Goal: Answer question/provide support: Share knowledge or assist other users

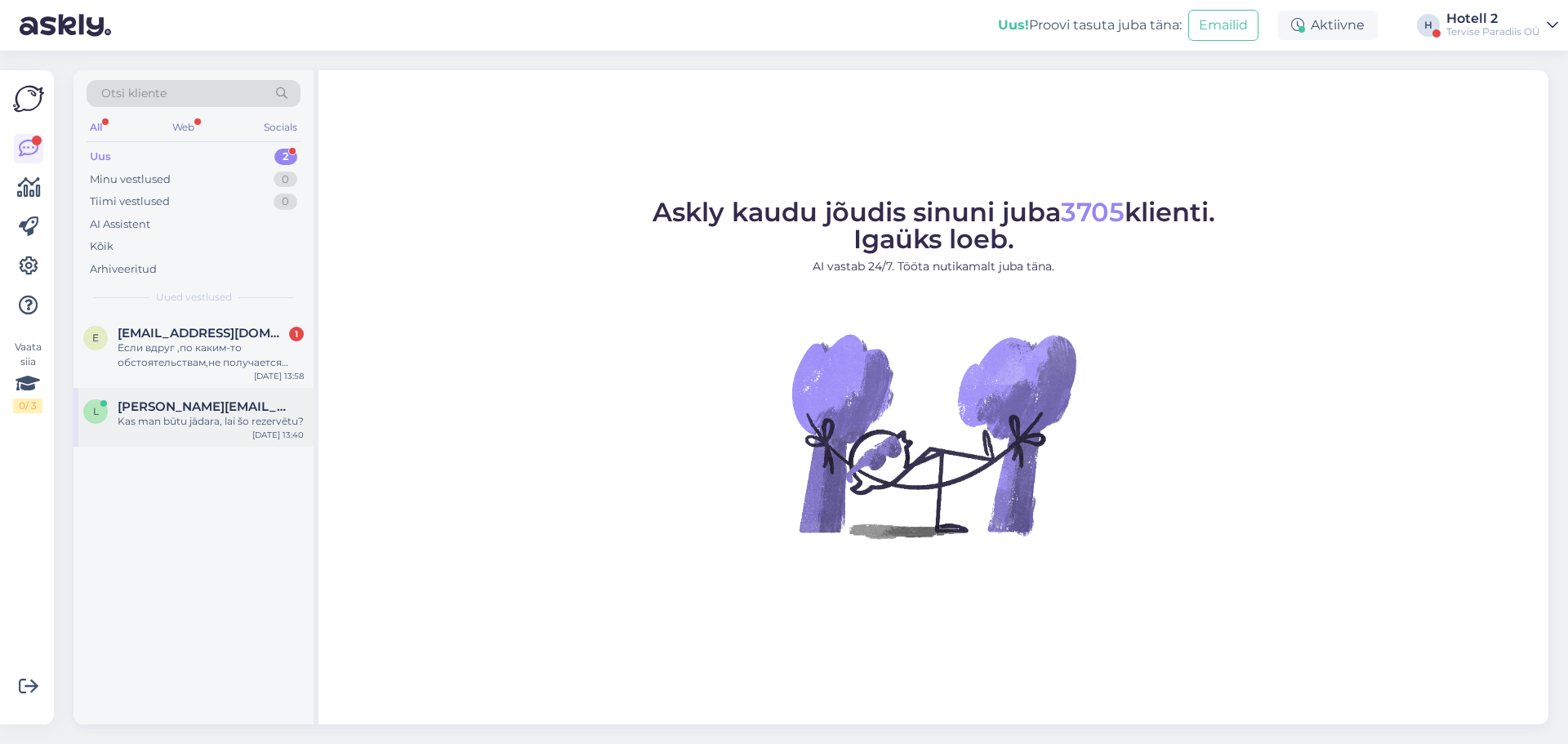
click at [239, 410] on span "[PERSON_NAME][EMAIL_ADDRESS][DOMAIN_NAME]" at bounding box center [202, 406] width 170 height 15
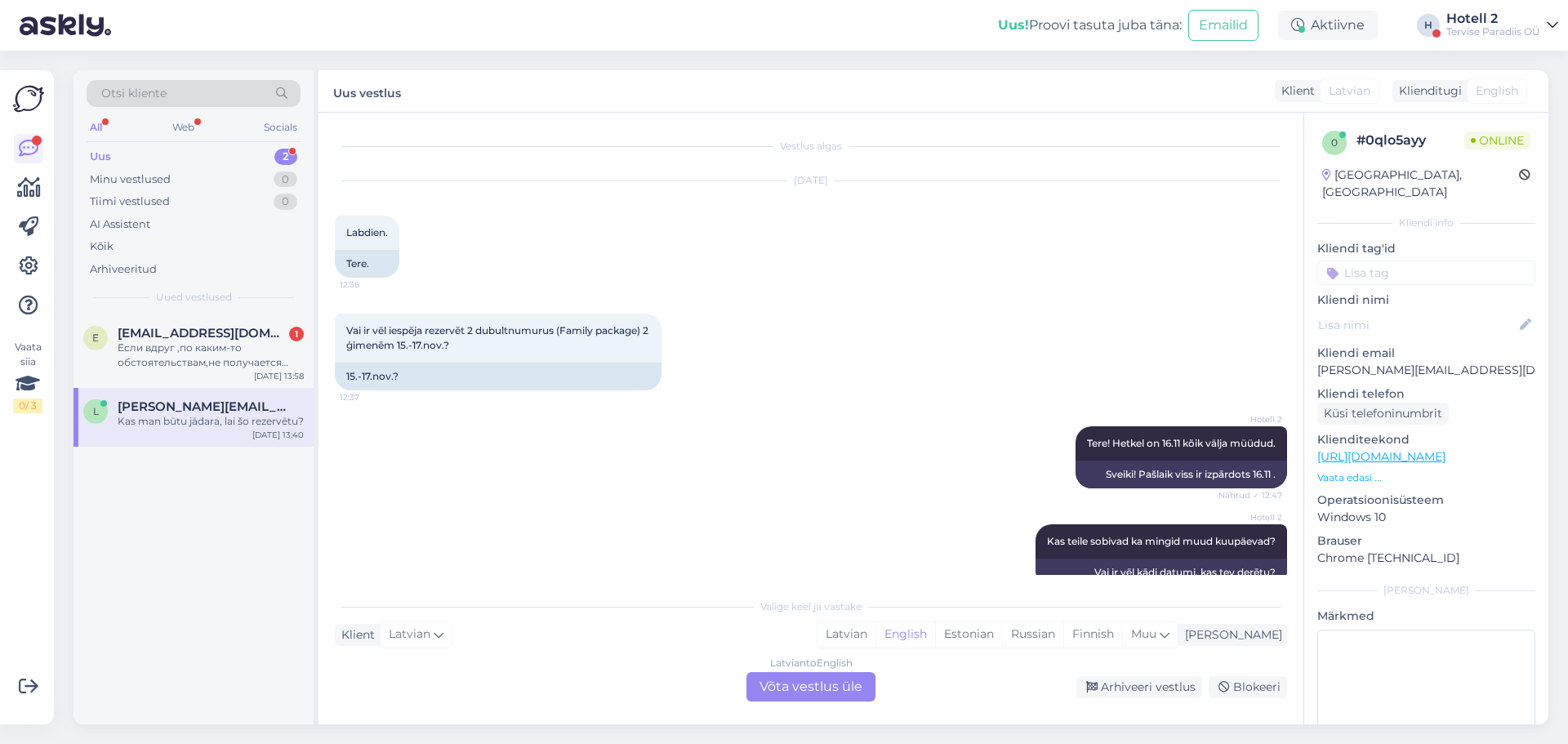
scroll to position [1665, 0]
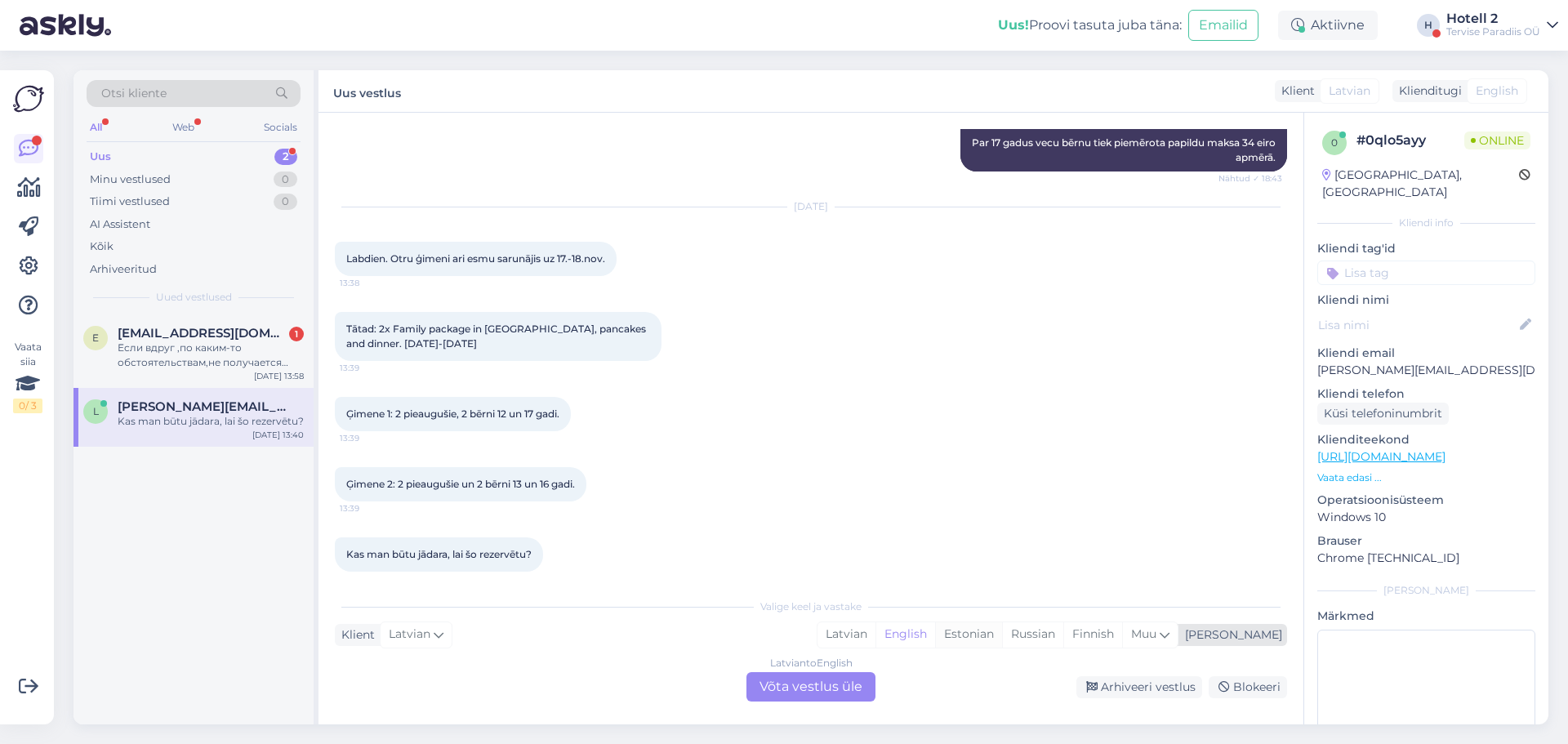
click at [1002, 643] on div "Estonian" at bounding box center [968, 635] width 67 height 24
click at [823, 688] on div "Latvian to Estonian Võta vestlus üle" at bounding box center [811, 687] width 129 height 30
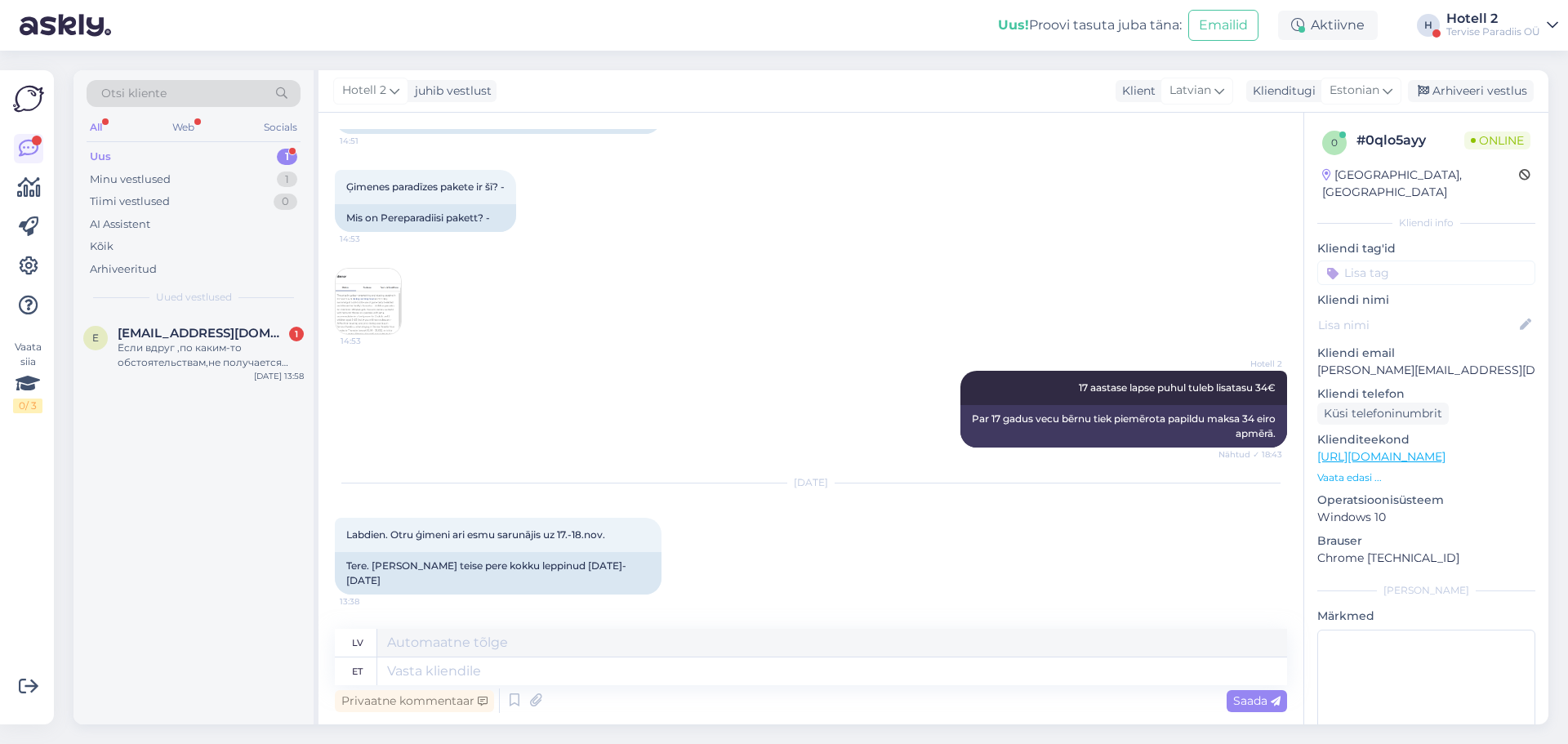
scroll to position [1779, 0]
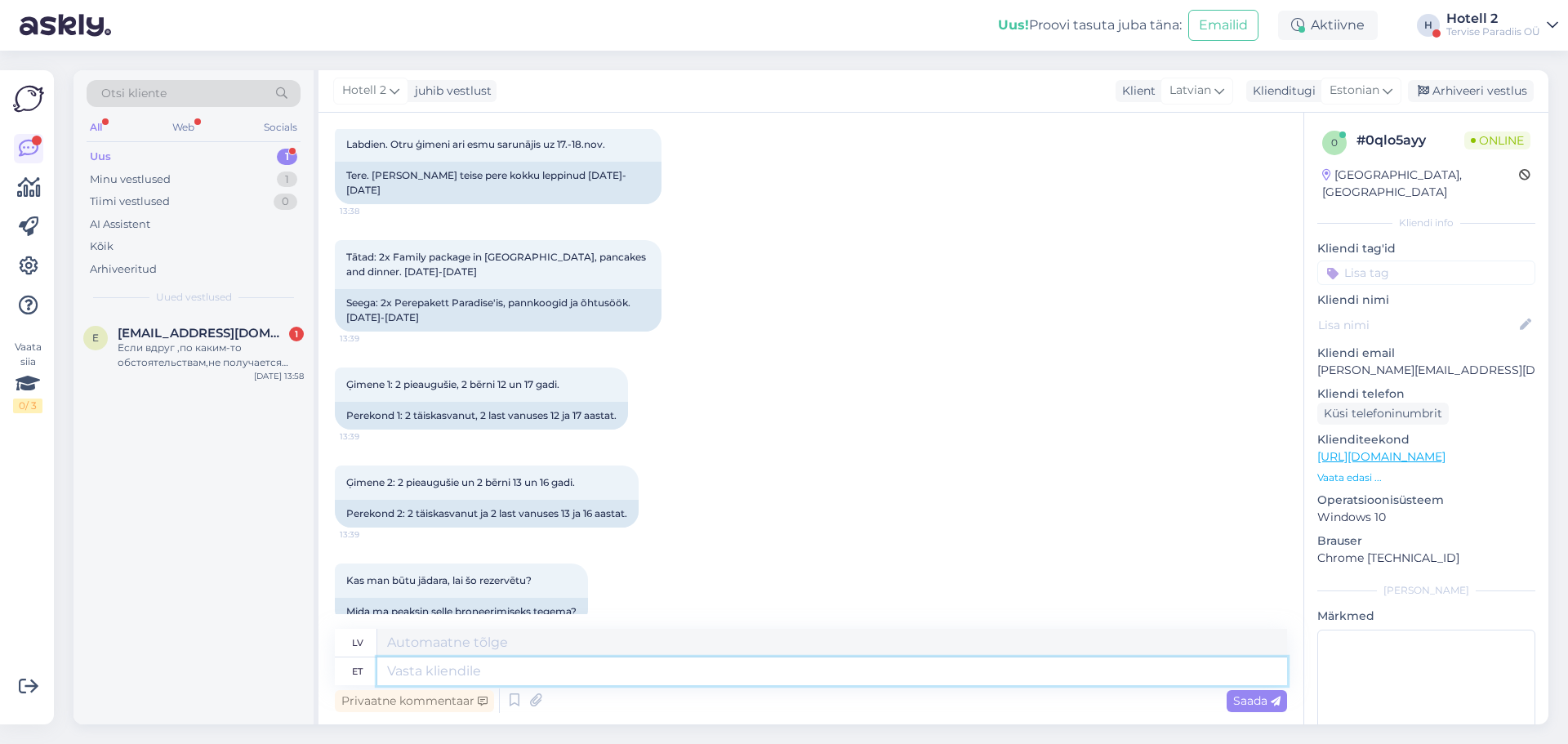
click at [401, 667] on textarea at bounding box center [832, 672] width 910 height 28
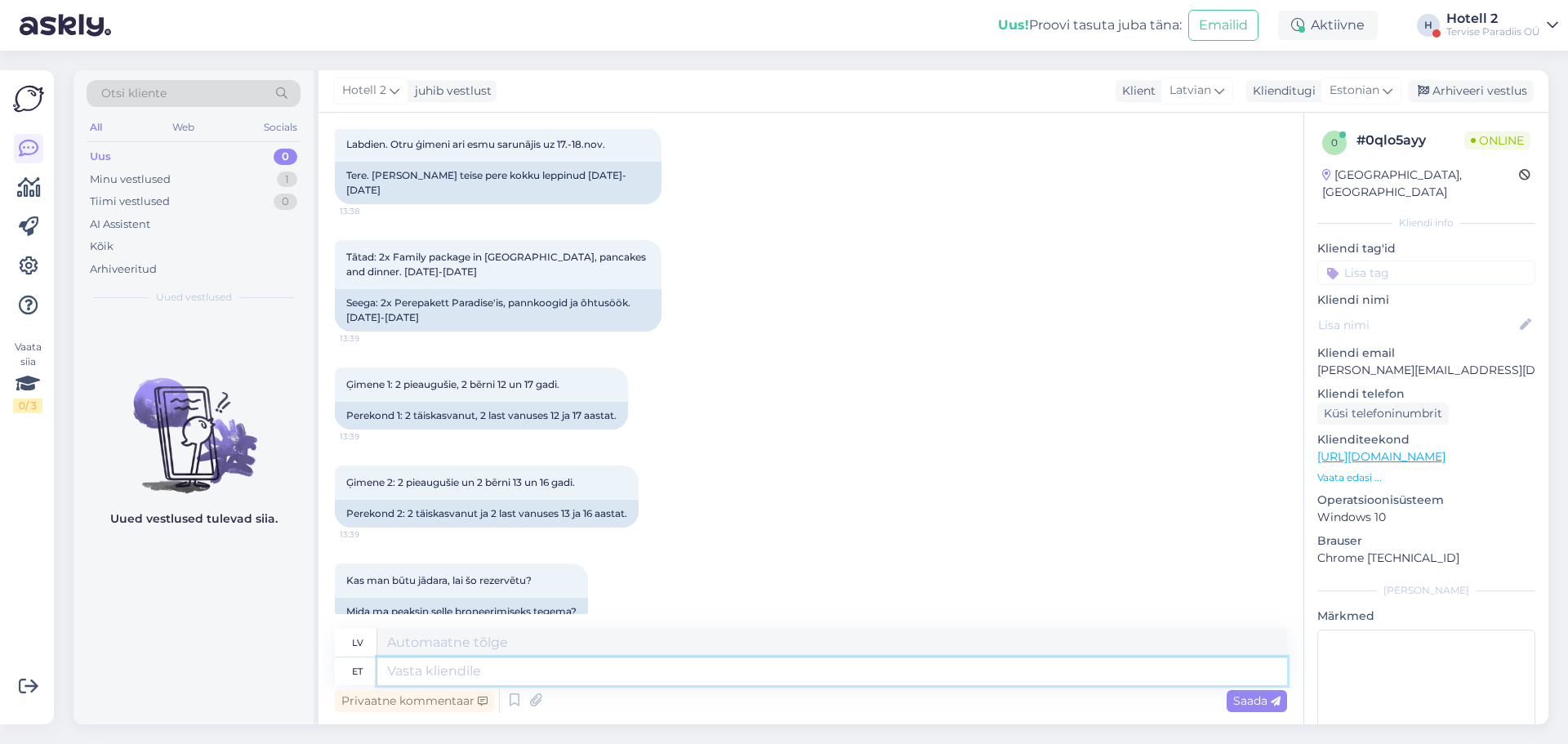
click at [616, 677] on textarea at bounding box center [832, 672] width 910 height 28
type textarea "Tere"
type textarea "Sveiki"
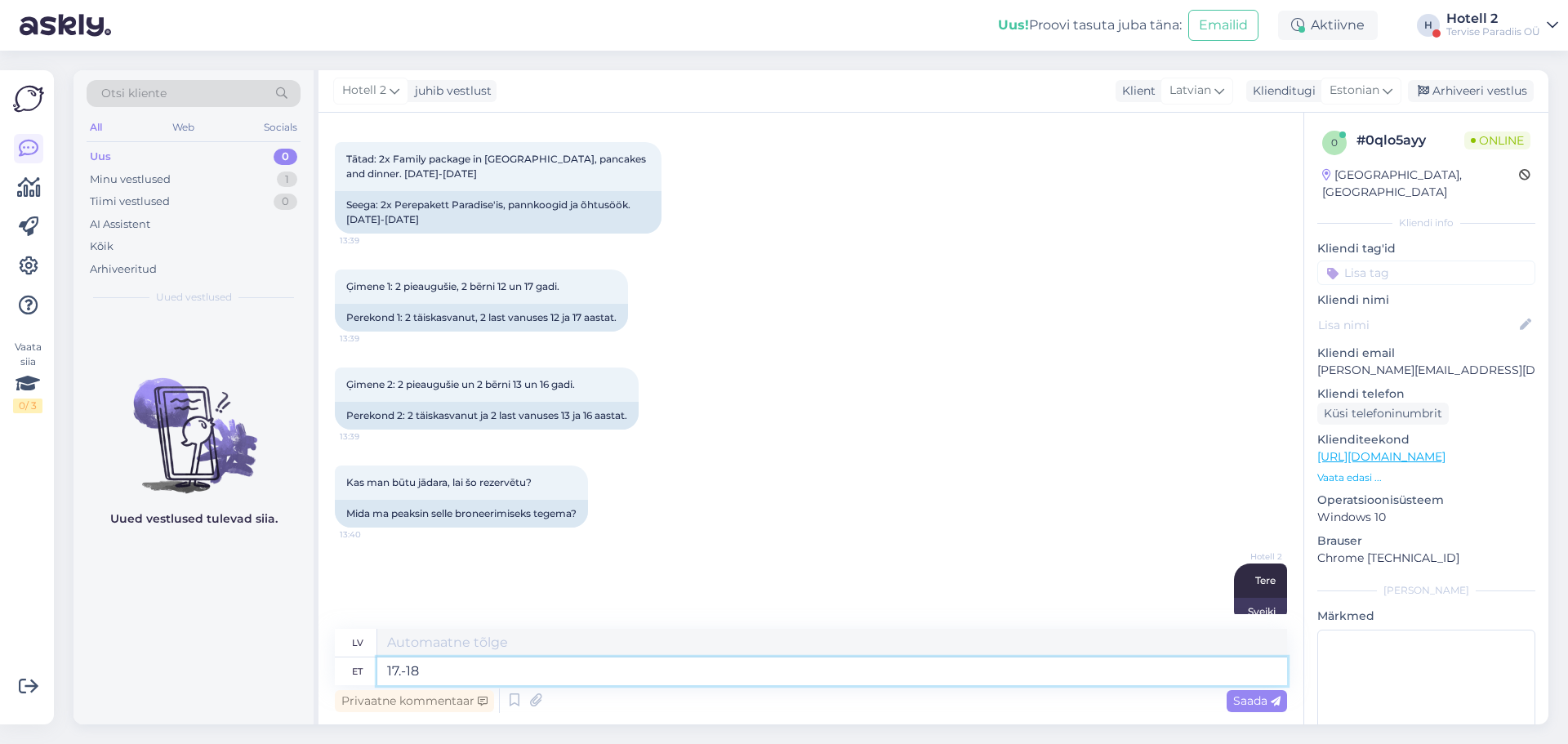
type textarea "17.-18."
type textarea "17.-18"
type textarea "17.-18.11"
type textarea "17.-18.11 on"
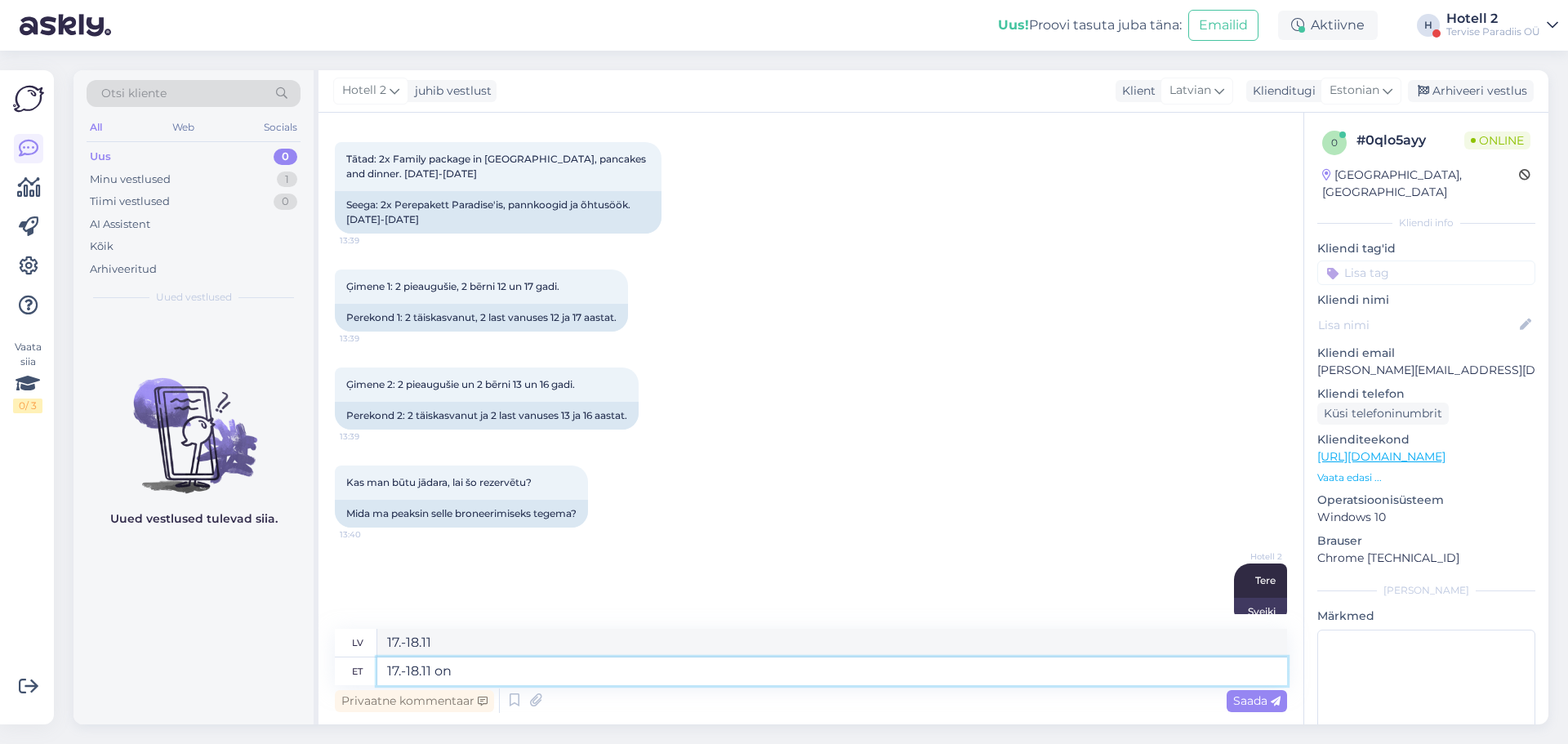
type textarea "17.-18.11 ir"
type textarea "17.-18.11 on Perega P"
type textarea "17.-18.11 novembris ir kopā ar ģimeni"
type textarea "17.-18.11 on Perega Paradiisi"
type textarea "17.-18.11 ir Ģimenes paradīze"
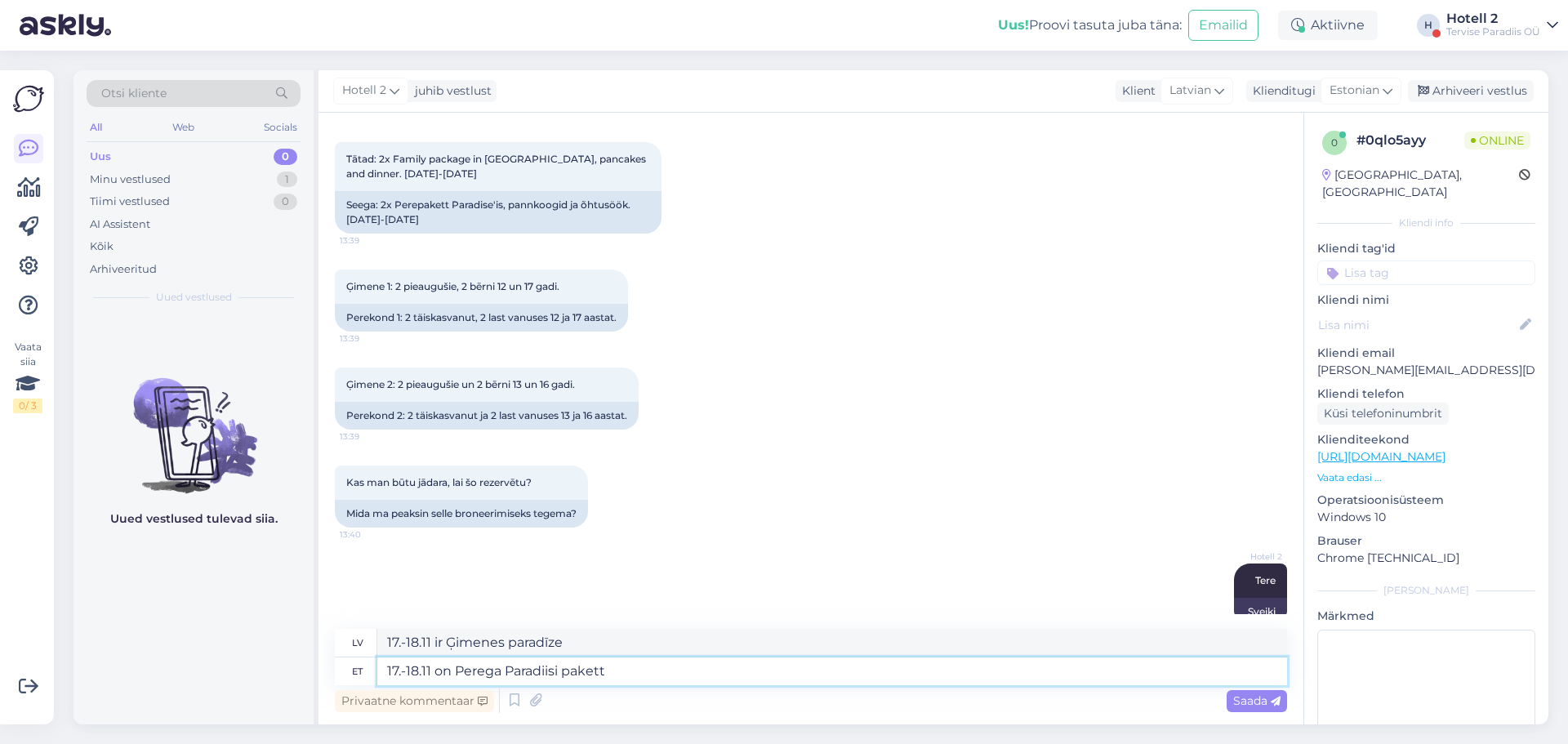
type textarea "17.-18.11 on Perega Paradiisi pakett"
type textarea "17.-18.11 ir Ģimenes paradīzes pakete"
type textarea "17.-18.11 on Perega Paradiisi pakett ühele p"
type textarea "17.-18.11 ir Ģimenes paradīzes pakete vienai personai"
type textarea "17.-18.11 on Perega Paradiisi pakett ühele perele 2 täiskasvanut +"
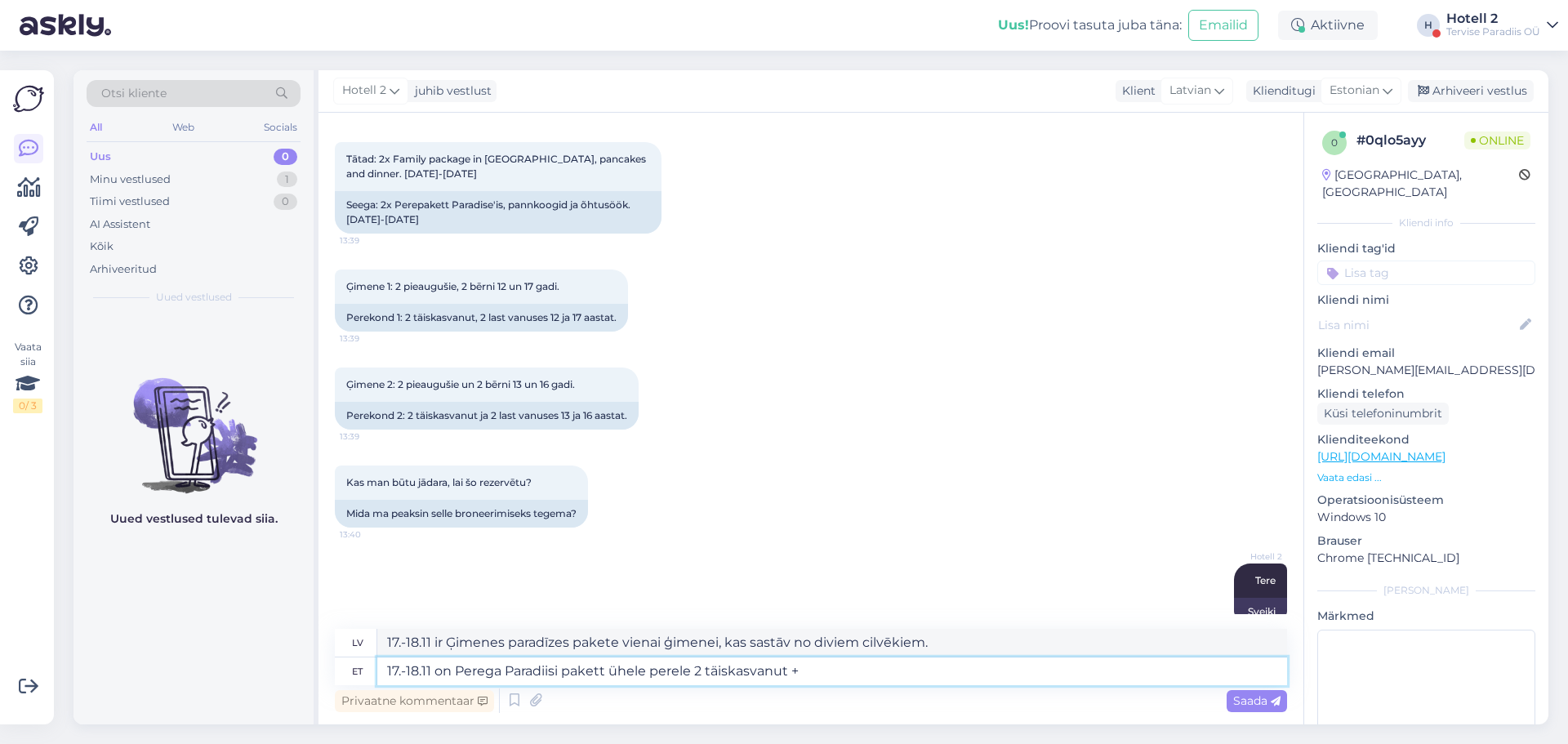
type textarea "17.-18.11 ir Ģimenes paradīzes pakete vienai ģimenei, 2 pieaugušajiem +"
type textarea "17.-18.11 on Perega Paradiisi pakett ühele perele 2 täiskasvanut + 13,"
type textarea "17.-18.11 ir Ģimenes paradīzes pakete vienai ģimenei (2 pieaugušie + 13),"
type textarea "17.-18.11 on Perega Paradiisi pakett ühele perele 2 täi"
type textarea "17.-18.11 ir Ģimenes paradīzes pakete vienai ģimenei, 2 pieaugušajiem +"
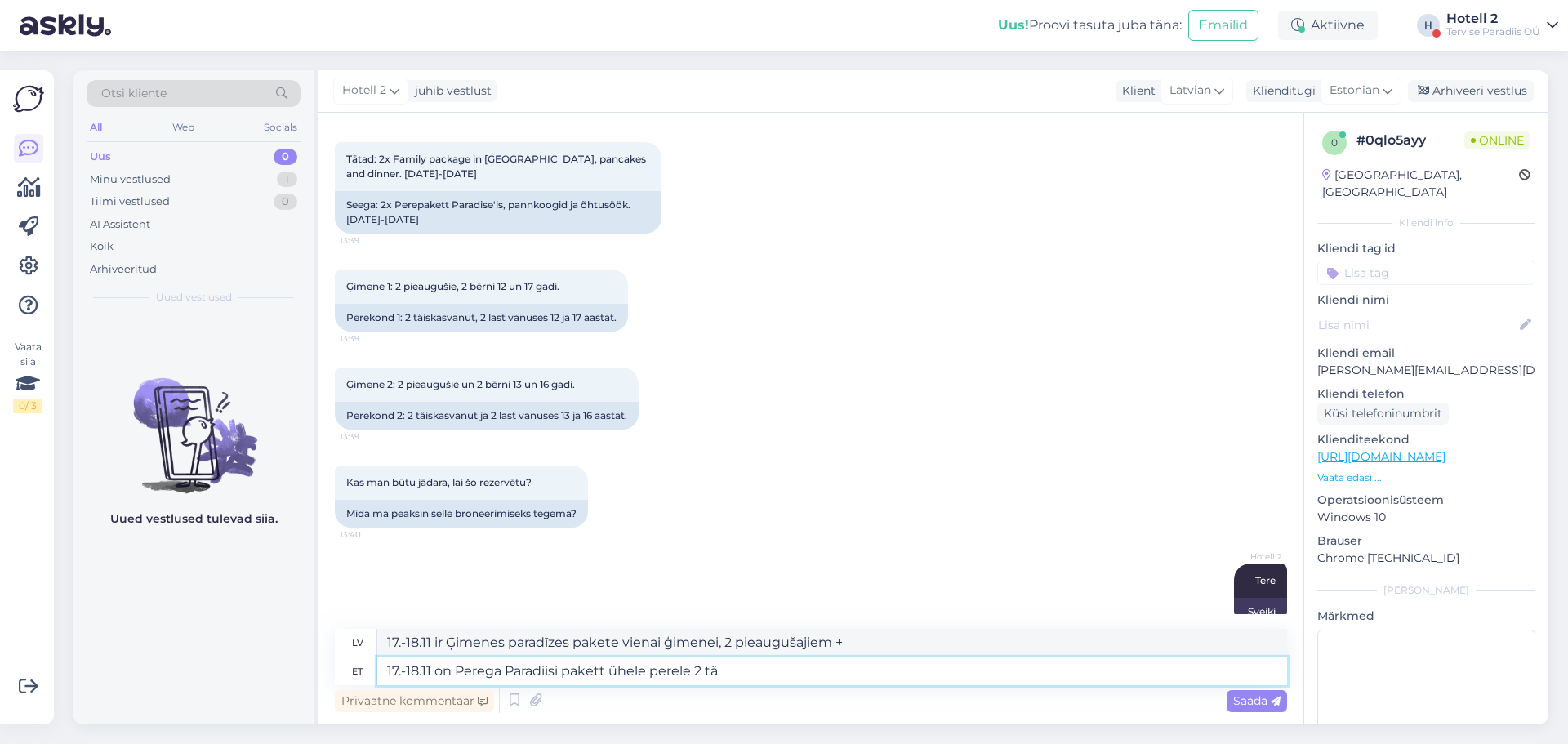
type textarea "17.-18.11 on Perega Paradiisi pakett ühele perele 2 t"
type textarea "17.-18.11 ir Ģimenes paradīzes pakete vienai ģimenei, kurā ir 2 pieaugušie"
type textarea "17.-18.11 on Perega Paradiisi pakett ühele p"
type textarea "17.-18.11 ir Ģimenes paradīzes pakete vienai ģimenei"
type textarea "17.-18.11 on Perega Paradiisi pakett ühele"
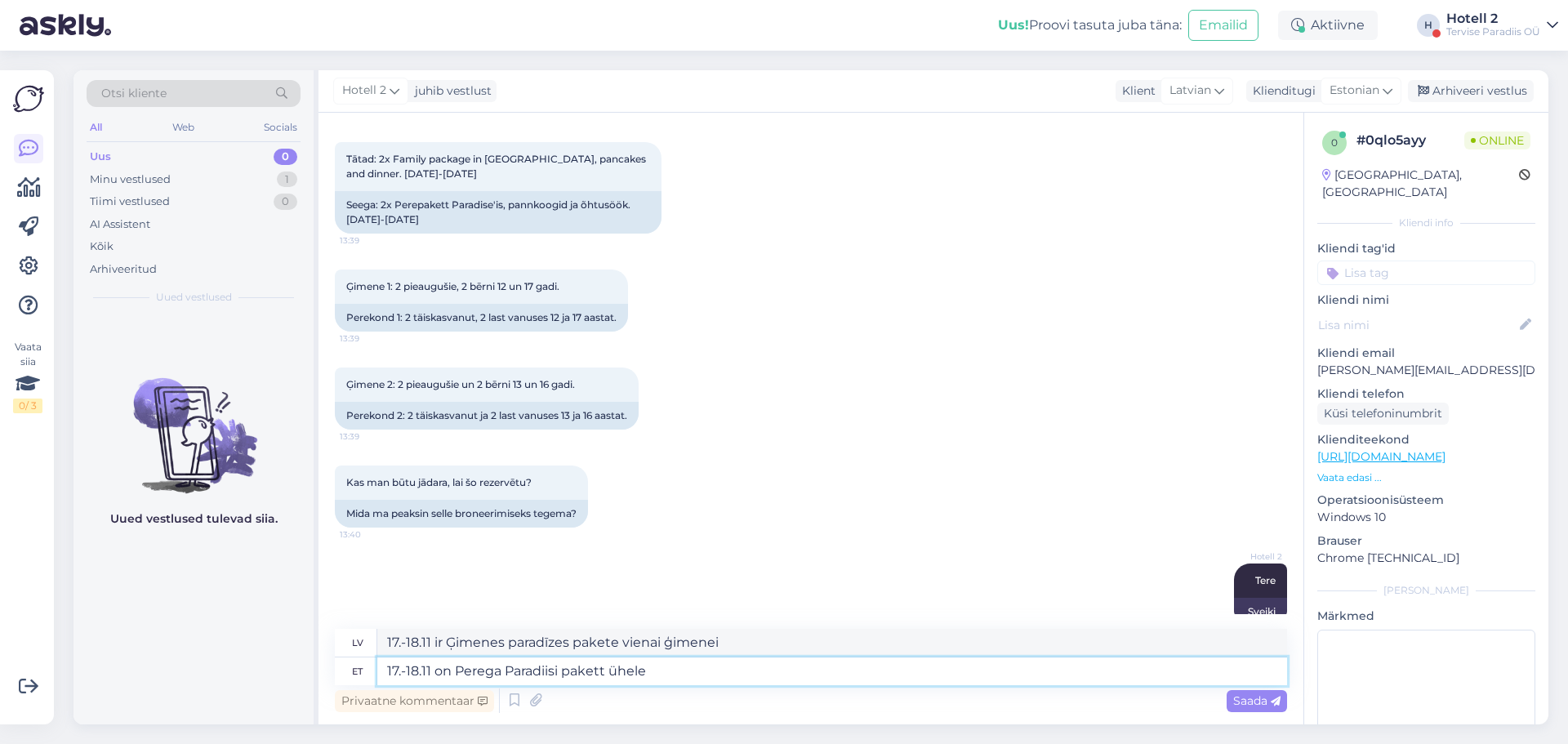
type textarea "17.-18.11 ir Ģimenes paradīzes pakete vienai personai."
type textarea "17.-18.11 on Perega Paradiisi pakett ühele"
type textarea "17.-18.11 ir Ģimenes paradīzes pakete vienai personai"
type textarea "17.-18.11 on Perega Paradiisi pakett"
type textarea "17.-18.11 ir Ģimenes paradīzes pakete"
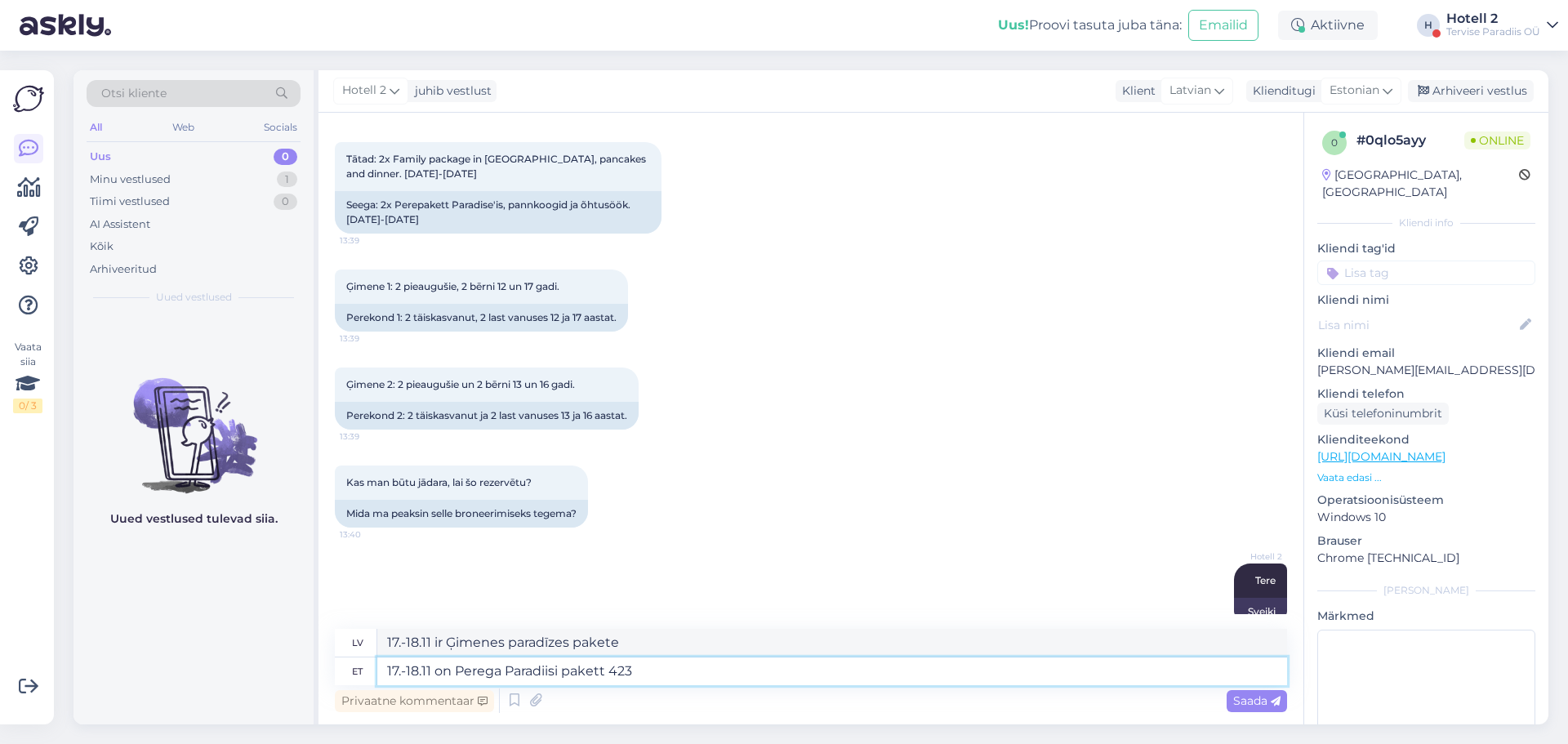
type textarea "17.-18.11 on Perega Paradiisi pakett 423€"
type textarea "17.-18.11 Ģimenes paradīzes pakete ir 423 €"
type textarea "17.-18.11 on Perega Paradiisi pakett 423€ üks tu"
type textarea "17.-18.11 ir Ģimenes paradīzes pakete 423 € vienai personai"
type textarea "17.-18.11 on Perega Paradiisi pakett 423€ üks tuba"
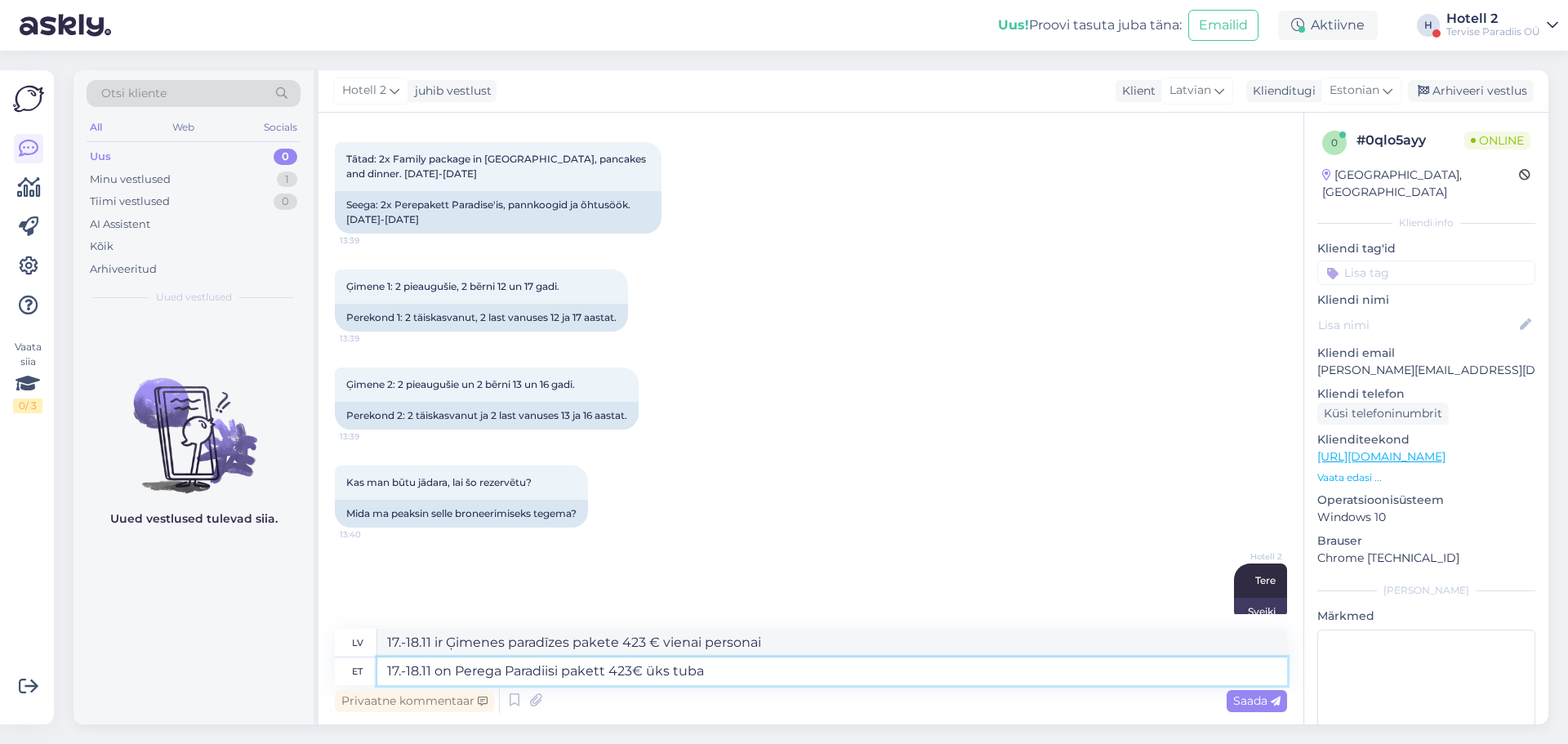
type textarea "17.-18.11 Ģimenes paradīzes pakete ir 423 € par numuru"
type textarea "17.-18.11 on Perega Paradiisi pakett 423€ üks tuba."
type textarea "17.-18.11 Ģimenes paradīzes pakete maksā 423 eiro par numuru."
click at [634, 667] on textarea "17.-18.11 on Perega Paradiisi pakett 423€ üks tuba." at bounding box center [832, 672] width 910 height 28
type textarea "17.-18.11 on Perega Paradiisi pakett 3€ üks tuba."
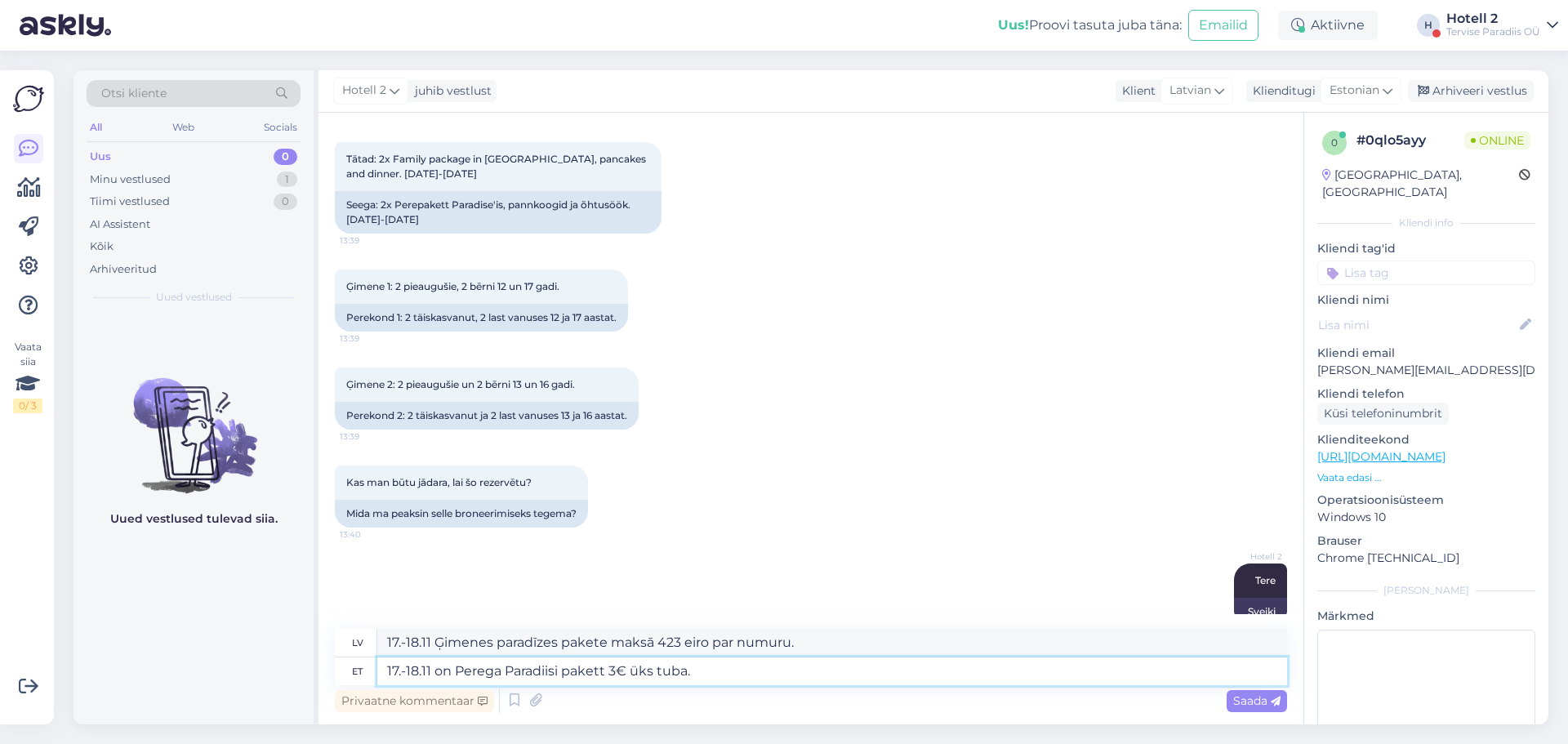
type textarea "17.-18.11 Ģimenes paradīzes pakete maksā 1 eiro par numuru."
type textarea "17.-18.11 on Perega Paradiisi pakett 389€ üks tuba."
type textarea "17.-18.11 Ģimenes paradīzes pakete maksā 389 eiro par numuru."
type textarea "17.-18.11 on Perega Paradiisi pakett 389€ + 3 üks tuba."
type textarea "17.-18.11 Ģimenes paradīzes pakete maksā 389 € + viena istaba."
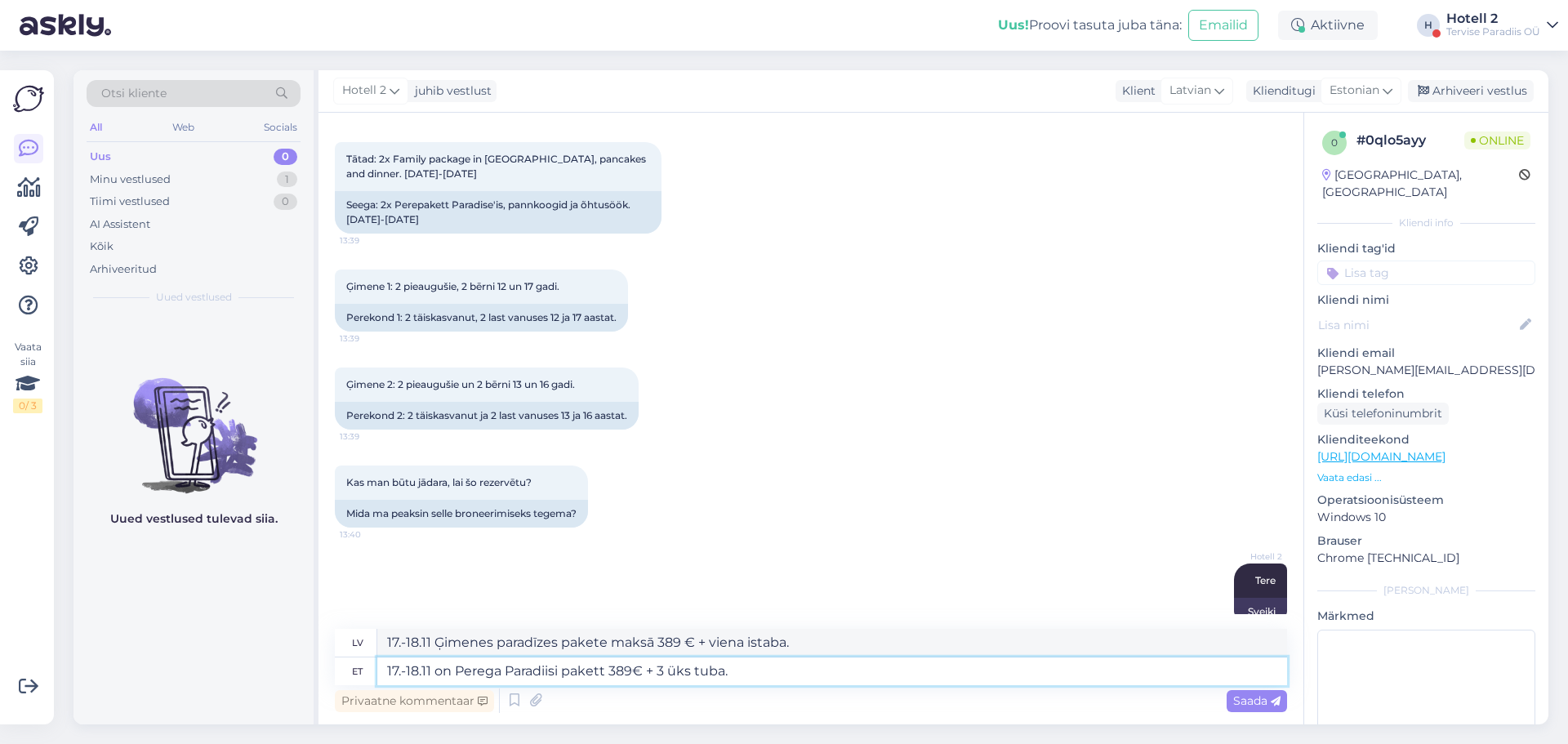
type textarea "17.-18.11 on Perega Paradiisi pakett 389€ + 34 üks tuba."
type textarea "17.-18.11 Ģimenes paradīzes pakete maksā 389 eiro + 3 vienvietīgas istabas."
type textarea "17.-18.11 on Perega Paradiisi pakett 389€ + 34€ üks tuba."
type textarea "17.-18.11 Ģimenes paradīzes pakete maksā 389 € + 34 € par numuru."
type textarea "17.-18.11 on Perega Paradiisi pakett 389€ + 34€= üks tuba."
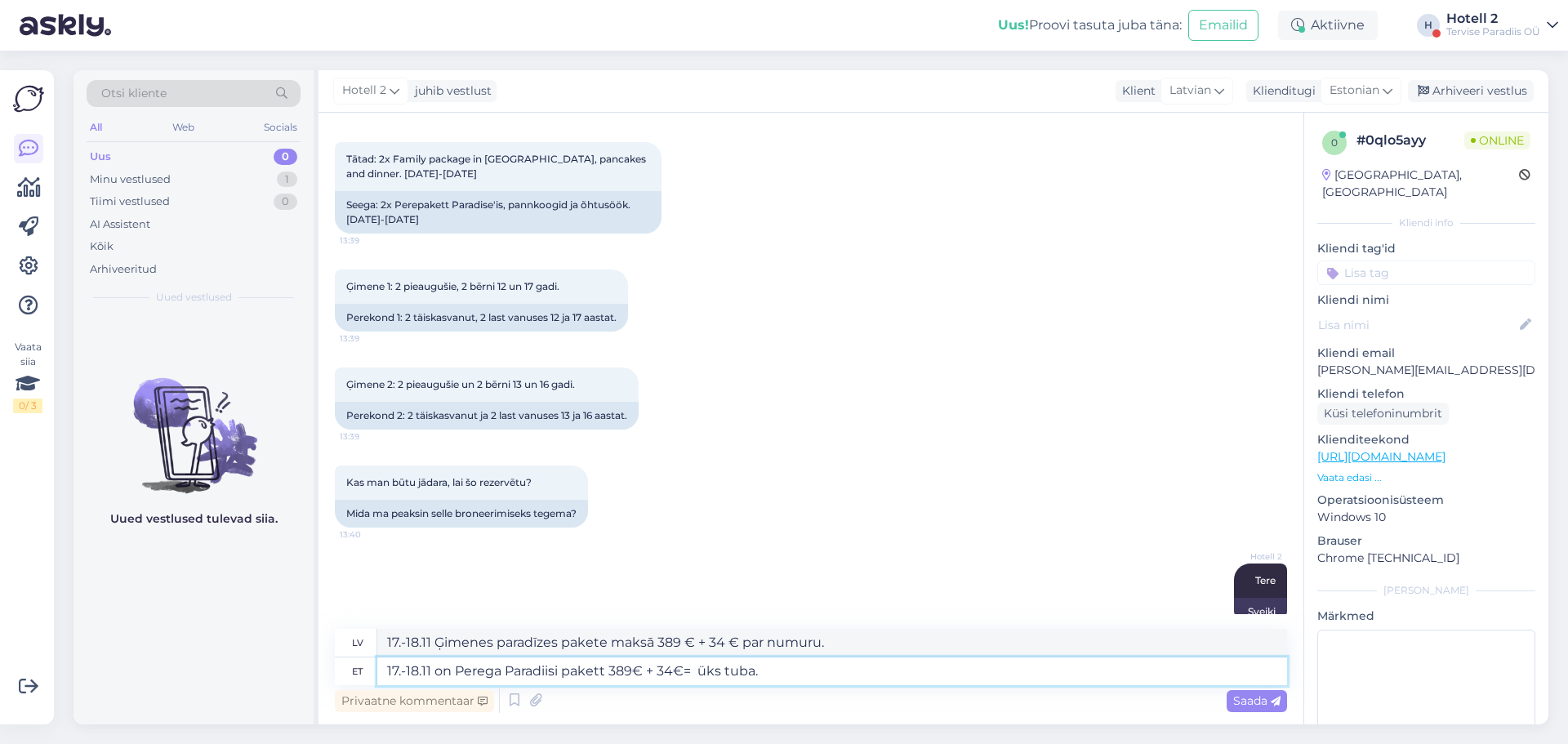
type textarea "17.-18.11 Ģimenes paradīzes pakete ir 389 € + 34 € = viena istaba."
type textarea "17.-18.11 on Perega Paradiisi pakett 389€ + 34€= 423 üks tuba."
type textarea "17.-18.11 Ģimenes paradīzes pakete ir 389 € + 34 € = 423 € par numuru."
type textarea "17.-18.11 on Perega Paradiisi pakett 389€ + 34€= 423€ üks tuba."
type textarea "17.-18.11 Ģimenes paradīzes pakete maksā 389 € + 34 € = 423 € par numuru."
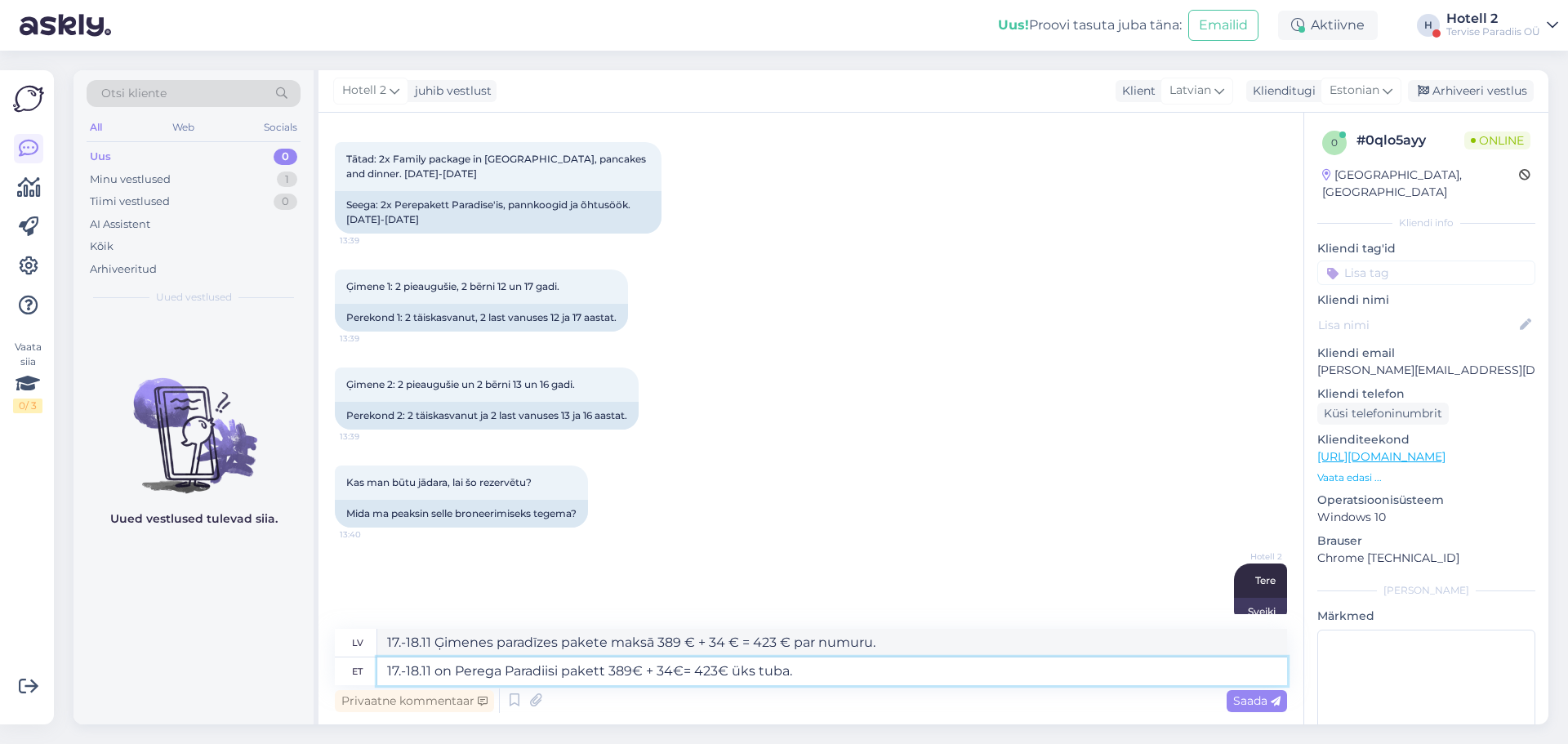
click at [822, 672] on textarea "17.-18.11 on Perega Paradiisi pakett 389€ + 34€= 423€ üks tuba." at bounding box center [832, 672] width 910 height 28
type textarea "17.-18.11 on Perega Paradiisi pakett 389€ + 34€= 423€ üks tuba. 34"
type textarea "17.-18.11 Ģimenes paradīzes pakete ir 389 € + 34 € = 423 € par numuru. 34"
type textarea "17.-18.11 on Perega Paradiisi pakett 389€ + 34€= 423€ üks tuba. 34€ t"
type textarea "17.-18.11 Ģimenes paradīzes pakete ir 389 € + 34 € = 423 € par numuru. 34 €"
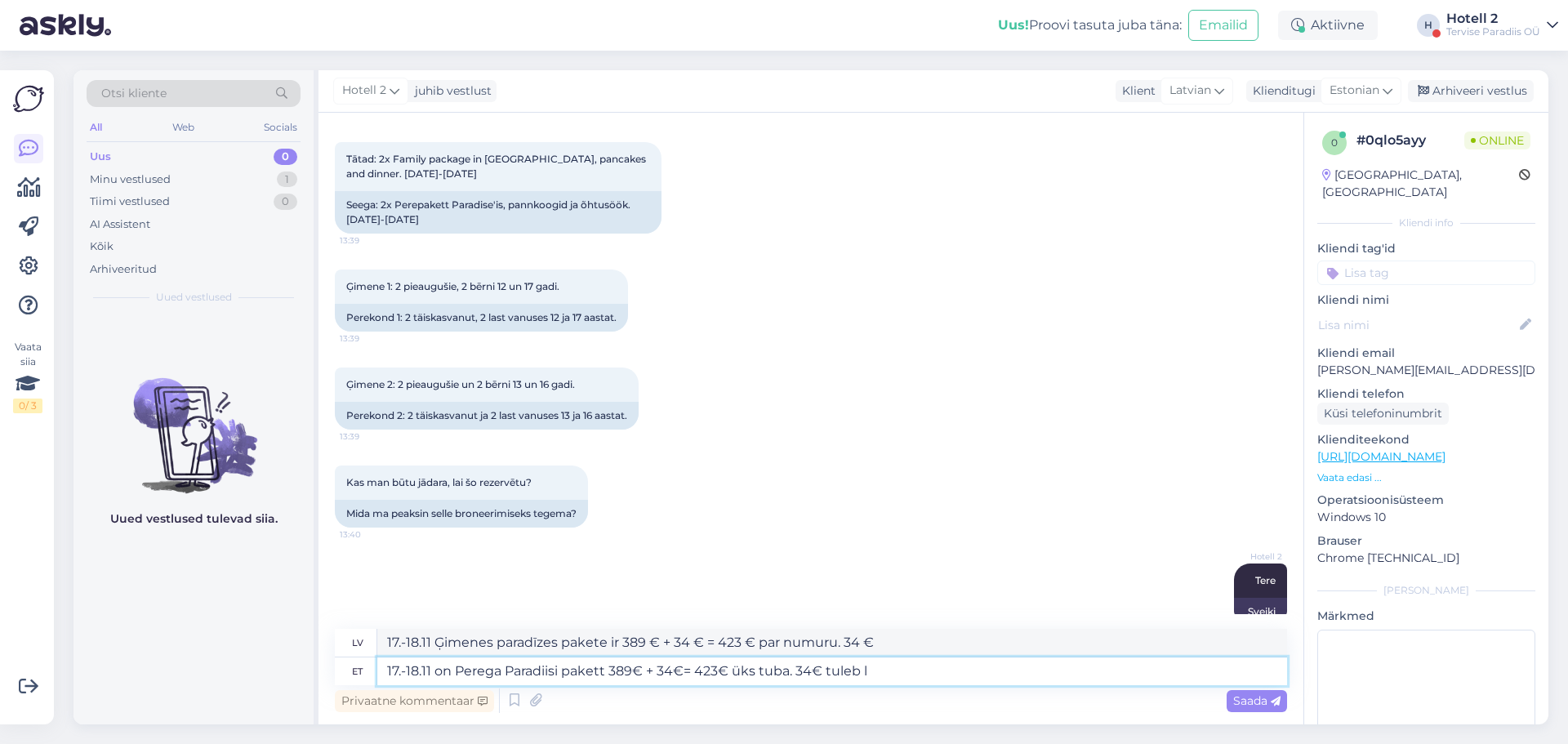
type textarea "17.-18.11 on Perega Paradiisi pakett 389€ + 34€= 423€ üks tuba. 34€ tuleb li"
type textarea "17.-18.11 Ģimenes paradīzes pakete ir 389 € + 34 € = 423 € par numuru. 34 € būs"
type textarea "17.-18.11 on Perega Paradiisi pakett 389€ + 34€= 423€ üks tuba. 34€ tuleb lisak…"
type textarea "17.-18.11 Ģimenes paradīzes pakete ir 389 € + 34 € = 423 € par numuru. 34 € ir …"
type textarea "17.-18.11 on Perega Paradiisi pakett 389€ + 34€= 423€ üks tuba. 34€ tuleb lisak…"
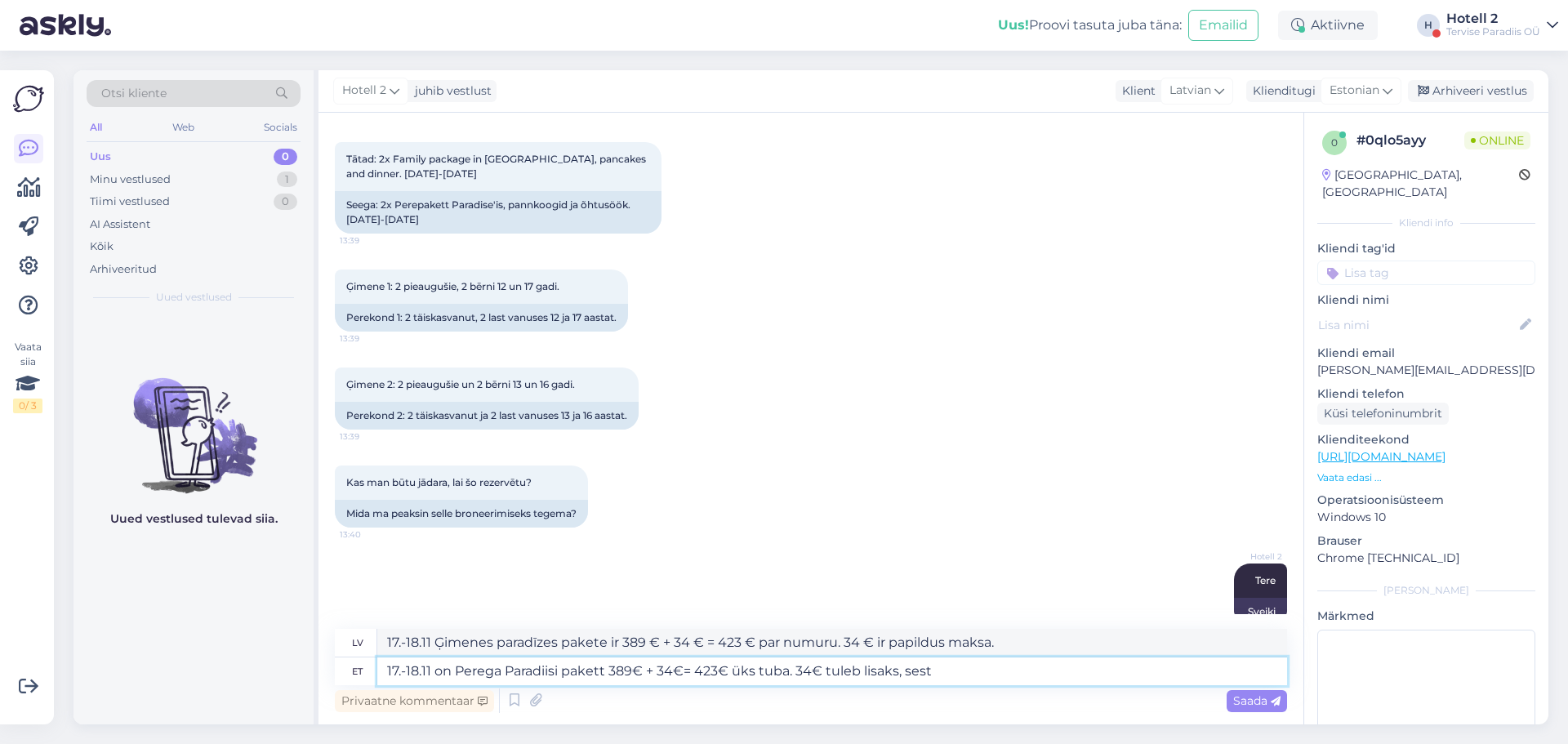
type textarea "17.-18.11 Ģimenes paradīzes pakete ir 389 € + 34 € = 423 € par numuru. 34 € ir …"
type textarea "17.-18.11 on Perega Paradiisi pakett 389€ + 34€= 423€ üks tuba. 34€ tuleb lisak…"
type textarea "17.-18.11 Ģimenes paradīzes pakete ir 389 € + 34 € = 423 € par numuru. 34 € ir …"
type textarea "17.-18.11 on Perega Paradiisi pakett 389€ + 34€= 423€ üks tuba. 34€ tuleb lisak…"
type textarea "17.-18.11 Ģimenes paradīzes pakete ir 389 € + 34 € = 423 € par numuru. 34 € ir …"
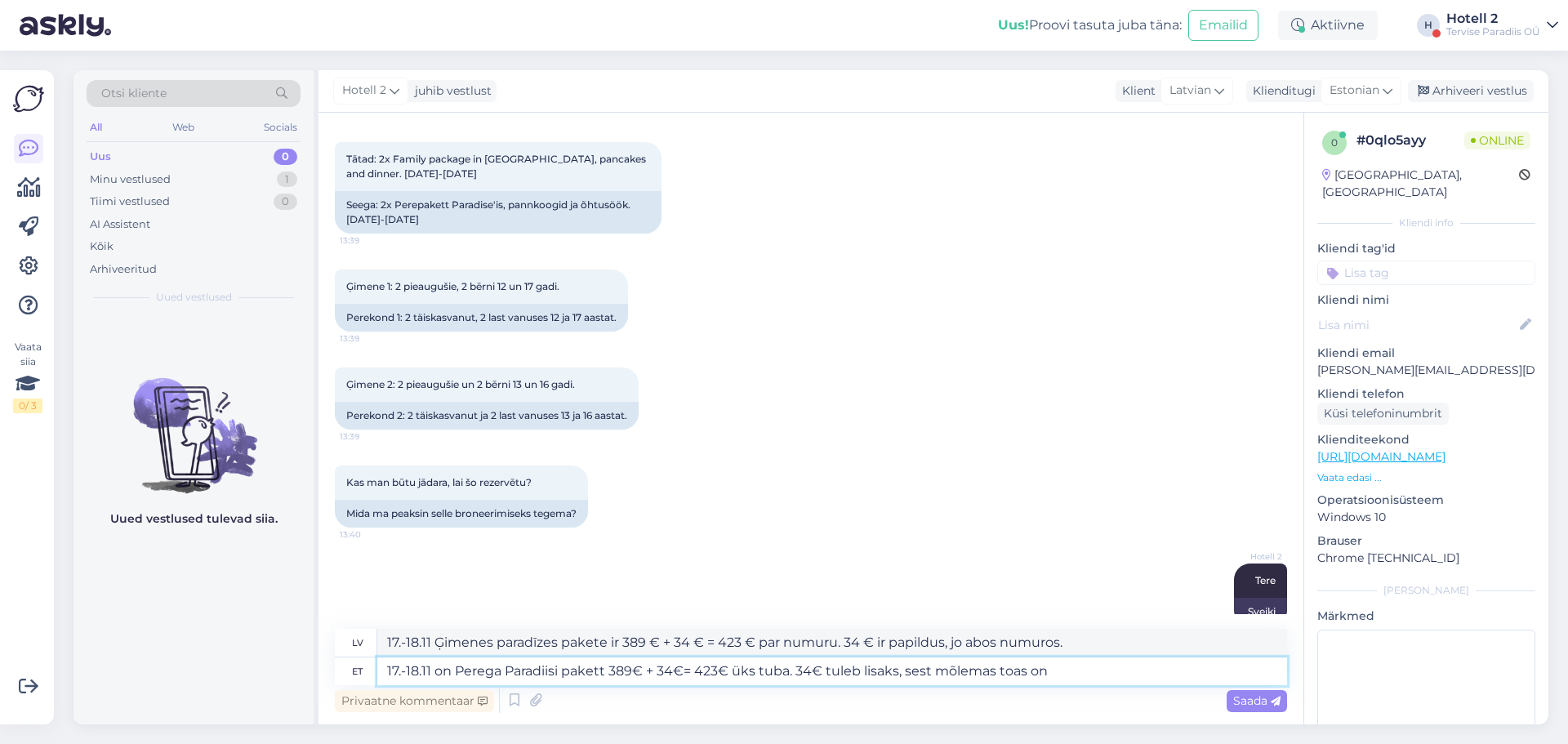
type textarea "17.-18.11 on Perega Paradiisi pakett 389€ + 34€= 423€ üks tuba. 34€ tuleb lisak…"
type textarea "17.-18.11 Ģimenes paradīzes pakete ir 389 € + 34 € = 423 € par numuru. 34 € ir …"
type textarea "17.-18.11 on Perega Paradiisi pakett 389€ + 34€= 423€ üks tuba. 34€ tuleb lisak…"
type textarea "17.-18.11 Ģimenes paradīzes pakete ir 389 € + 34 € = 423 € par numuru. 34 € ir …"
type textarea "17.-18.11 on Perega Paradiisi pakett 389€ + 34€= 423€ üks tuba. 34€ tuleb lisak…"
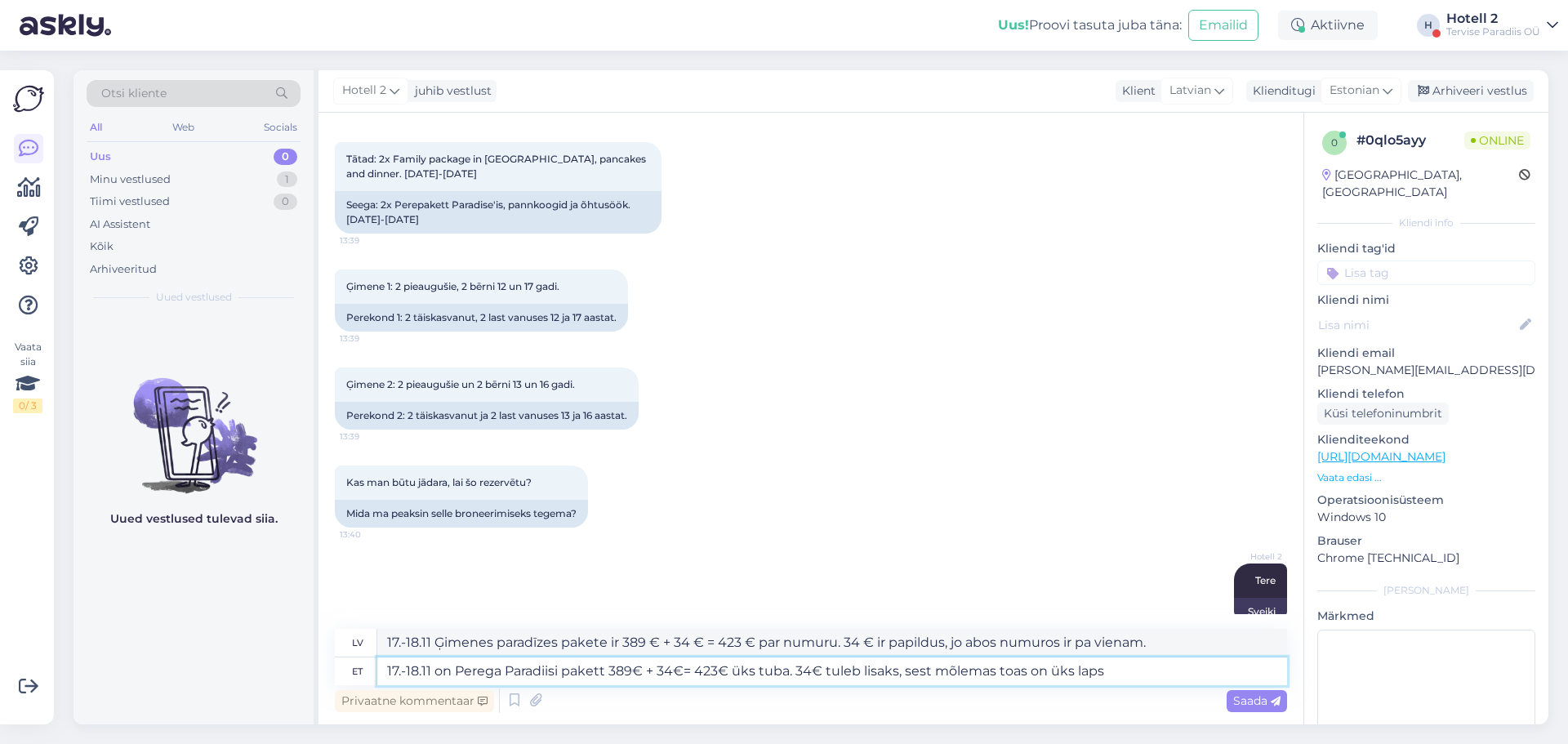
type textarea "17.-18.11 Ģimenes paradīzes pakete ir 389 € + 34 € = 423 € par numuru. 34 € ir …"
type textarea "17.-18.11 on Perega Paradiisi pakett 389€ + 34€= 423€ üks tuba. 34€ tuleb lisak…"
type textarea "17.-18.11 Ģimenes paradīzes pakete ir 389 € + 34 € = 423 € par numuru. 34 € ir …"
type textarea "17.-18.11 on Perega Paradiisi pakett 389€ + 34€= 423€ üks tuba. 34€ tuleb lisak…"
type textarea "17.-18.11 Ģimenes paradīzes pakete ir 389 € + 34 € = 423 € par numuru. 34 € ir …"
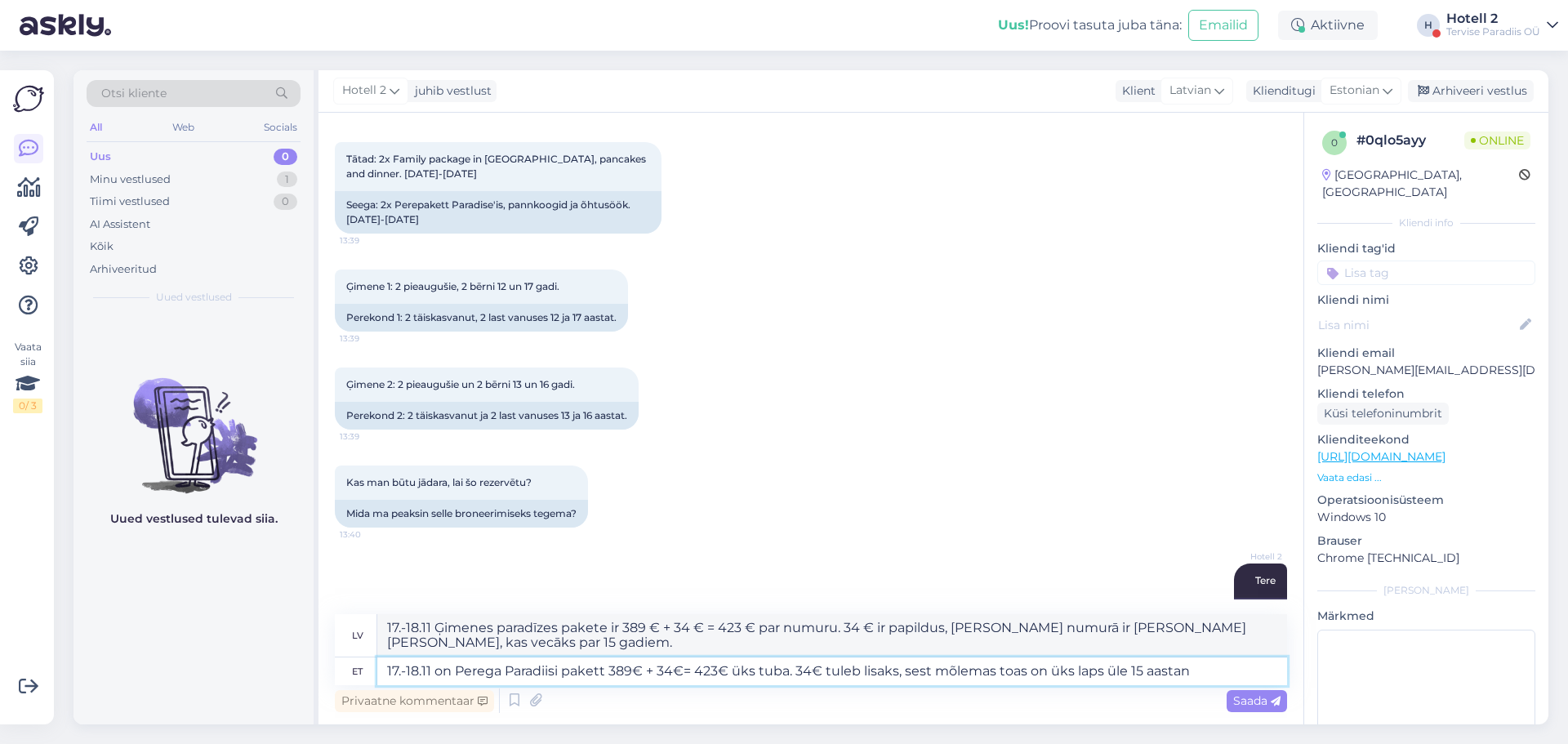
type textarea "17.-18.11 on Perega Paradiisi pakett 389€ + 34€= 423€ üks tuba. 34€ tuleb lisak…"
type textarea "17.-18.11 Ģimenes paradīzes pakete ir 389 € + 34 € = 423 € par numuru. 34 € ir …"
type textarea "17.-18.11 on Perega Paradiisi pakett 389€ + 34€= 423€ üks tuba. 34€ tuleb lisak…"
type textarea "17.-18.11 Ģimenes paradīzes pakete ir 389 € + 34 € = 423 € par numuru. 34 € ir …"
type textarea "17.-18.11 on Perega Paradiisi pakett 389€ + 34€= 423€ üks tuba. 34€ tuleb lisak…"
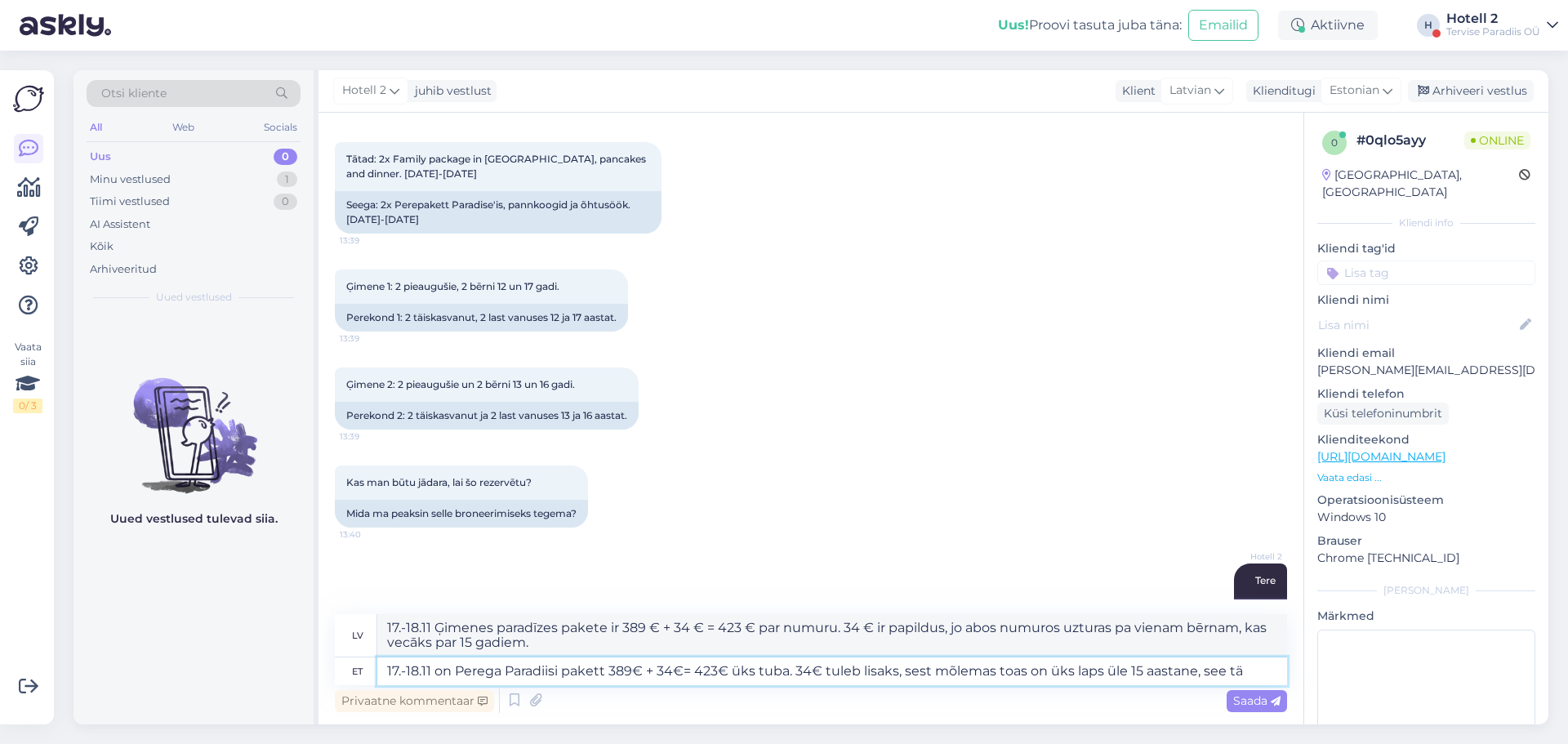
type textarea "17.-18.11 Ģimenes paradīzes pakete ir 389 € + 34 € = 423 € par numuru. 34 € ir …"
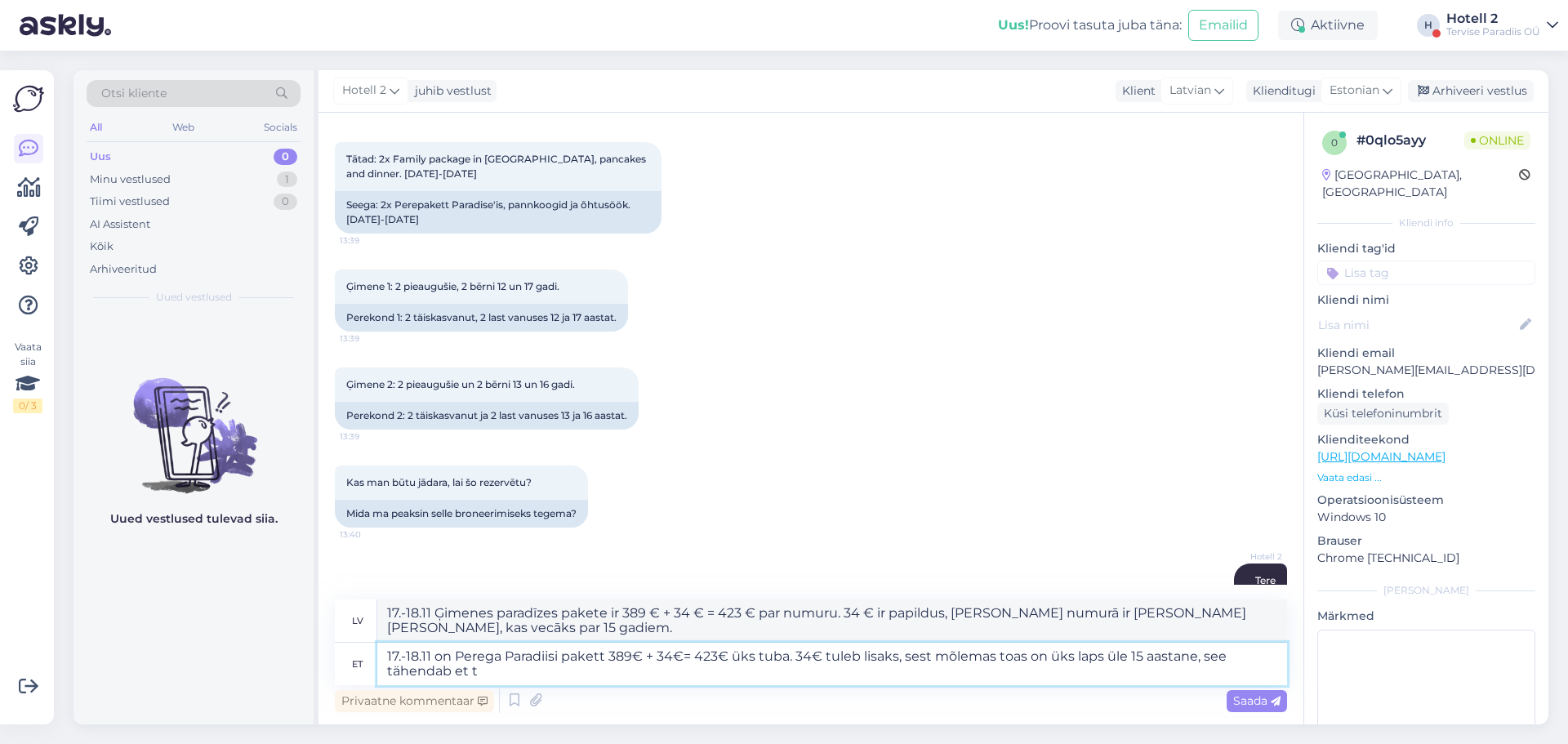
type textarea "17.-18.11 on Perega Paradiisi pakett 389€ + 34€= 423€ üks tuba. 34€ tuleb lisak…"
type textarea "17.-18.11 Ģimenes paradīzes pakete ir 389 € + 34 € = 423 € par numuru. 34 € ir …"
type textarea "17.-18.11 on Perega Paradiisi pakett 389€ + 34€= 423€ üks tuba. 34€ tuleb lisak…"
type textarea "17.-18.11 Ģimenes paradīzes pakete maksā 389 € + 34 € = 423 € par numuru. 34 € …"
click at [448, 674] on textarea "17.-18.11 on Perega Paradiisi pakett 389€ + 34€= 423€ üks tuba. 34€ tuleb lisak…" at bounding box center [832, 664] width 910 height 43
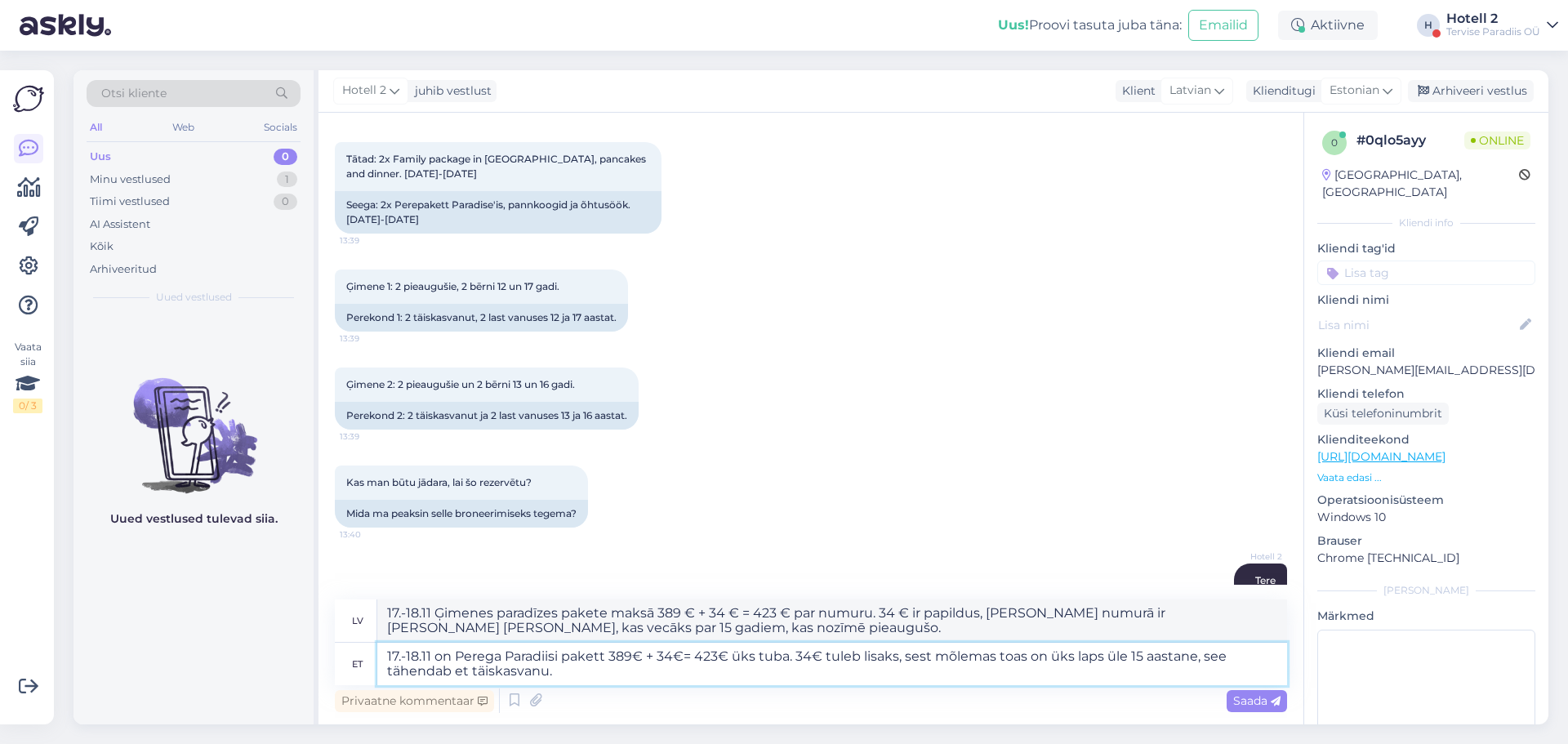
type textarea "17.-18.11 on Perega Paradiisi pakett 389€ + 34€= 423€ üks tuba. 34€ tuleb lisak…"
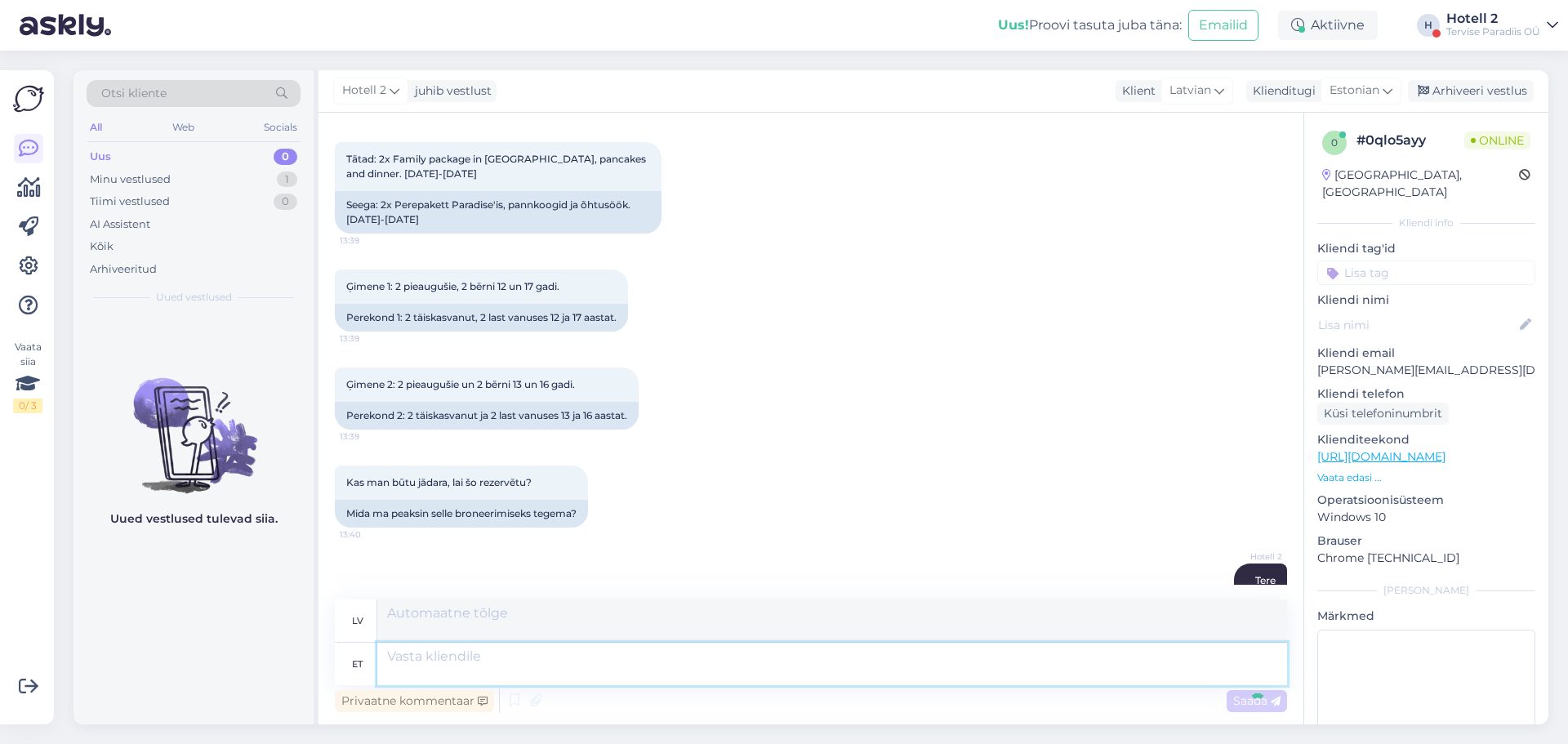
scroll to position [2034, 0]
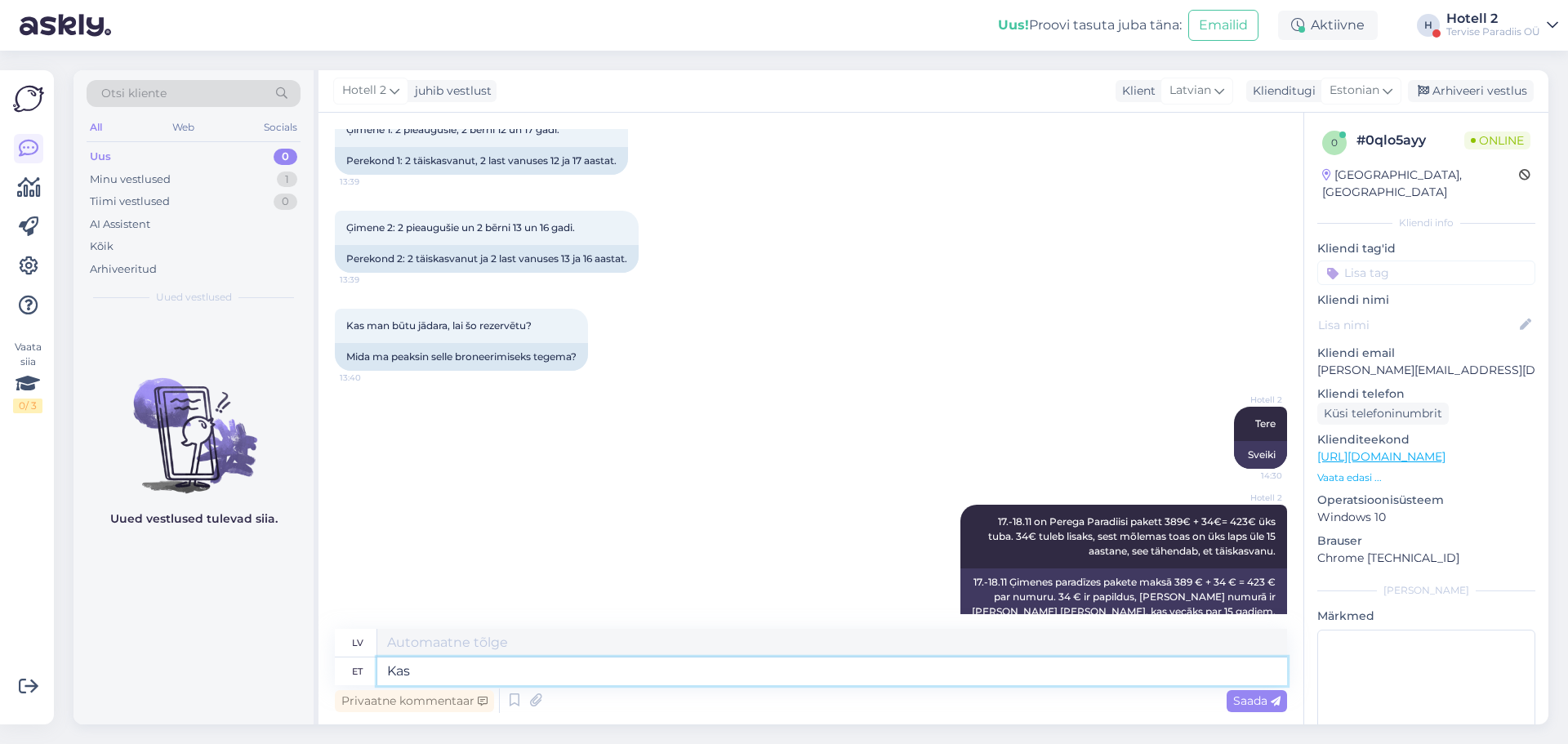
type textarea "Kas s"
type textarea "Ir"
type textarea "Kas see"
type textarea "Vai tas ir"
type textarea "Kas see hind so"
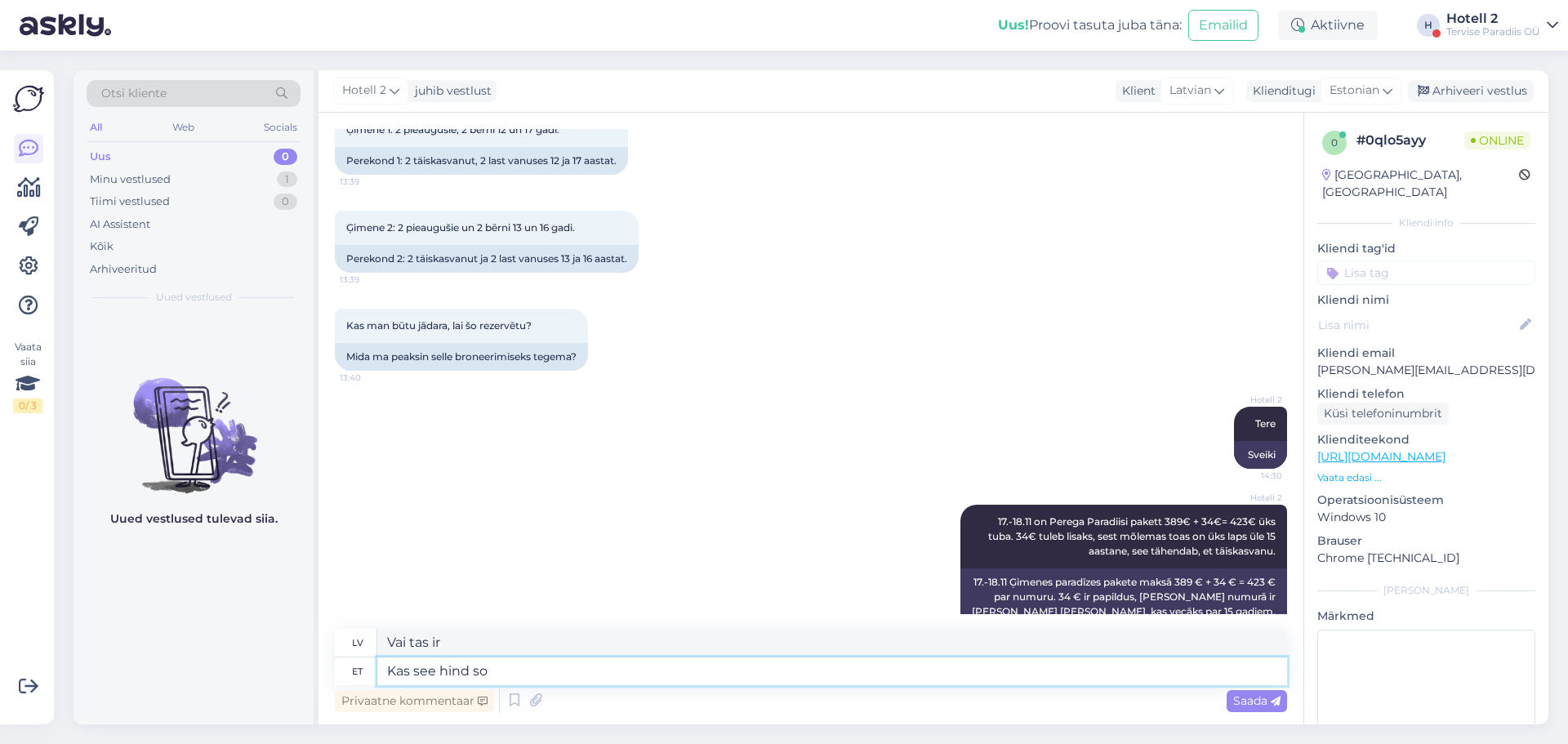
type textarea "Vai šī ir cena"
type textarea "Kas see hind sobib t"
type textarea "Vai šī cena ir piemērota?"
type textarea "Kas see hind sobib teile"
type textarea "Vai šī cena Jums ir piemērota?"
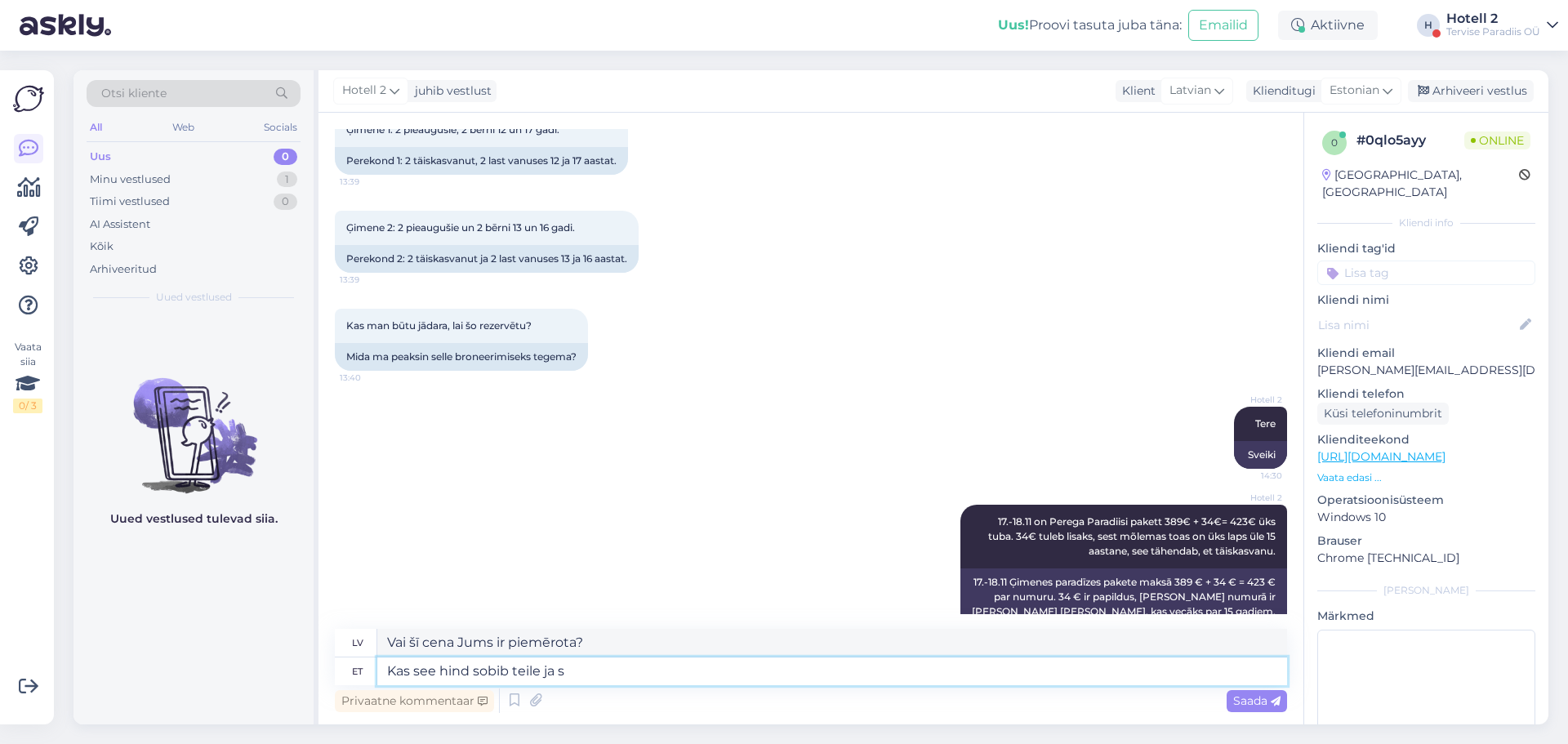
type textarea "Kas see hind sobib teile ja so"
type textarea "Vai šī cena ir piemērota jums un"
type textarea "Kas see [DEMOGRAPHIC_DATA] sobib teile ja soovite b"
type textarea "Vai šī cena Jums ir piemērota un vai Jūs to vēlaties?"
type textarea "Kas see hind sobib teile ja soovite broneerida?"
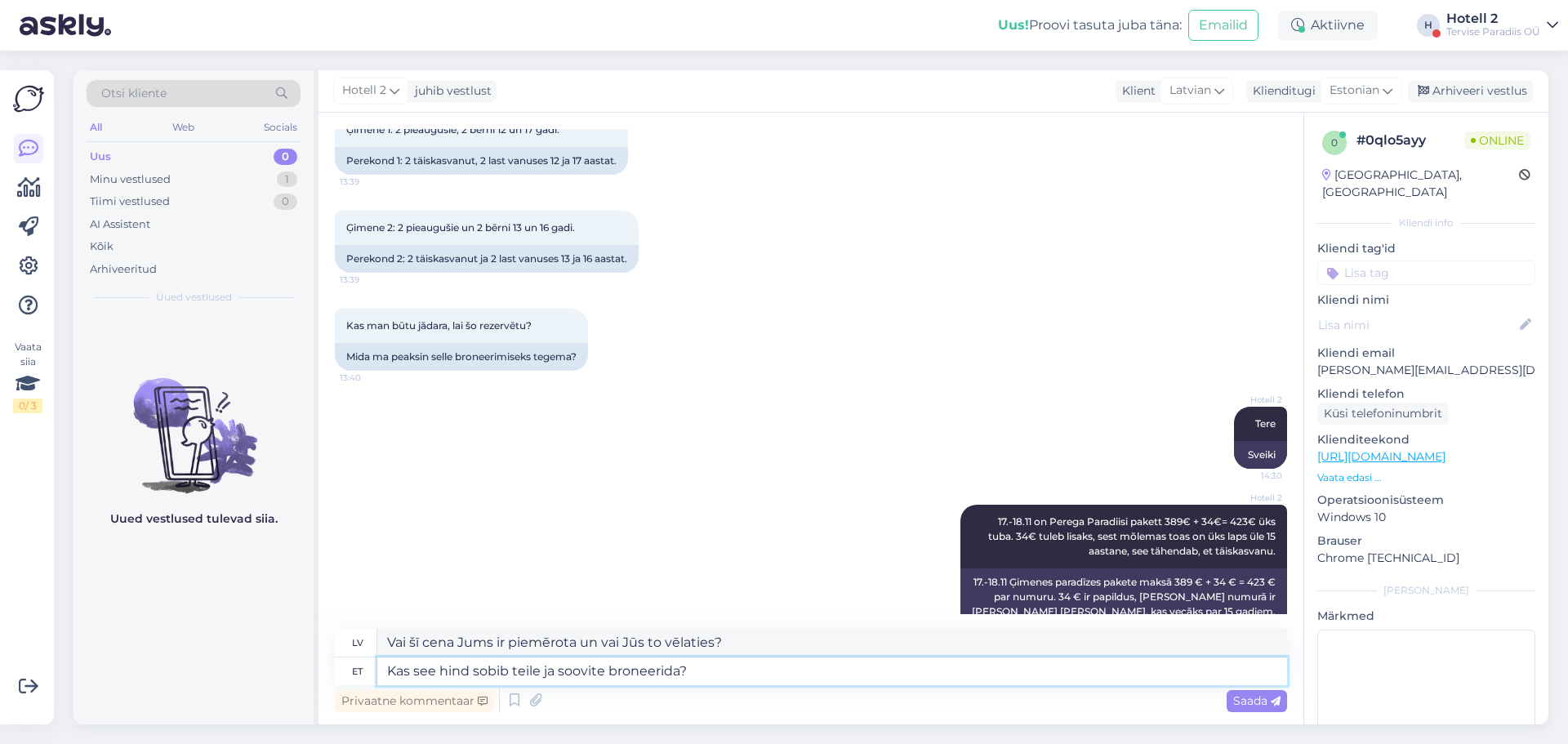
type textarea "Vai šī cena Jums ir piemērota un vai vēlaties rezervēt?"
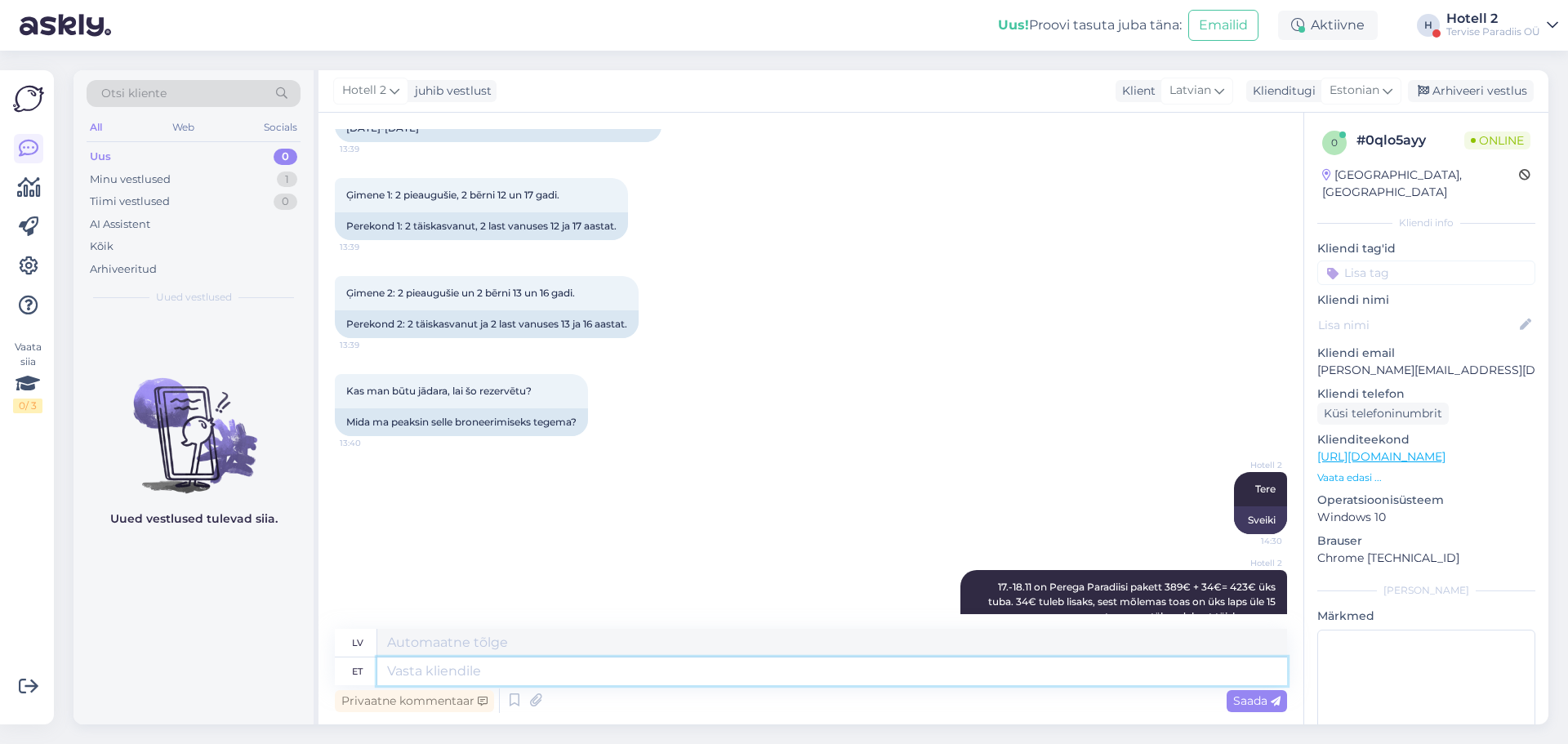
scroll to position [2133, 0]
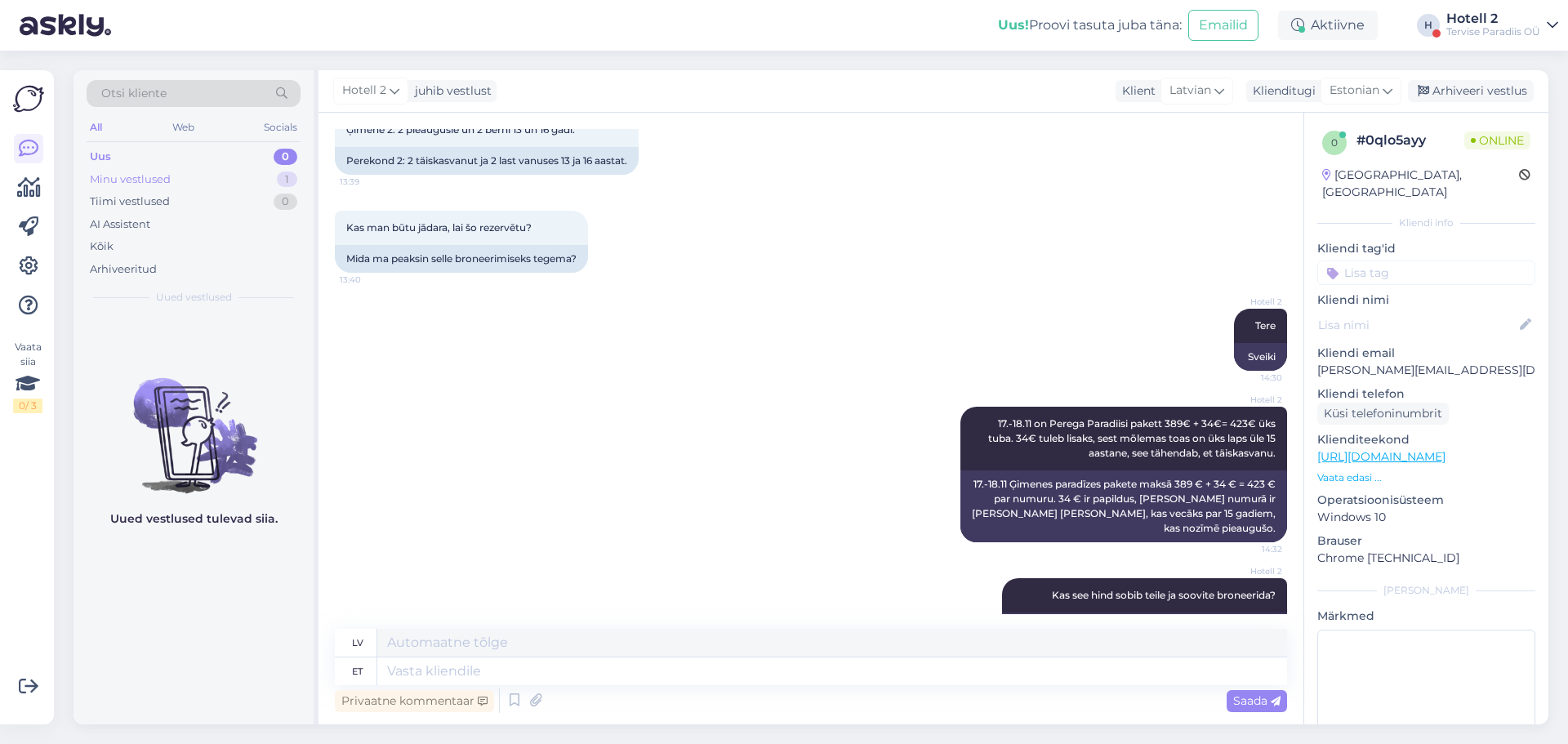
click at [235, 186] on div "Minu vestlused 1" at bounding box center [193, 180] width 214 height 23
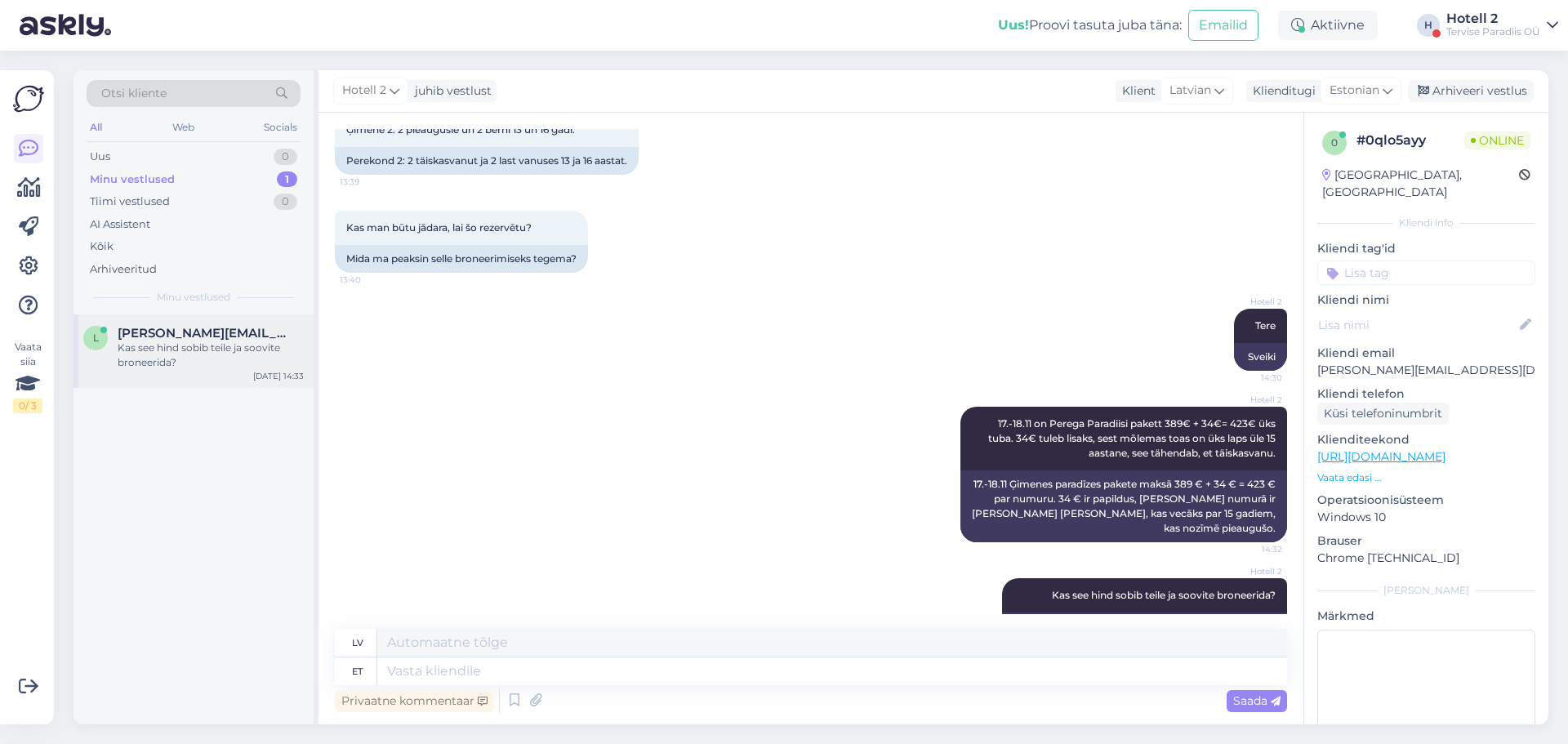
click at [217, 342] on div "Kas see hind sobib teile ja soovite broneerida?" at bounding box center [211, 356] width 187 height 30
click at [244, 155] on div "Uus 1" at bounding box center [193, 157] width 214 height 23
click at [289, 333] on div "#ivsabwgo 2" at bounding box center [211, 333] width 187 height 15
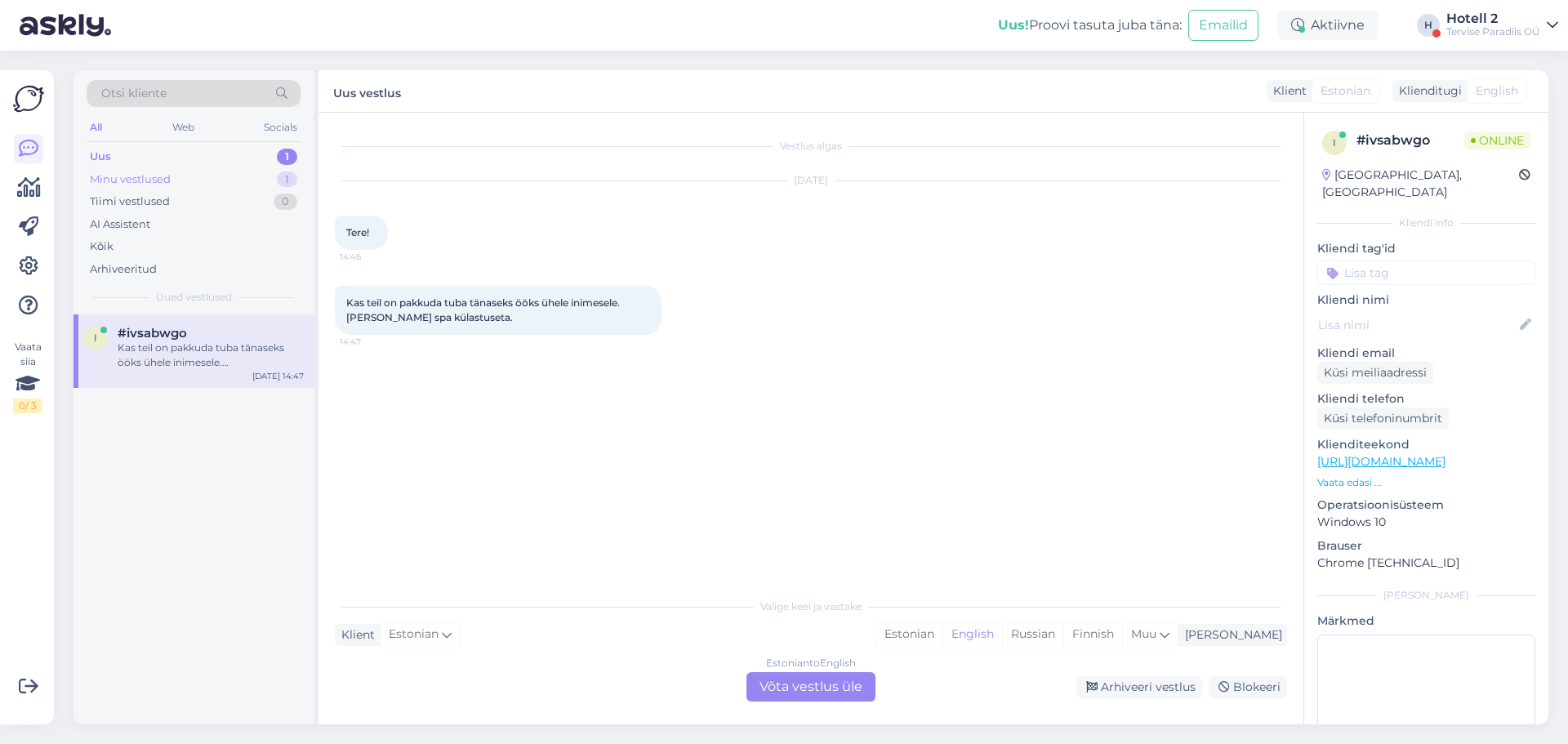
click at [269, 181] on div "Minu vestlused 1" at bounding box center [193, 180] width 214 height 23
click at [222, 372] on div "l [PERSON_NAME][EMAIL_ADDRESS][DOMAIN_NAME] Kas see hind sobib teile ja soovite…" at bounding box center [193, 352] width 240 height 73
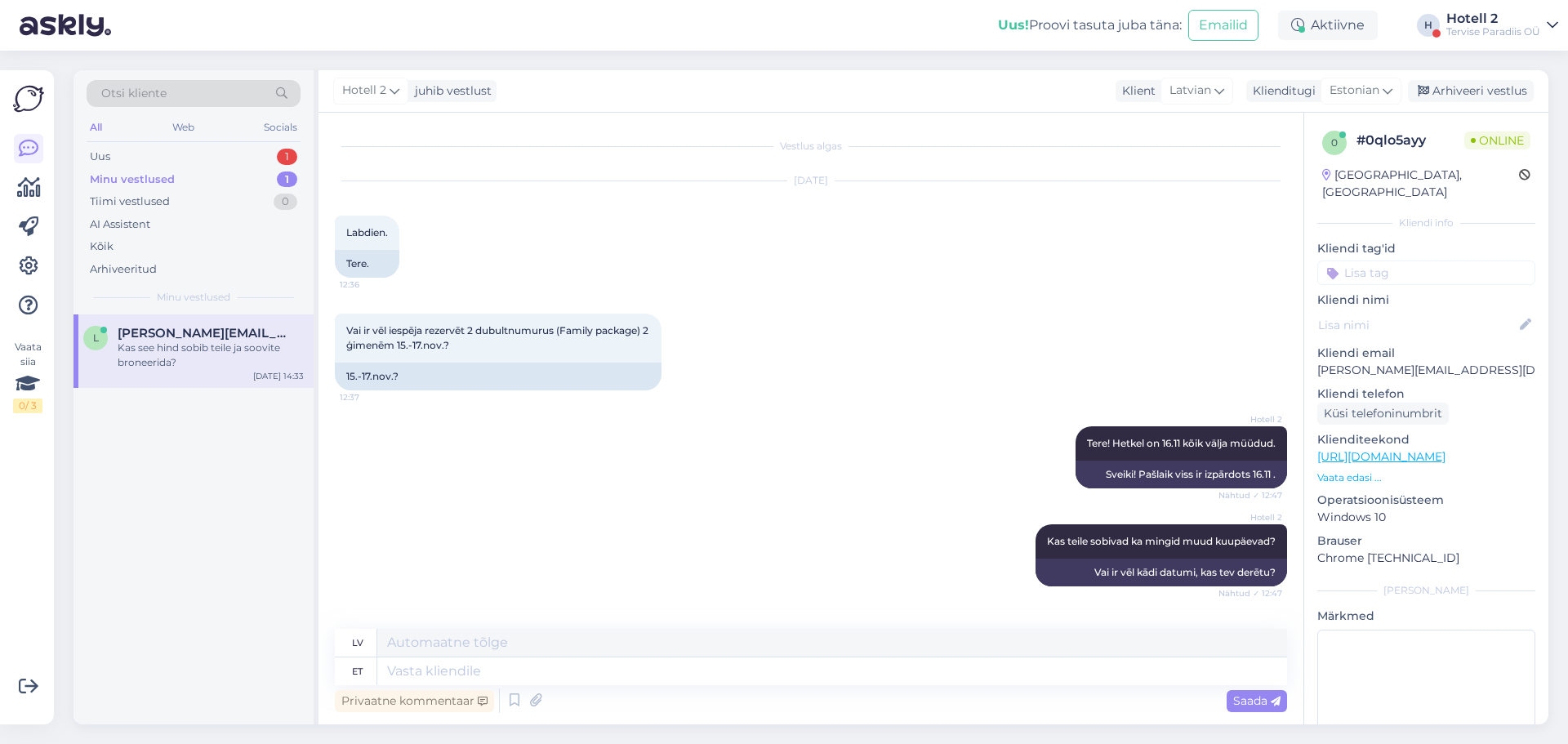
scroll to position [2133, 0]
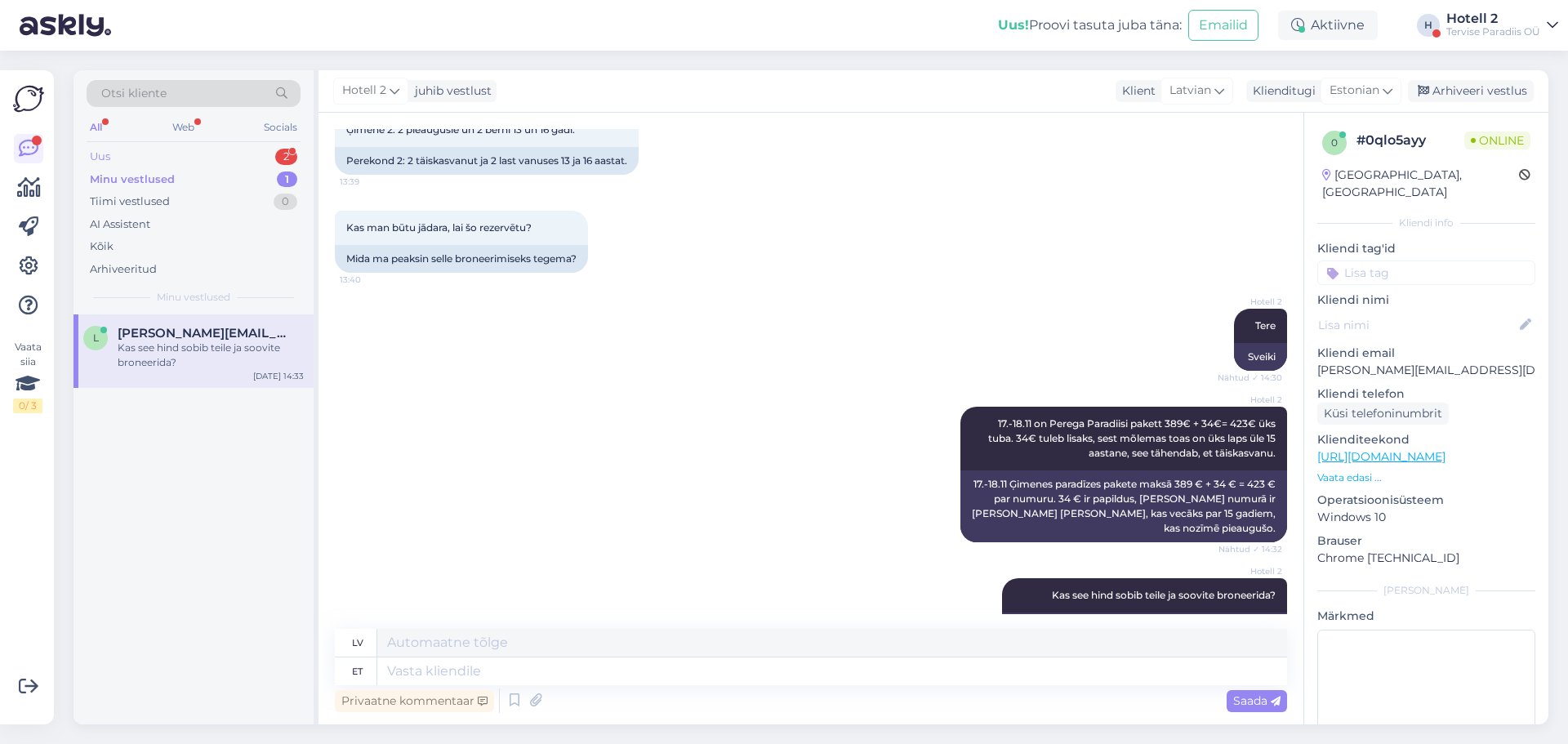
click at [206, 161] on div "Uus 2" at bounding box center [193, 157] width 214 height 23
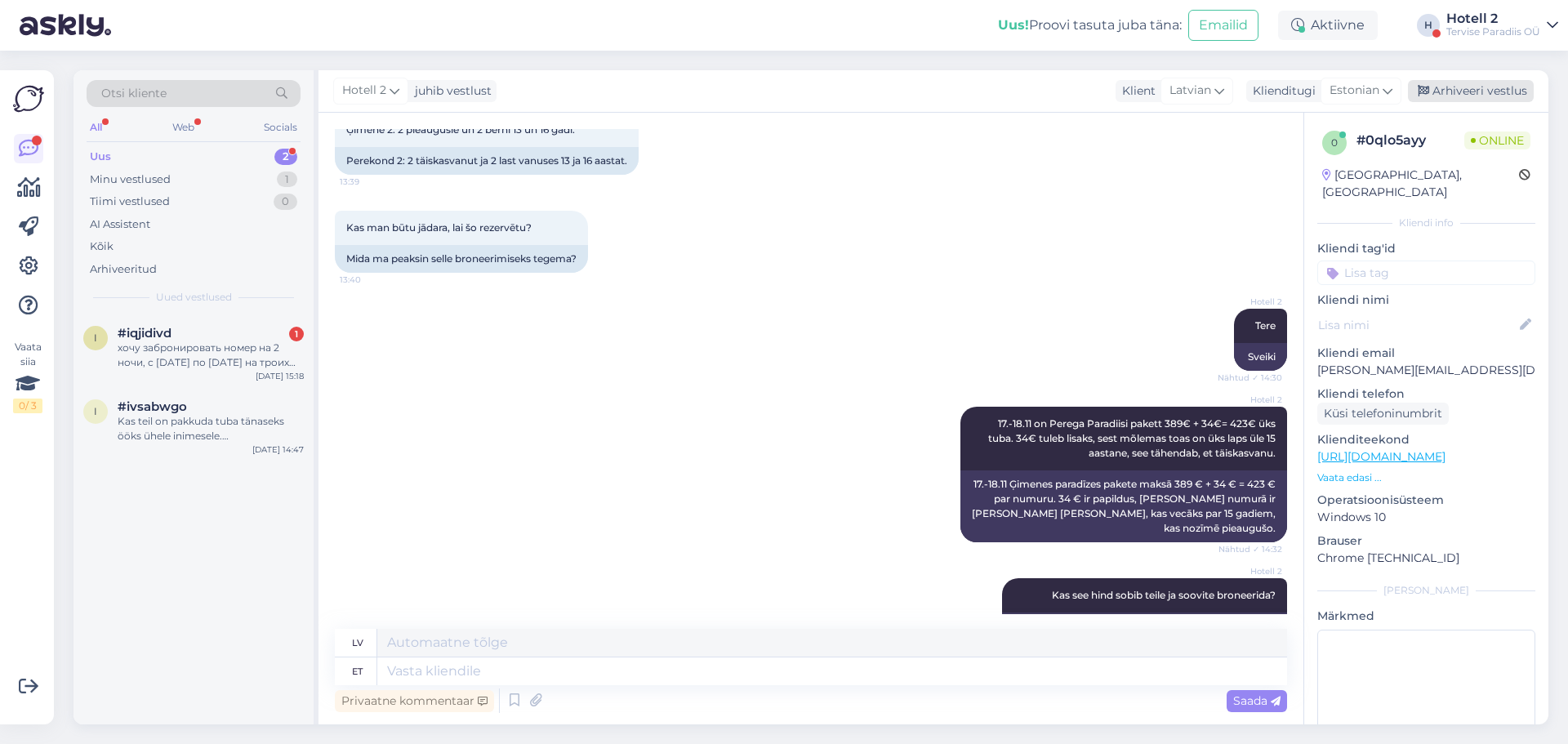
click at [1427, 92] on icon at bounding box center [1423, 91] width 11 height 11
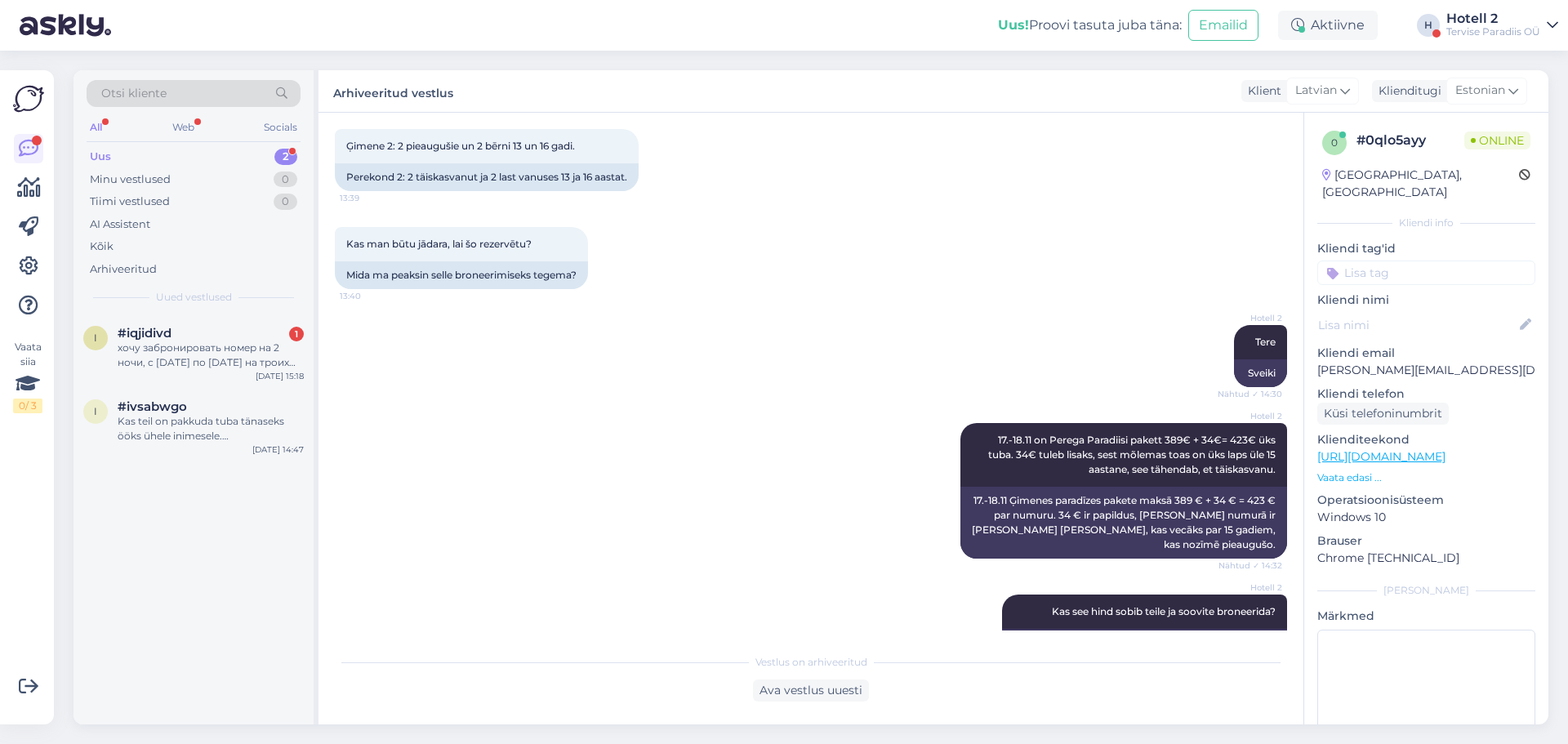
click at [251, 160] on div "Uus 2" at bounding box center [193, 157] width 214 height 23
click at [226, 408] on div "#ivsabwgo" at bounding box center [211, 406] width 187 height 15
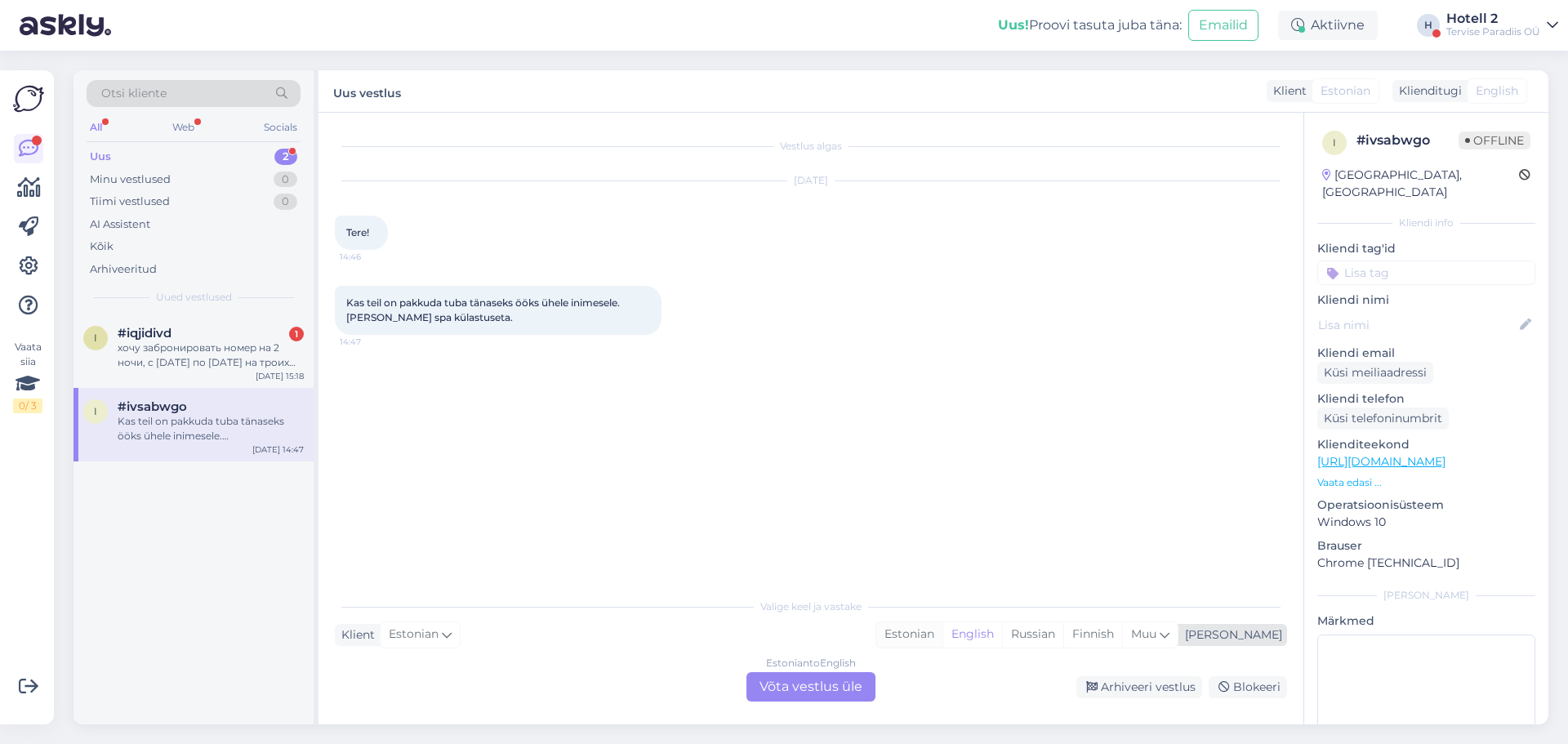
click at [943, 636] on div "Estonian" at bounding box center [910, 635] width 66 height 24
click at [787, 693] on div "Estonian to Estonian Võta vestlus üle" at bounding box center [811, 687] width 129 height 30
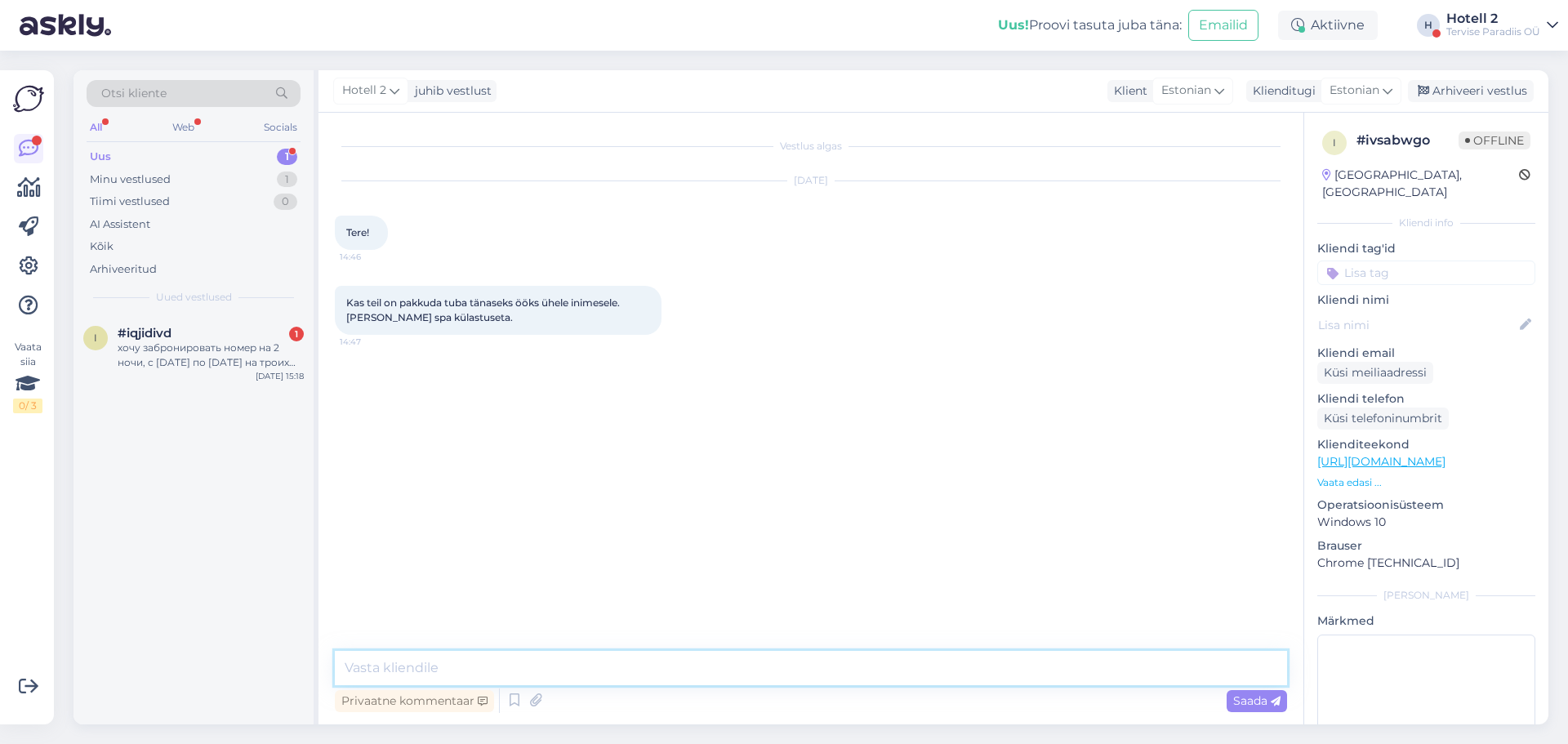
click at [590, 667] on textarea at bounding box center [811, 668] width 952 height 34
type textarea "Tere! Jah, 109 eur"
type textarea "Kas soovite broneerida? [PERSON_NAME] nimele?"
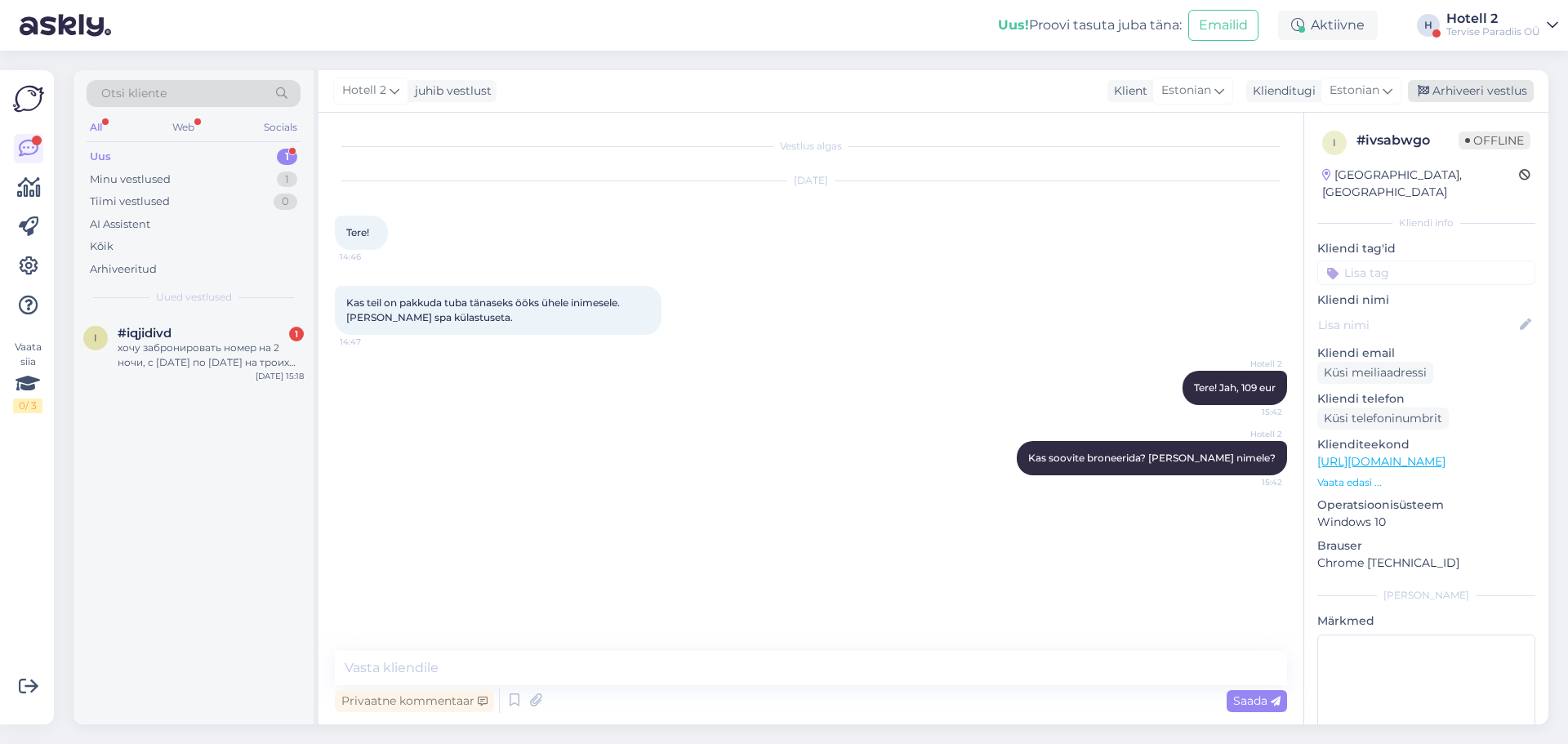
click at [1438, 80] on div "Arhiveeri vestlus" at bounding box center [1471, 91] width 126 height 22
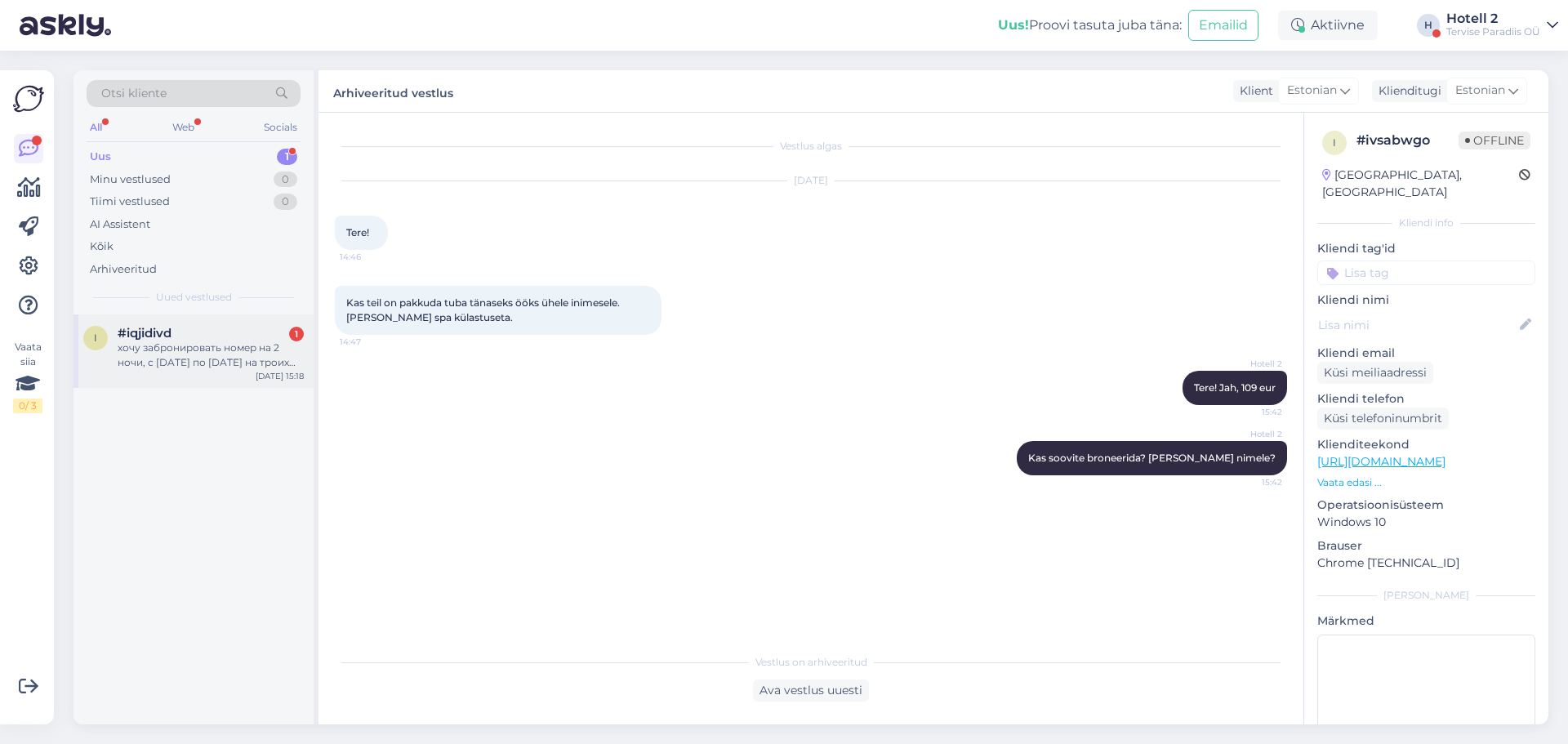
click at [183, 387] on div "i #iqjidivd 1 хочу забронировать номер на 2 ночи, с [DATE] по [DATE] на троих ч…" at bounding box center [193, 352] width 240 height 73
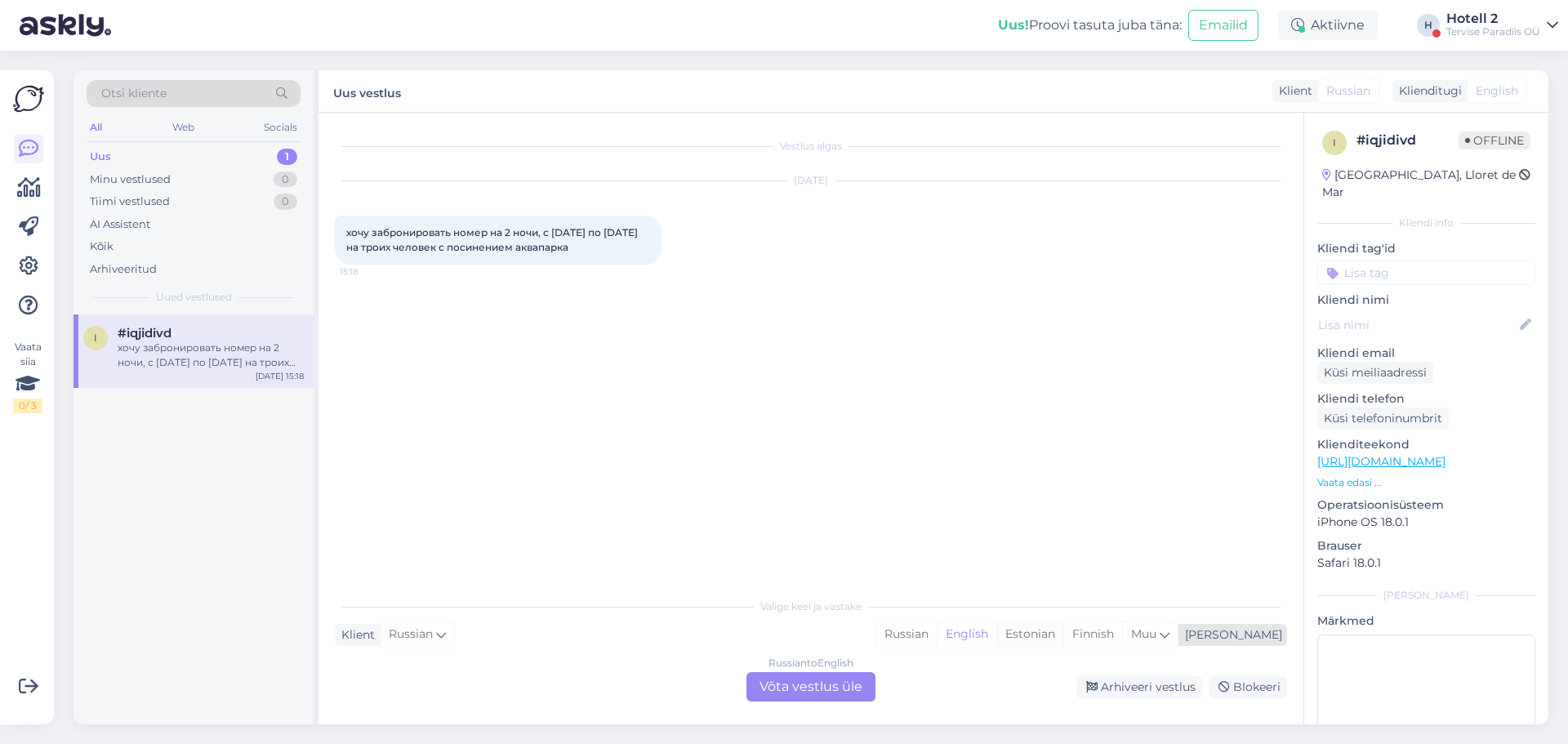
click at [1064, 628] on div "Estonian" at bounding box center [1030, 635] width 67 height 24
click at [823, 680] on div "Russian to Estonian Võta vestlus üle" at bounding box center [811, 687] width 129 height 30
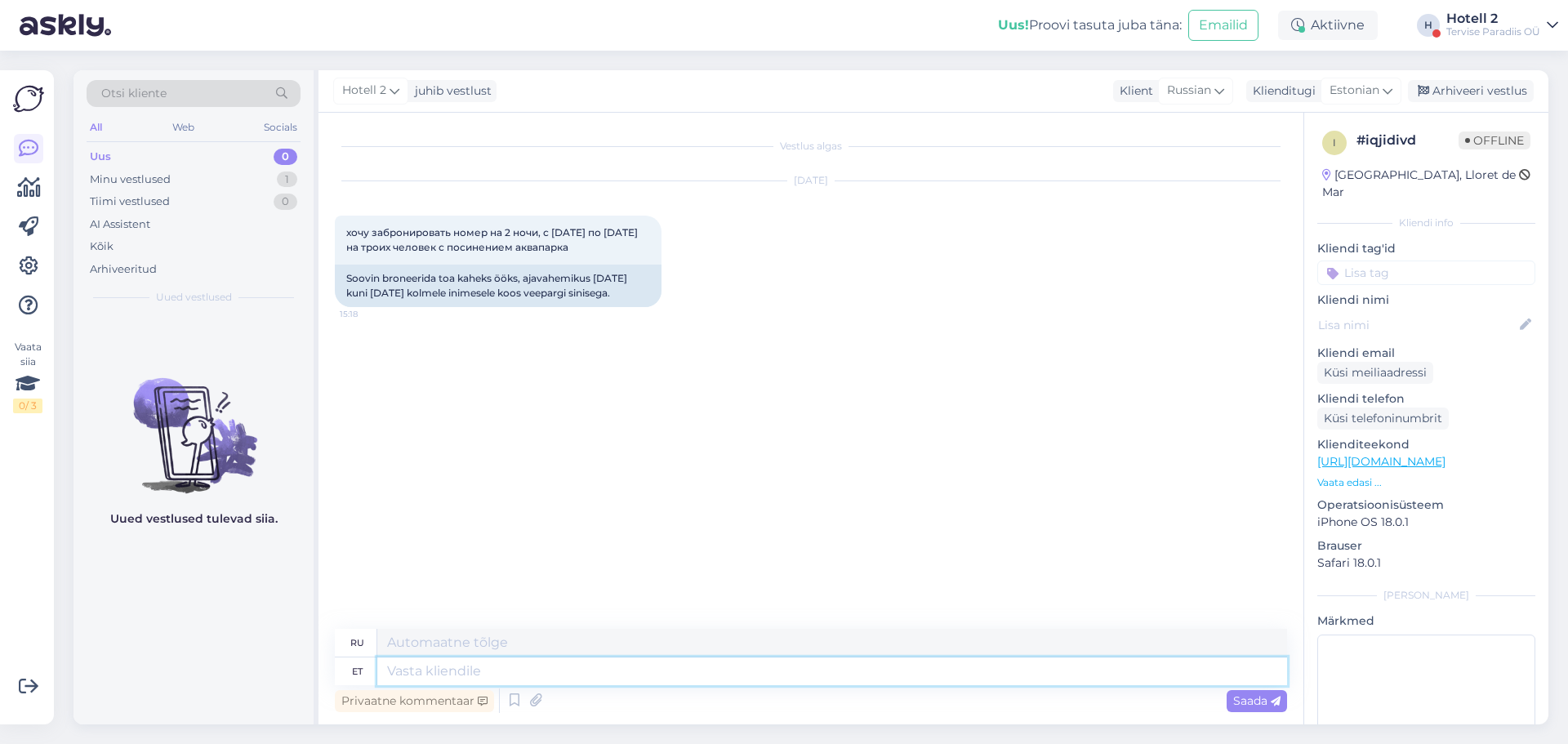
click at [577, 677] on textarea at bounding box center [832, 672] width 910 height 28
type textarea "Tere!"
type textarea "Привет!"
type textarea "Tere! [GEOGRAPHIC_DATA] e"
type textarea "Здравствуйте! Пожалуйста."
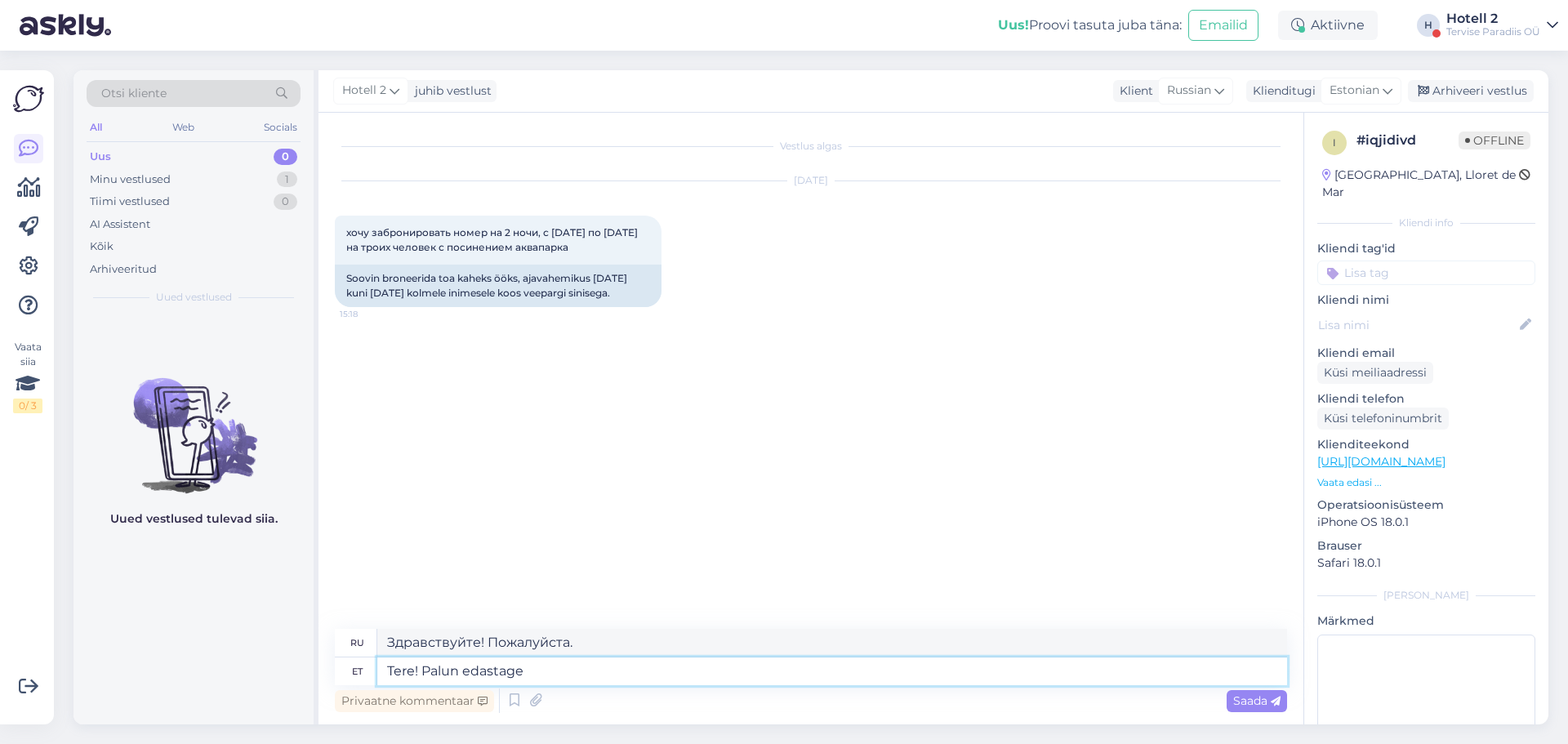
type textarea "Tere! Palun edastage b"
type textarea "Здравствуйте! Пожалуйста, перешлите."
type textarea "Tere! Palun edastage broneeringu soi"
type textarea "Здравствуйте! Пожалуйста, перешлите бронирование."
type textarea "Tere! Palun edastage broneeringu soov"
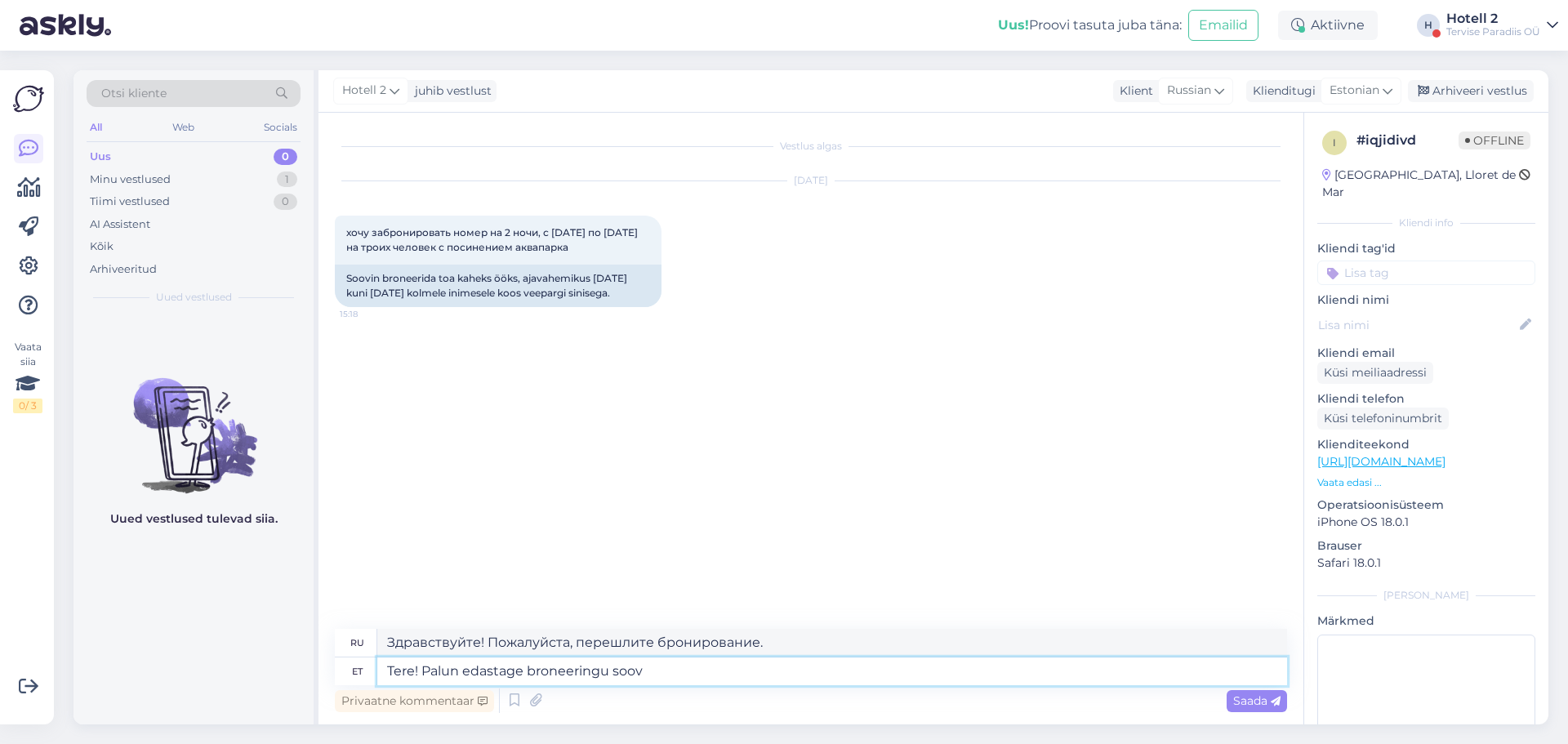
type textarea "Здравствуйте! Пожалуйста, отправьте запрос на бронирование."
type textarea "Tere! Palun edastage broneeringu soov e-mailile"
type textarea "Здравствуйте! Пожалуйста, отправьте запрос на бронирование на электронную почту."
type textarea "Tere! Palun edastage broneeringu soov e-mailile koos"
type textarea "Здравствуйте! Пожалуйста, отправьте запрос на бронирование на электронную почту"
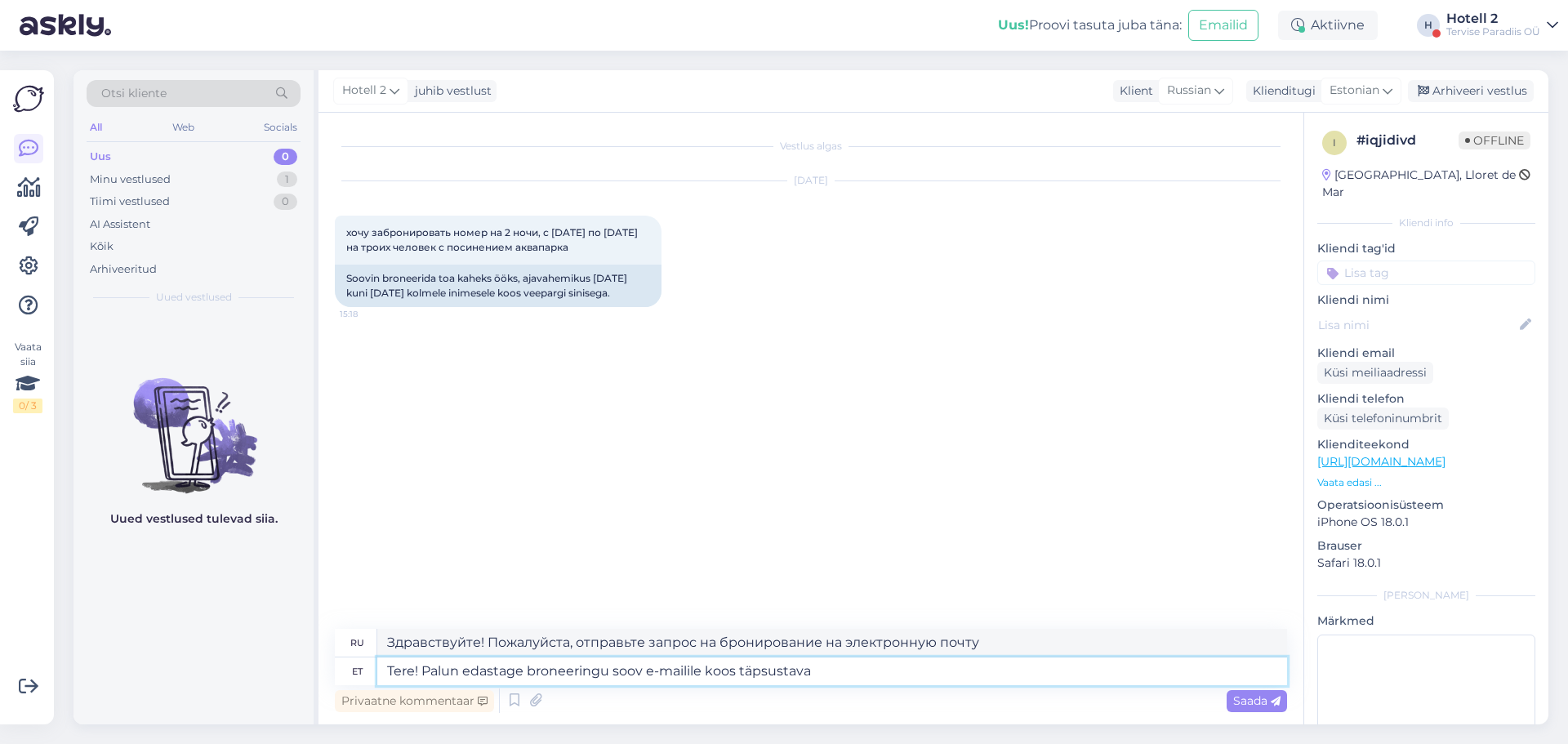
type textarea "Tere! Palun edastage broneeringu soov e-mailile koos täpsustava i"
type textarea "Здравствуйте! Пожалуйста, отправьте запрос на бронирование на электронную почту…"
type textarea "Tere! Palun edastage broneeringu soov e-mailile koos täpsustava infoga."
type textarea "Здравствуйте! Пожалуйста, отправьте запрос на бронирование на электронную почту…"
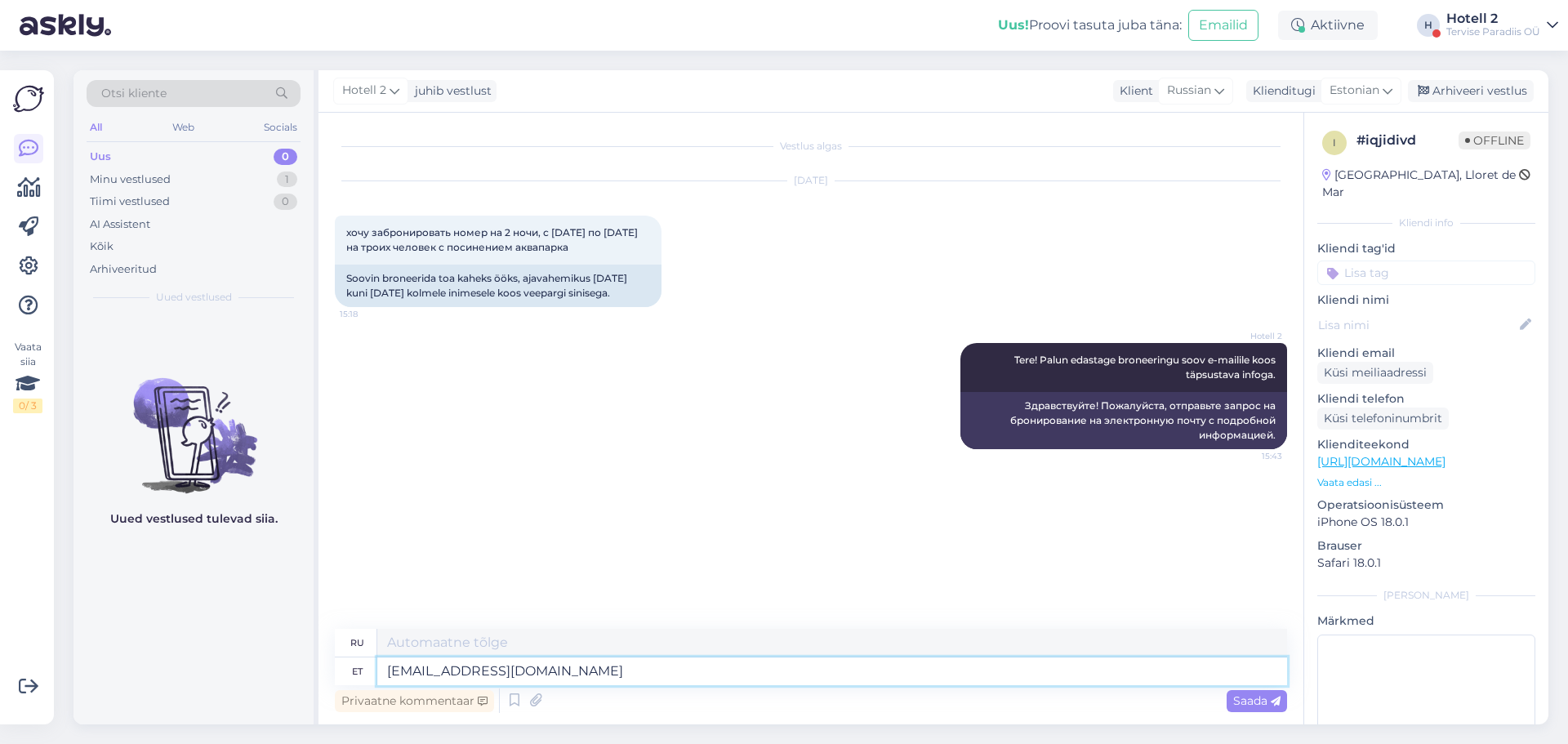
type textarea "[EMAIL_ADDRESS][DOMAIN_NAME]"
type textarea "[EMAIL_ADDRESS][DOMAIN_NAME] või"
type textarea "[EMAIL_ADDRESS][DOMAIN_NAME] или"
type textarea "[EMAIL_ADDRESS][DOMAIN_NAME] või [EMAIL_ADDRESS][DOMAIN_NAME]"
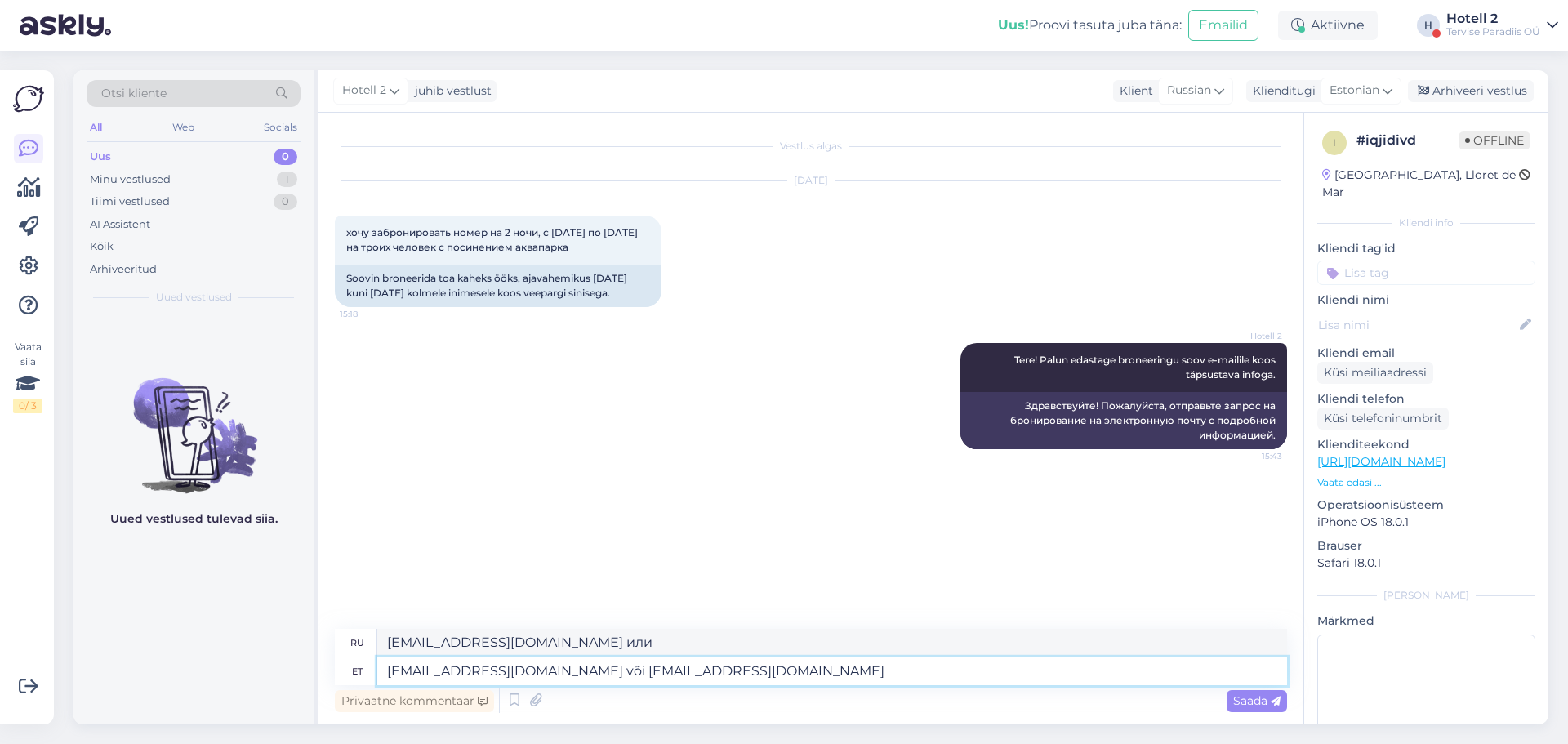
type textarea "[EMAIL_ADDRESS][DOMAIN_NAME] или [EMAIL_ADDRESS][DOMAIN_NAME]"
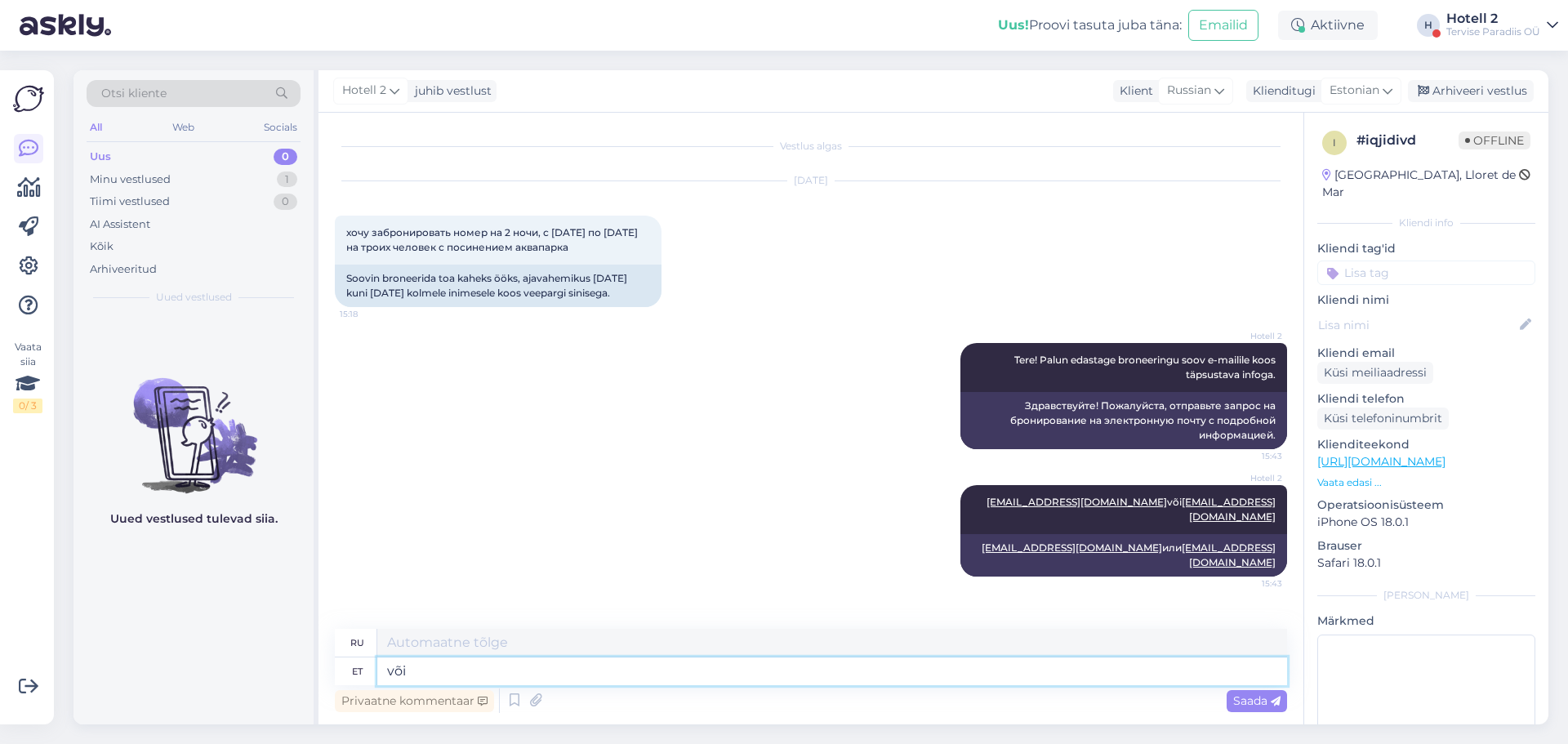
type textarea "või b"
type textarea "или"
type textarea "või broneerige"
type textarea "или книга"
type textarea "või broneerige läbi m"
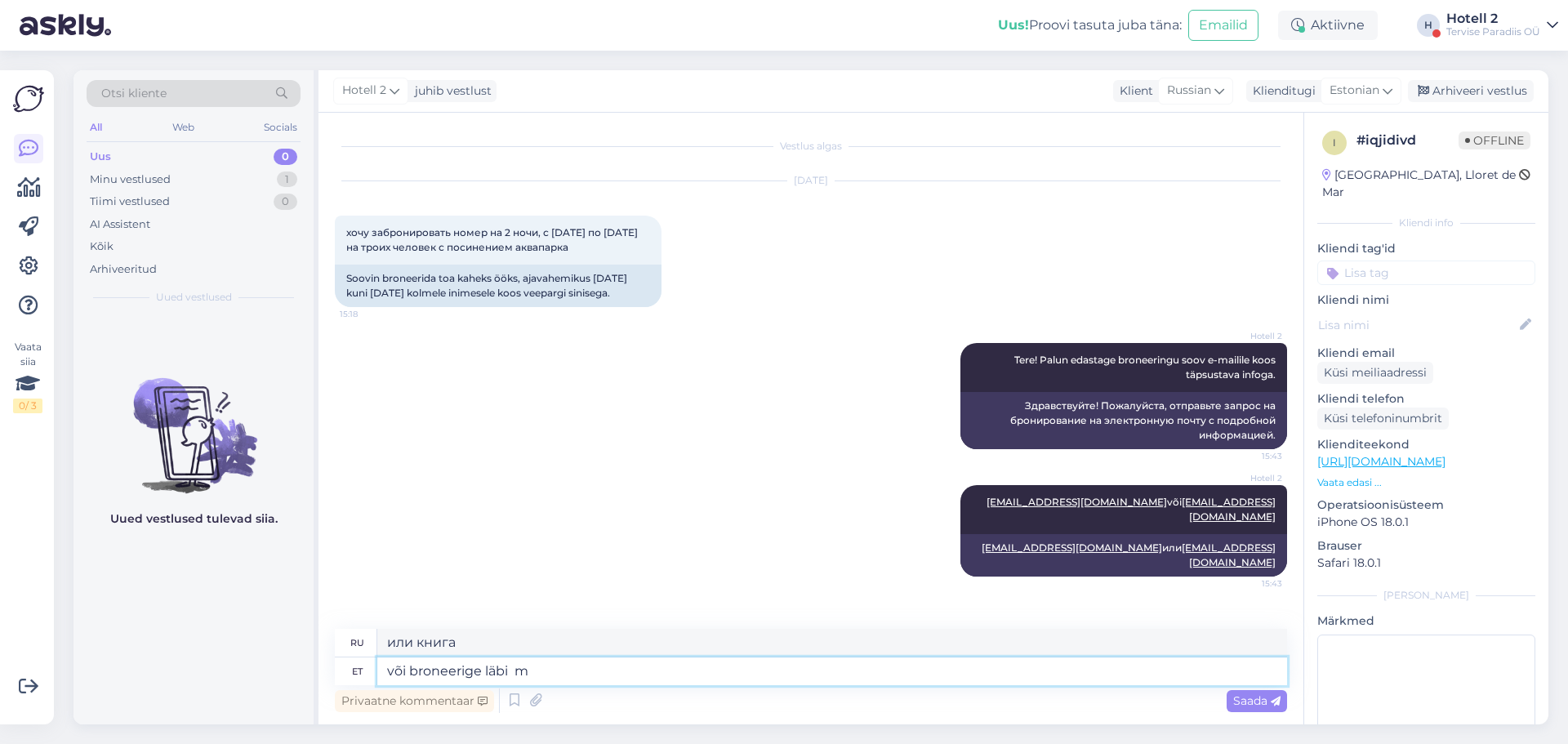
type textarea "или забронировать через"
type textarea "või broneerige läbi meie"
type textarea "или забронируйте через нас"
type textarea "või broneerige läbi meie kodulehe, ku"
type textarea "или забронировать через наш сайт,"
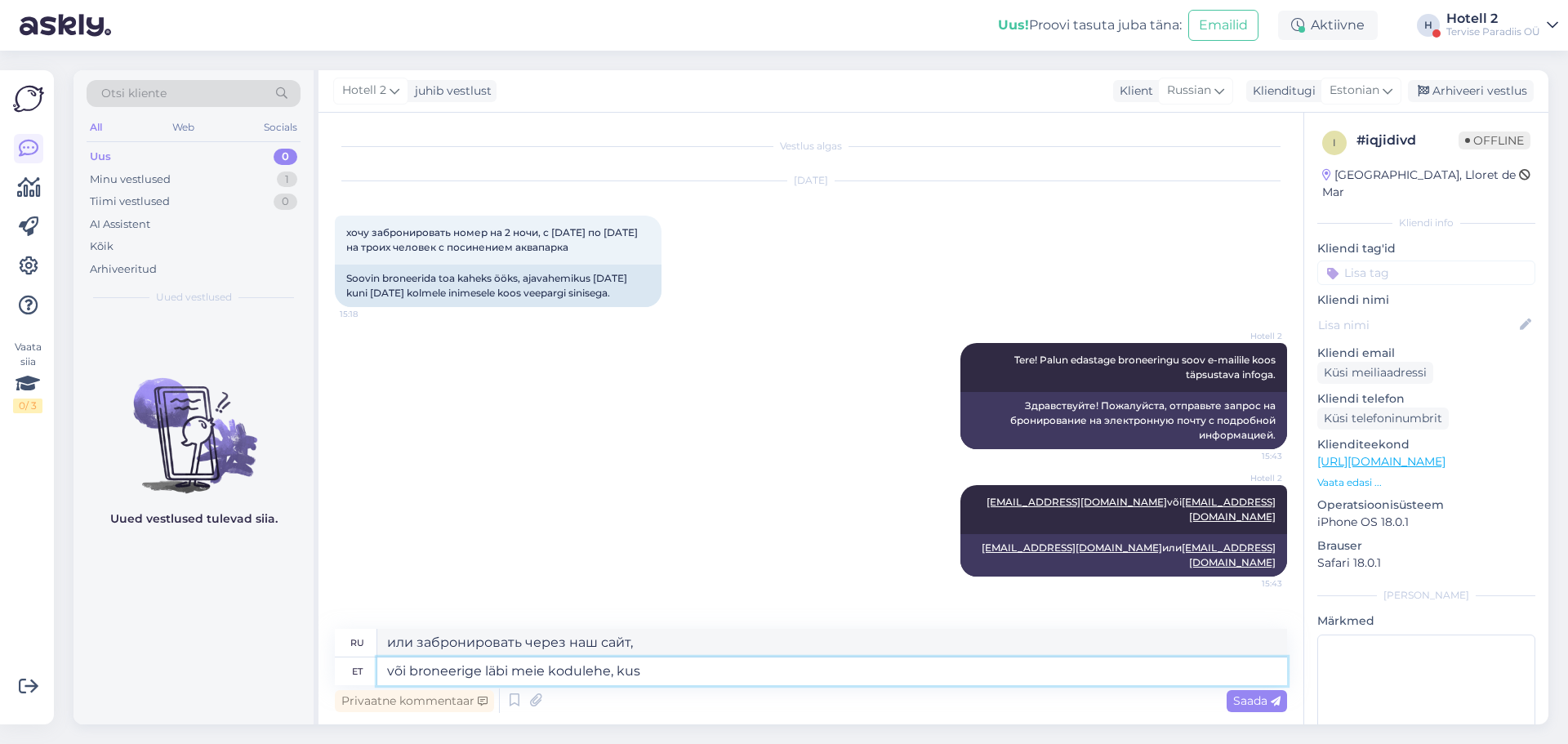
type textarea "või broneerige läbi meie kodulehe, kus o"
type textarea "или забронировать через наш сайт, где"
type textarea "või broneerige läbi meie kodulehe, kus on parim"
type textarea "или забронировать через наш сайт, где вы найдете лучшее"
type textarea "või broneerige läbi meie kodulehe, kus on parim võimalik h"
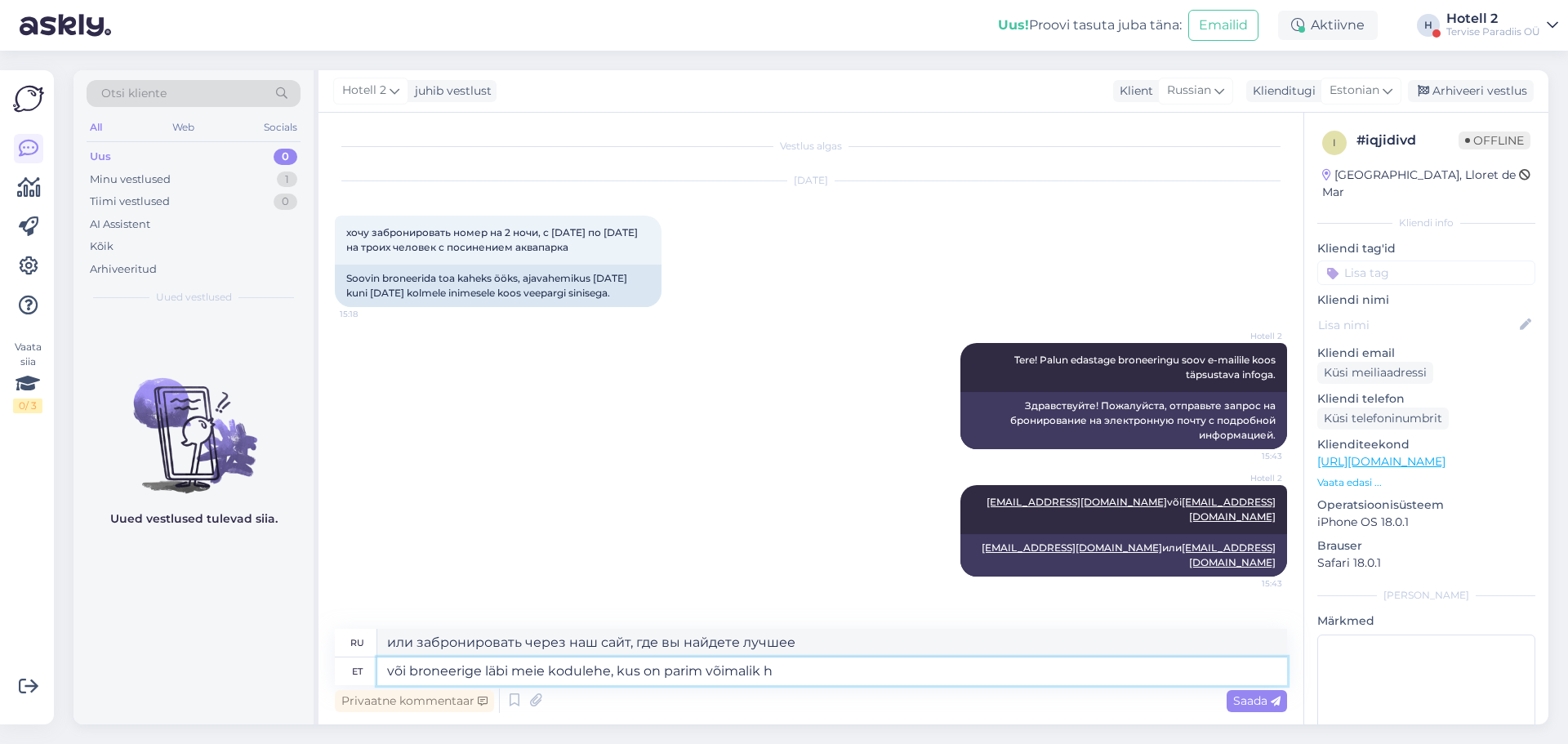
type textarea "или забронировать через наш сайт, где вы найдете наилучший возможный вариант"
type textarea "või broneerige läbi meie kodulehe, kus on parim võimalik hind."
type textarea "или забронируйте через наш сайт, где вы найдете самую выгодную цену."
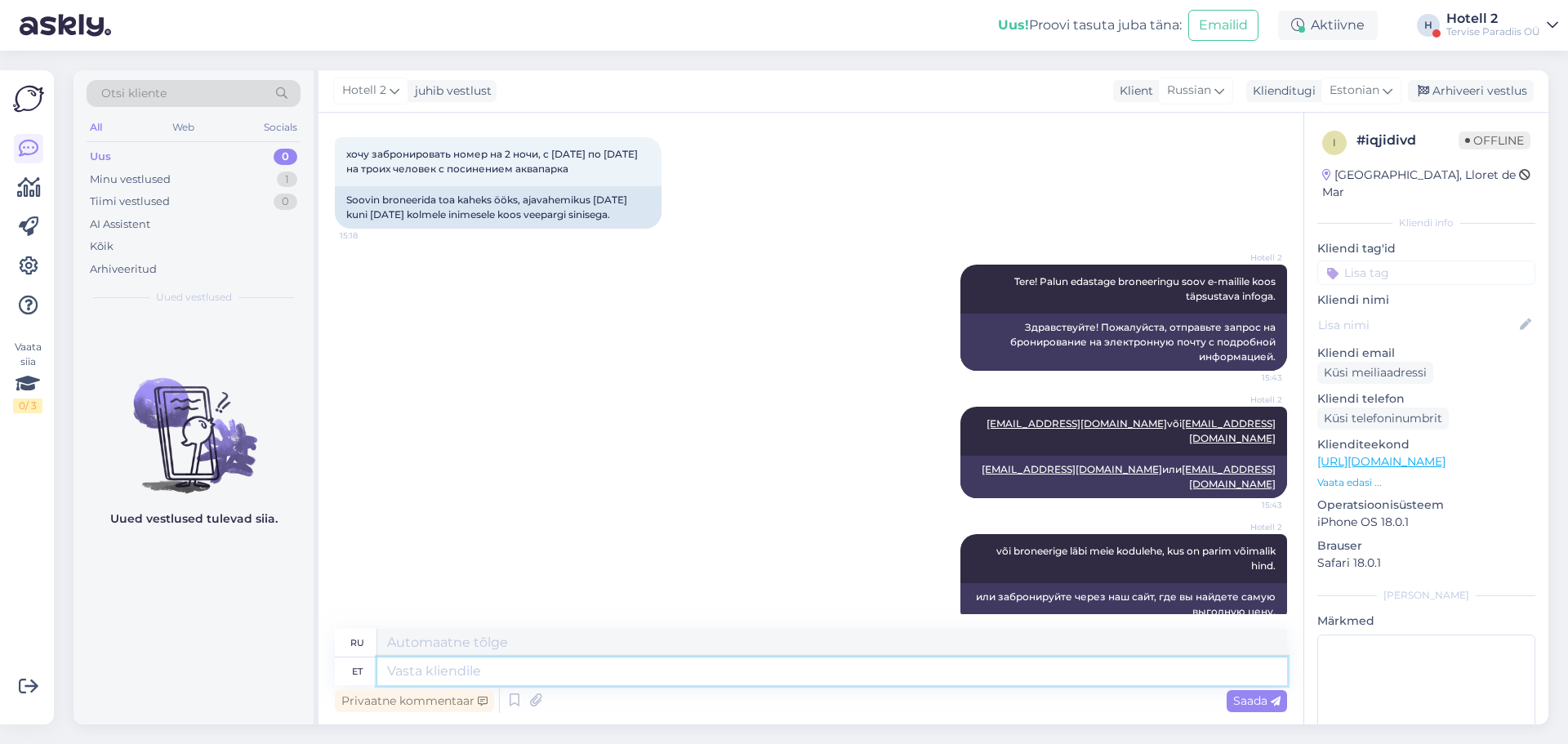
click at [726, 674] on textarea at bounding box center [832, 672] width 910 height 28
paste textarea "[URL][DOMAIN_NAME]"
type textarea "[URL][DOMAIN_NAME]"
type textarea "[URL][DOMAIN_NAME] !/accommodation/packages"
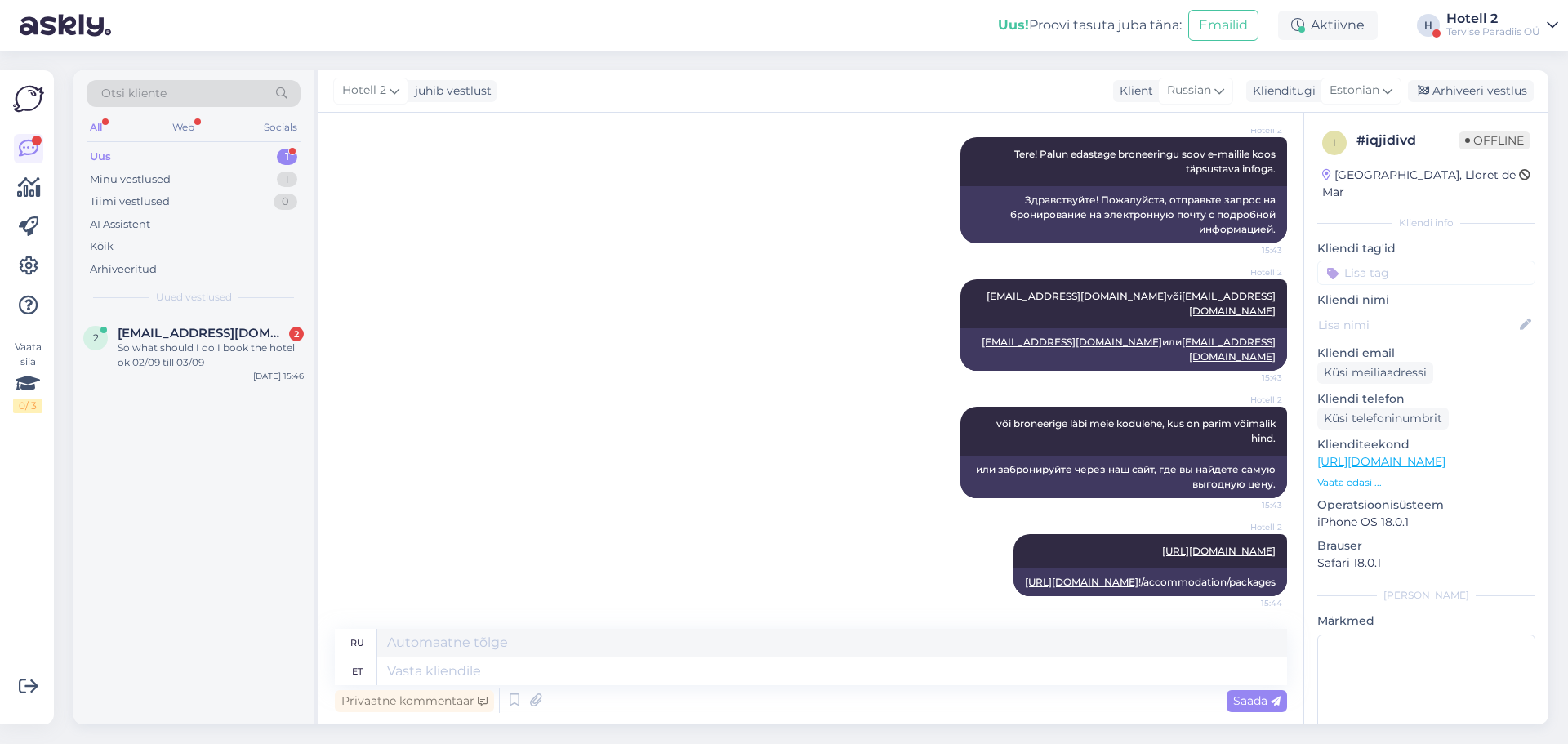
drag, startPoint x: 1003, startPoint y: 468, endPoint x: 694, endPoint y: 498, distance: 310.5
click at [694, 516] on div "Hotell 2 [URL][DOMAIN_NAME] 15:44 [URL][DOMAIN_NAME] !/accommodation/packages" at bounding box center [811, 565] width 952 height 98
click at [1450, 88] on div "Arhiveeri vestlus" at bounding box center [1471, 91] width 126 height 22
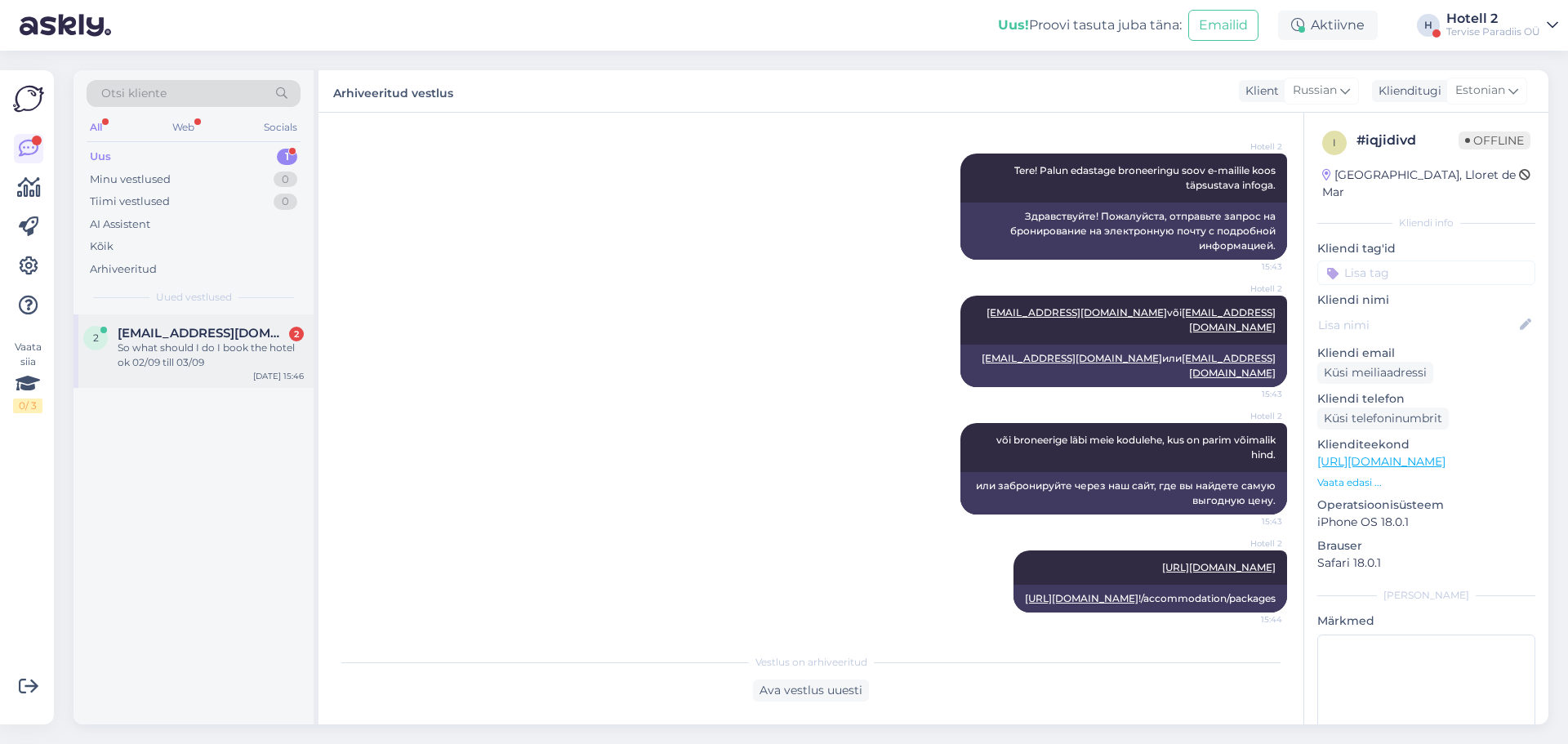
click at [250, 357] on div "So what should I do I book the hotel ok 02/09 till 03/09" at bounding box center [211, 356] width 187 height 30
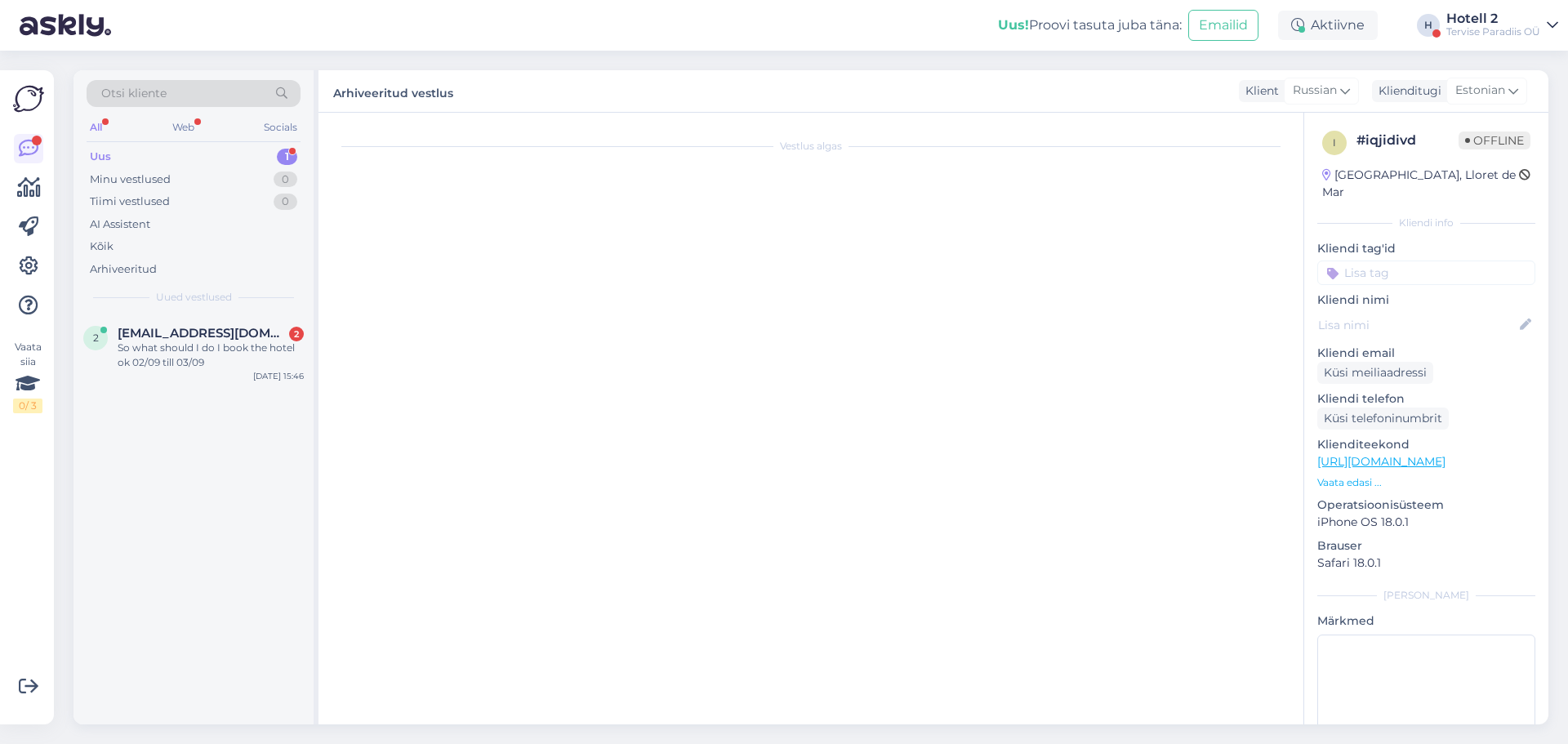
scroll to position [88, 0]
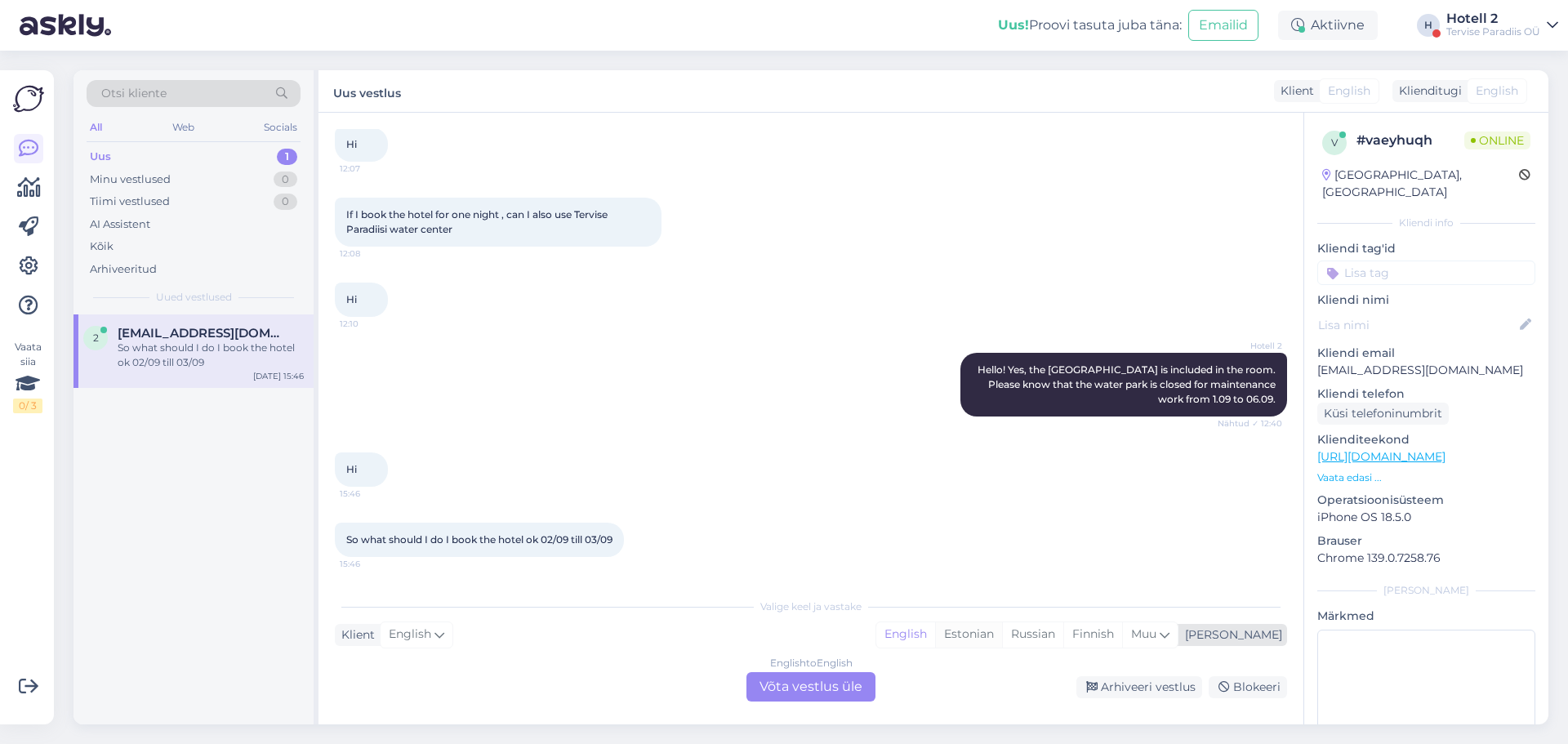
click at [1002, 635] on div "Estonian" at bounding box center [968, 635] width 67 height 24
click at [853, 687] on div "English to Estonian Võta vestlus üle" at bounding box center [811, 687] width 129 height 30
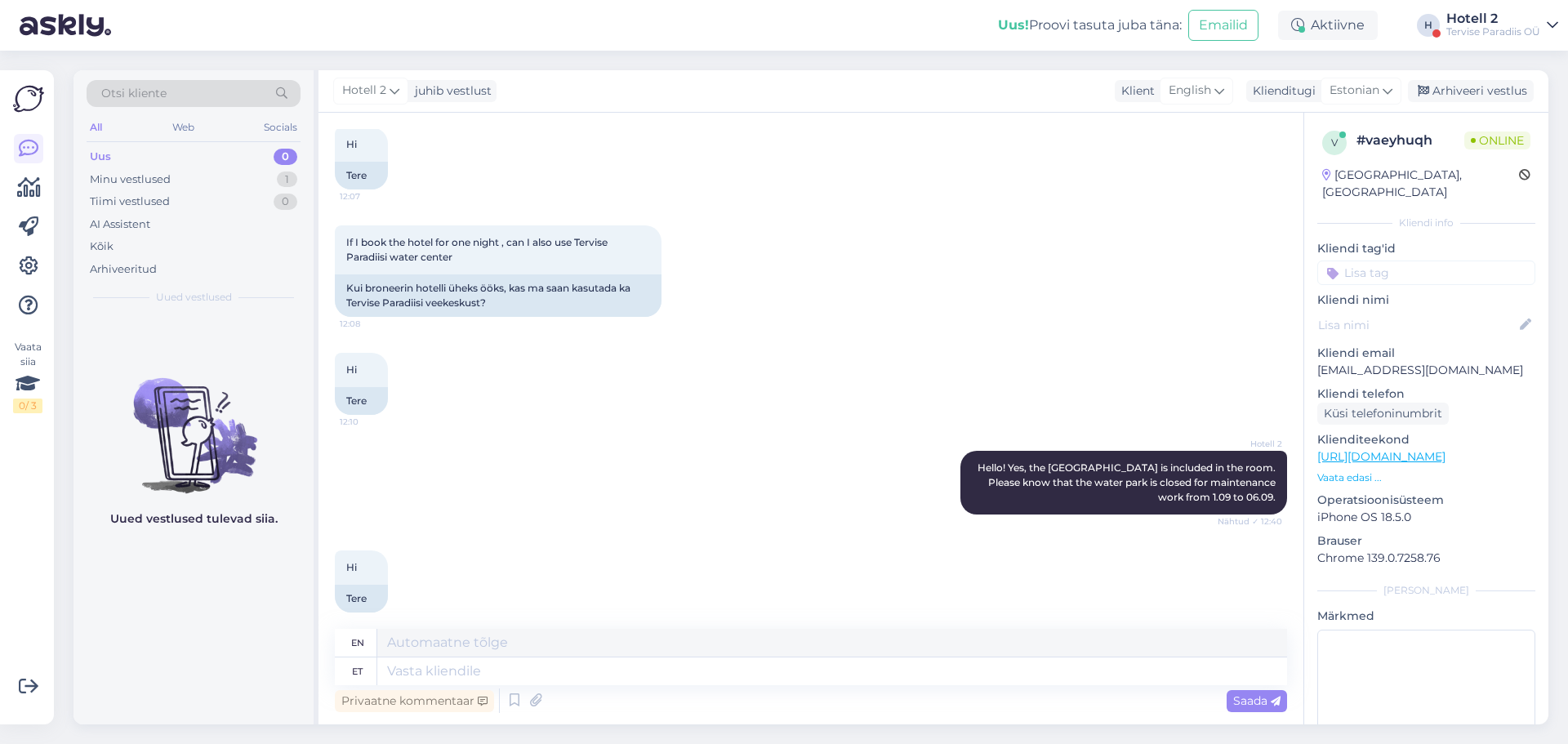
scroll to position [217, 0]
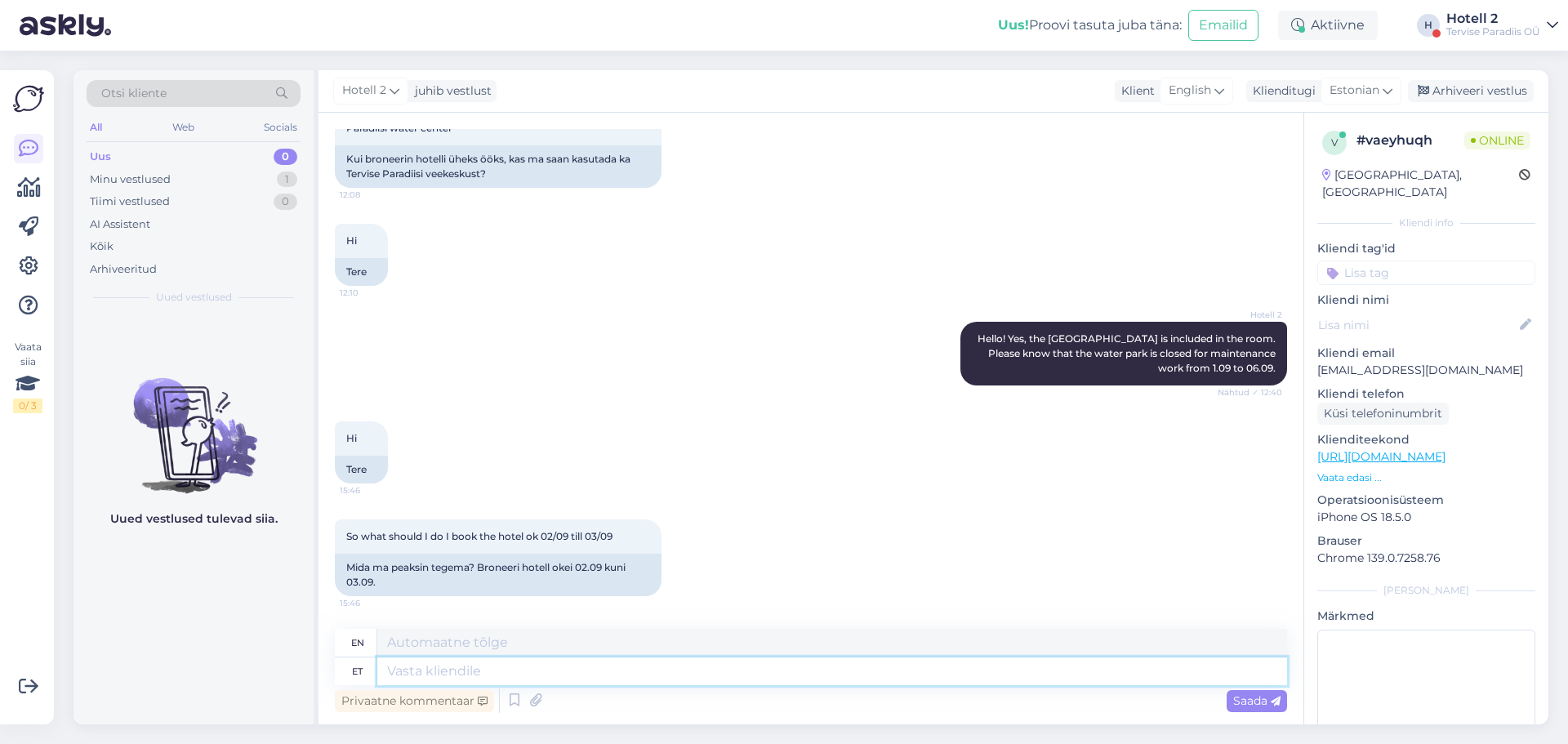
click at [546, 670] on textarea at bounding box center [832, 672] width 910 height 28
type textarea "Vabandust,"
type textarea "Sorry,"
type textarea "Vabandust, palun t"
type textarea "Excuse me, please."
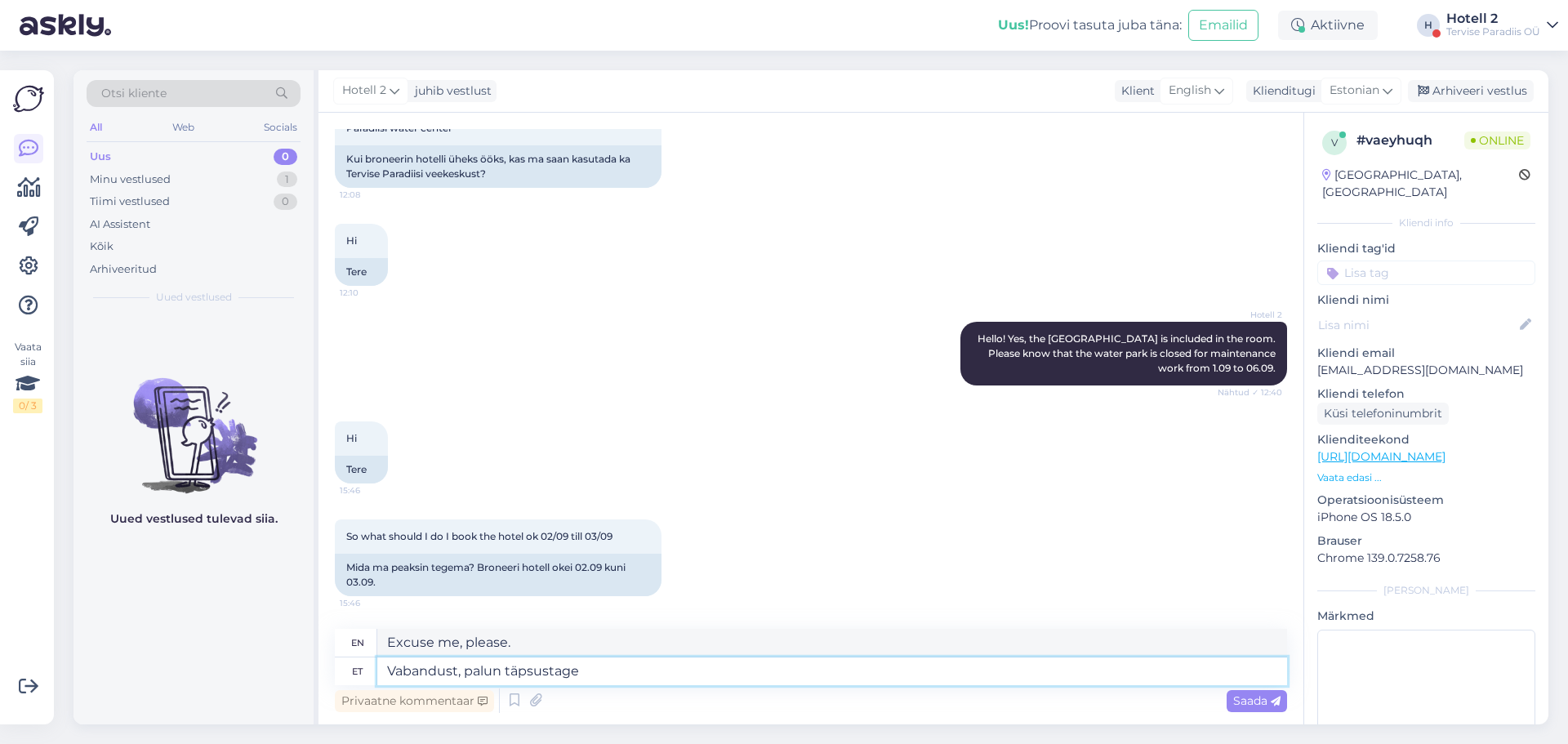
type textarea "Vabandust, palun täpsustage k"
type textarea "Sorry, please clarify."
type textarea "Vabandust, palun täpsustage küsimust"
type textarea "Sorry, please clarify the question."
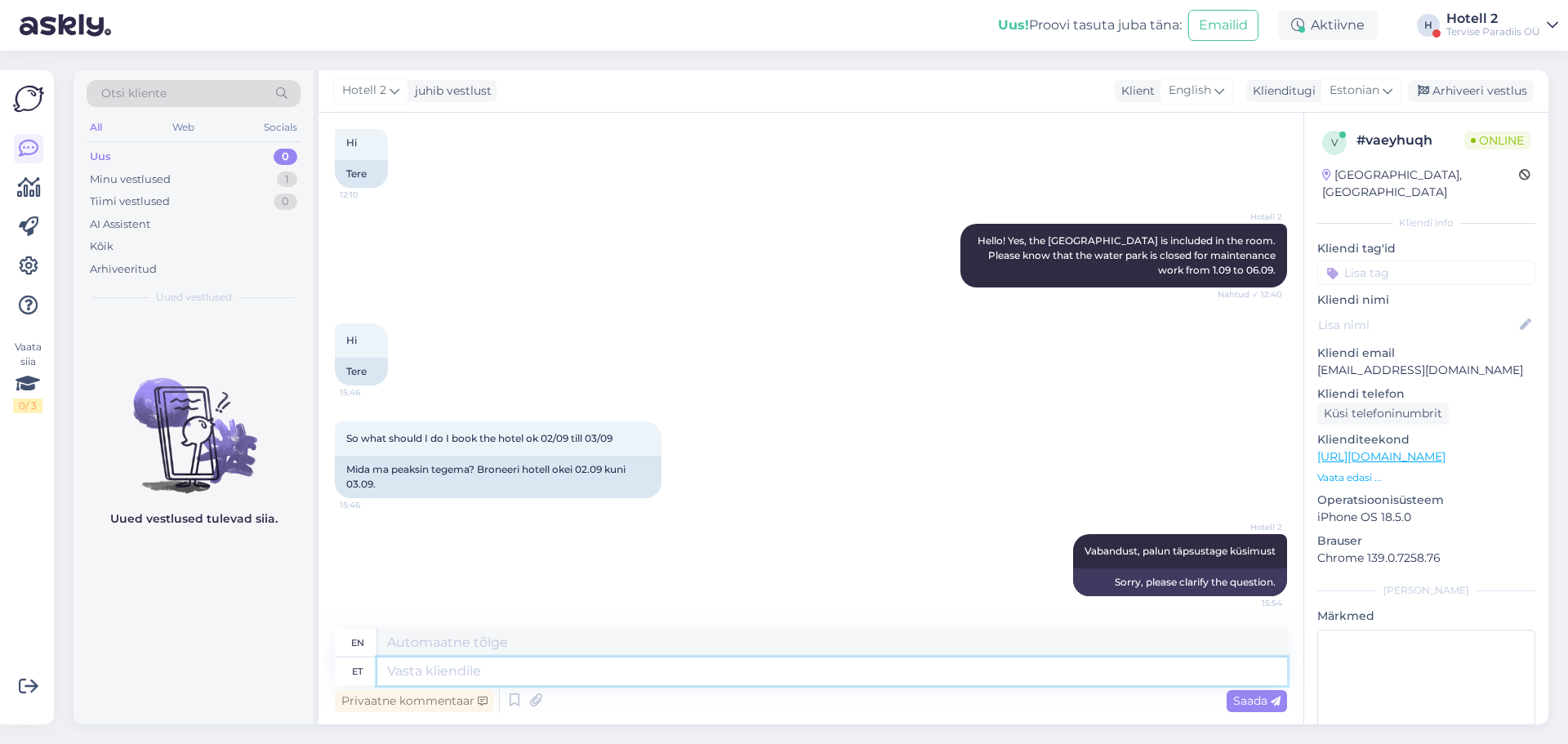
click at [471, 668] on textarea at bounding box center [832, 672] width 910 height 28
drag, startPoint x: 515, startPoint y: 656, endPoint x: 774, endPoint y: 493, distance: 306.0
click at [774, 493] on div "So what should I do I book the hotel ok 02/09 till [DATE] 15:46 Mida ma peaksin…" at bounding box center [811, 460] width 952 height 113
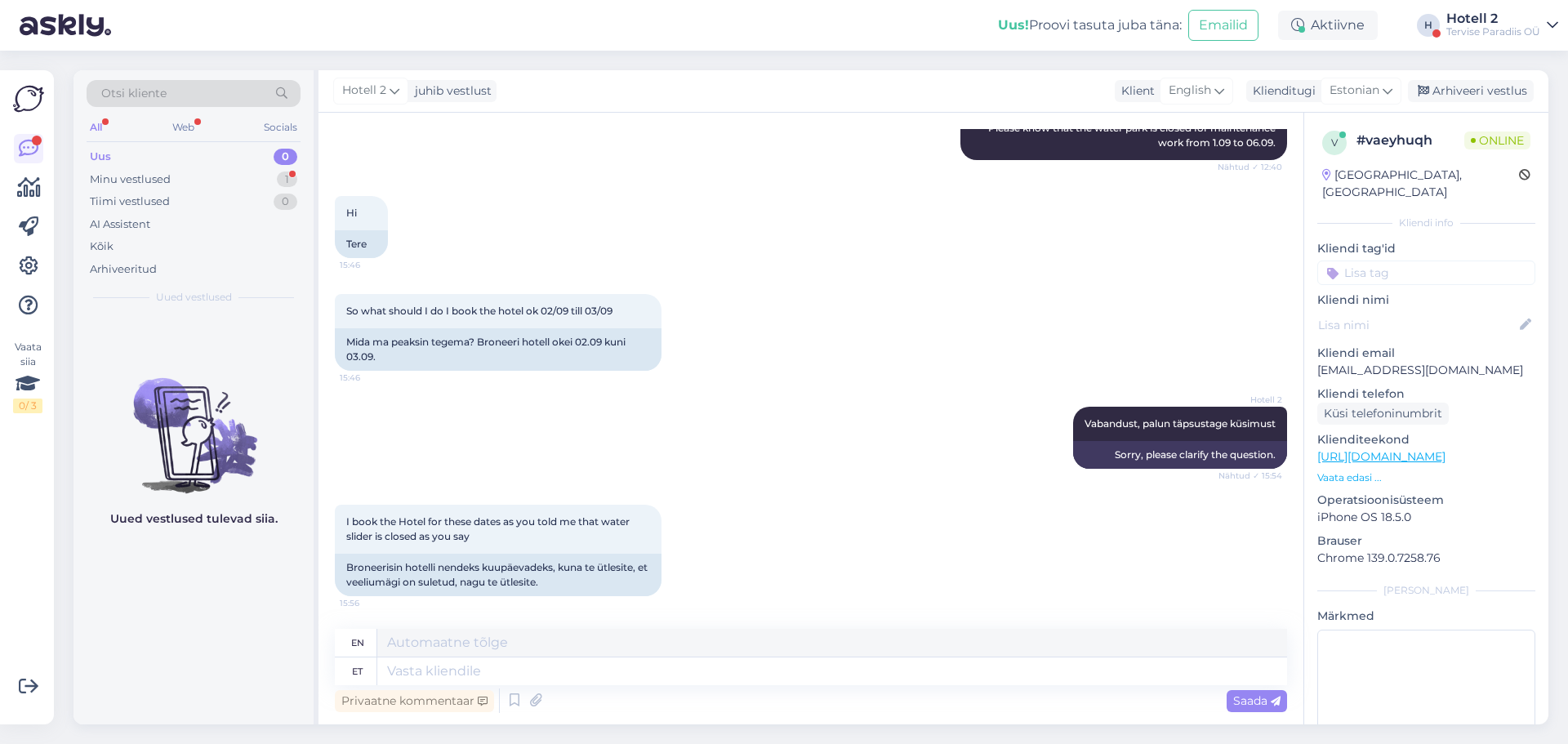
scroll to position [460, 0]
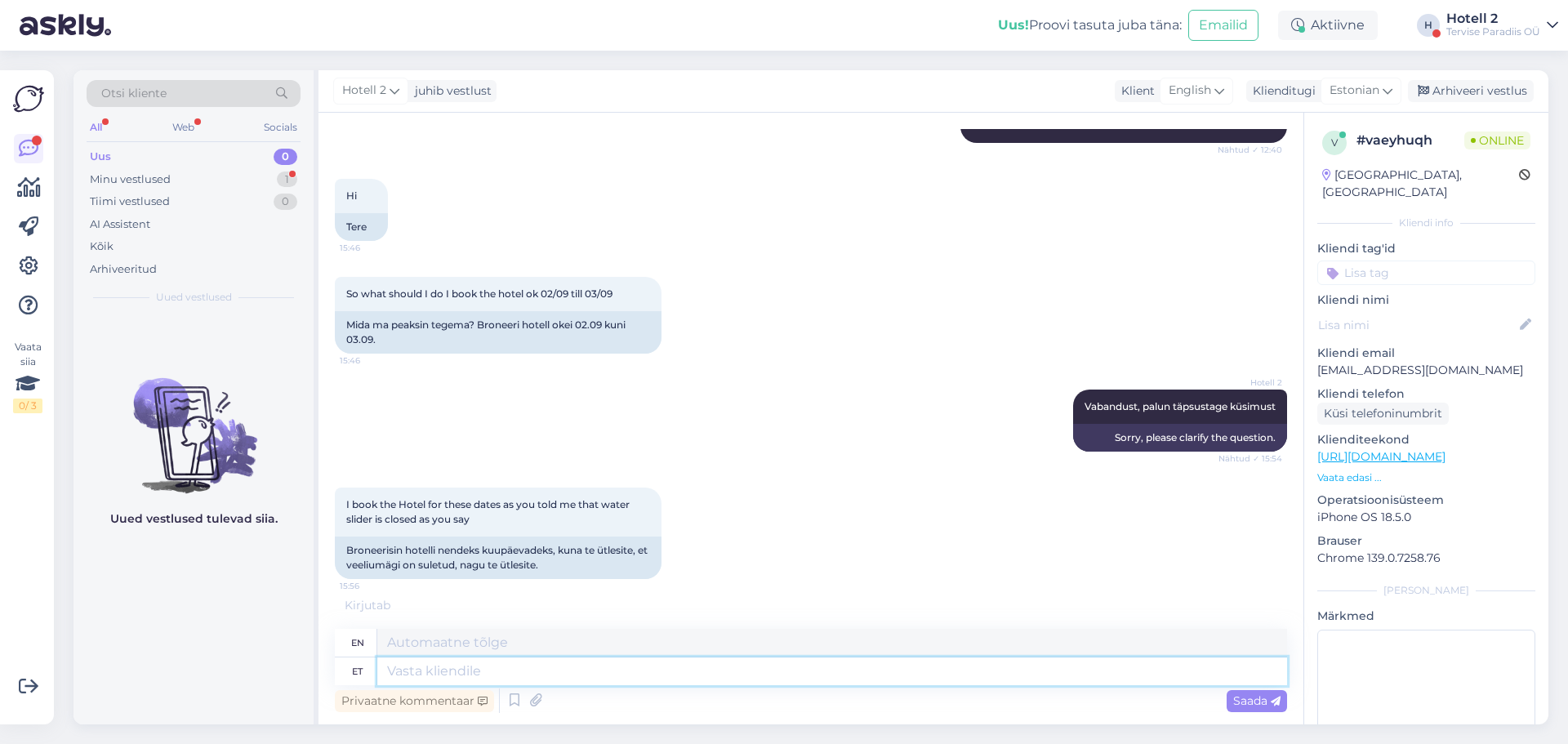
click at [481, 677] on textarea at bounding box center [832, 672] width 910 height 28
type textarea "[PERSON_NAME]"
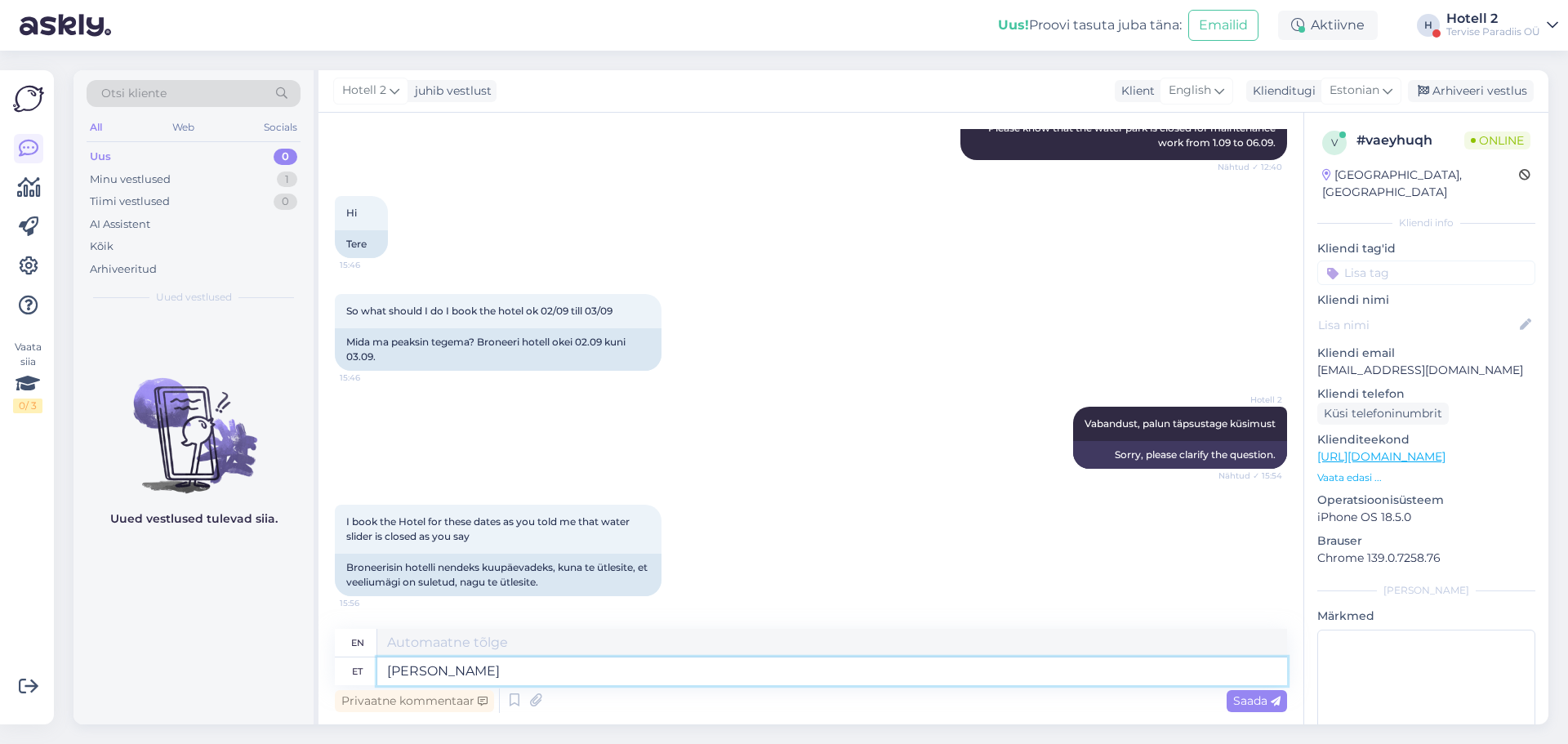
type textarea "Whose"
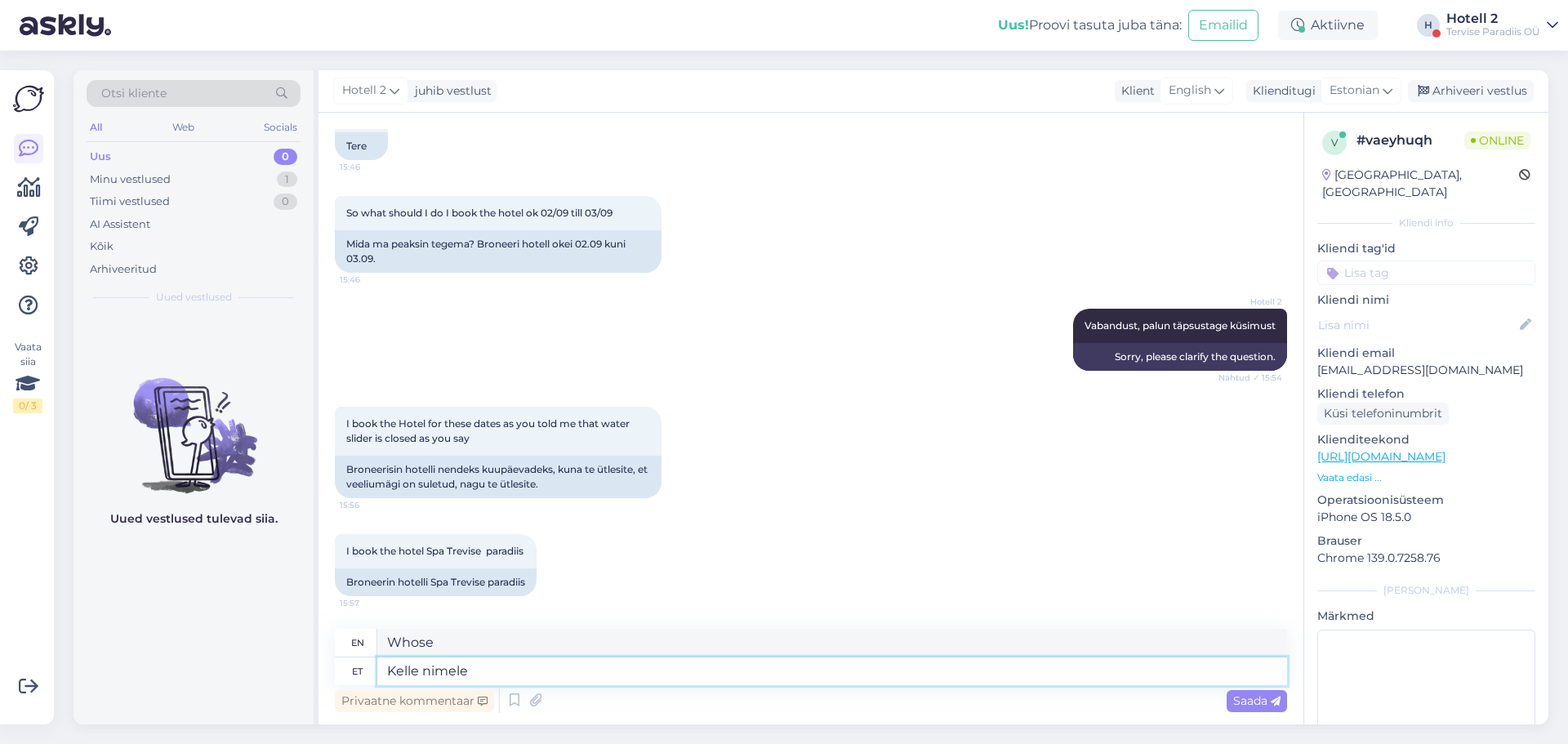
type textarea "Kelle nimele"
type textarea "In whose name?"
type textarea "[PERSON_NAME] nimele ja m"
type textarea "In whose name and"
type textarea "[PERSON_NAME] nimele ja mis o"
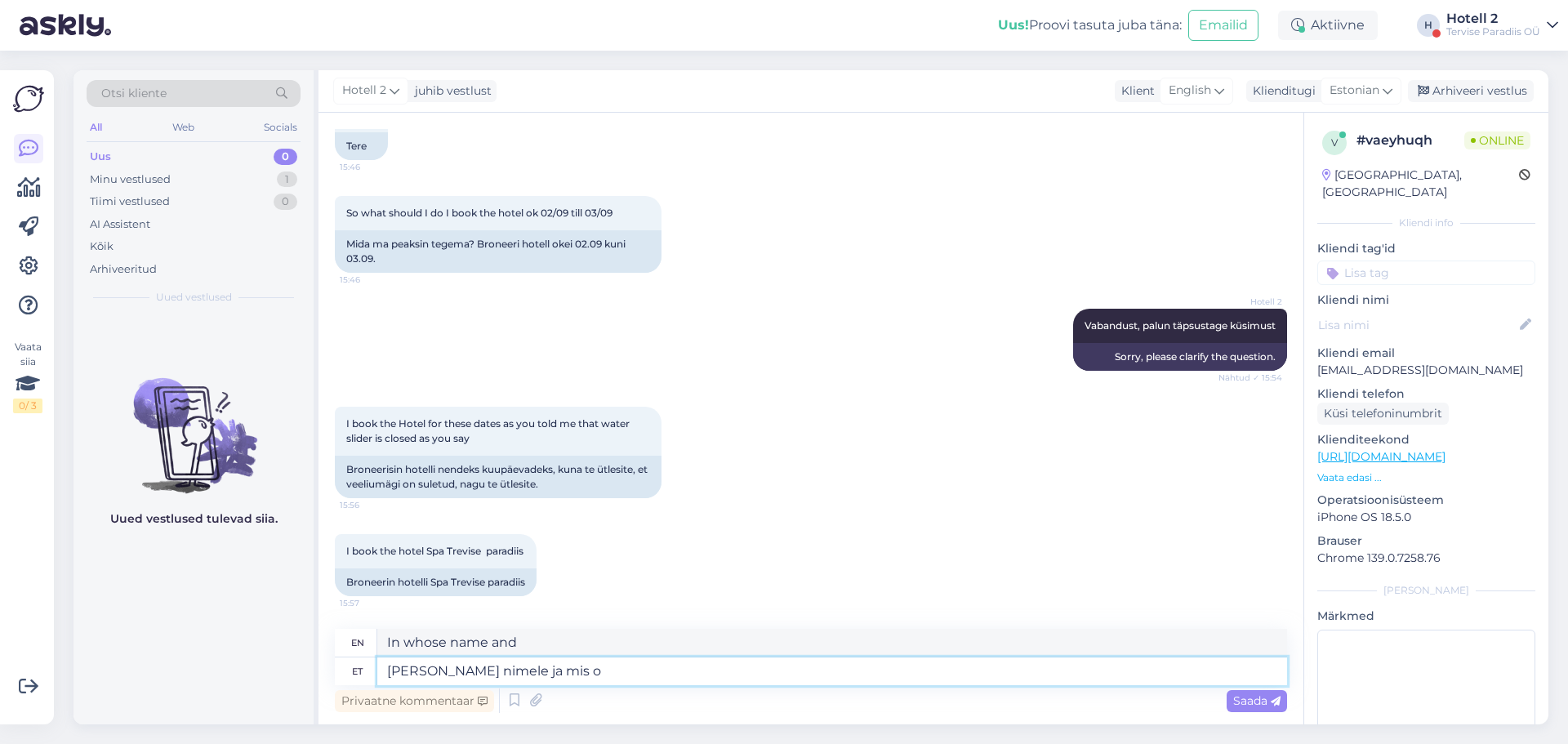
type textarea "In whose name and what"
type textarea "[PERSON_NAME] nimele ja mis on br"
type textarea "In whose name and what is it?"
type textarea "[PERSON_NAME] nimele ja mis on broneeringu n"
type textarea "In whose name and what is the reservation?"
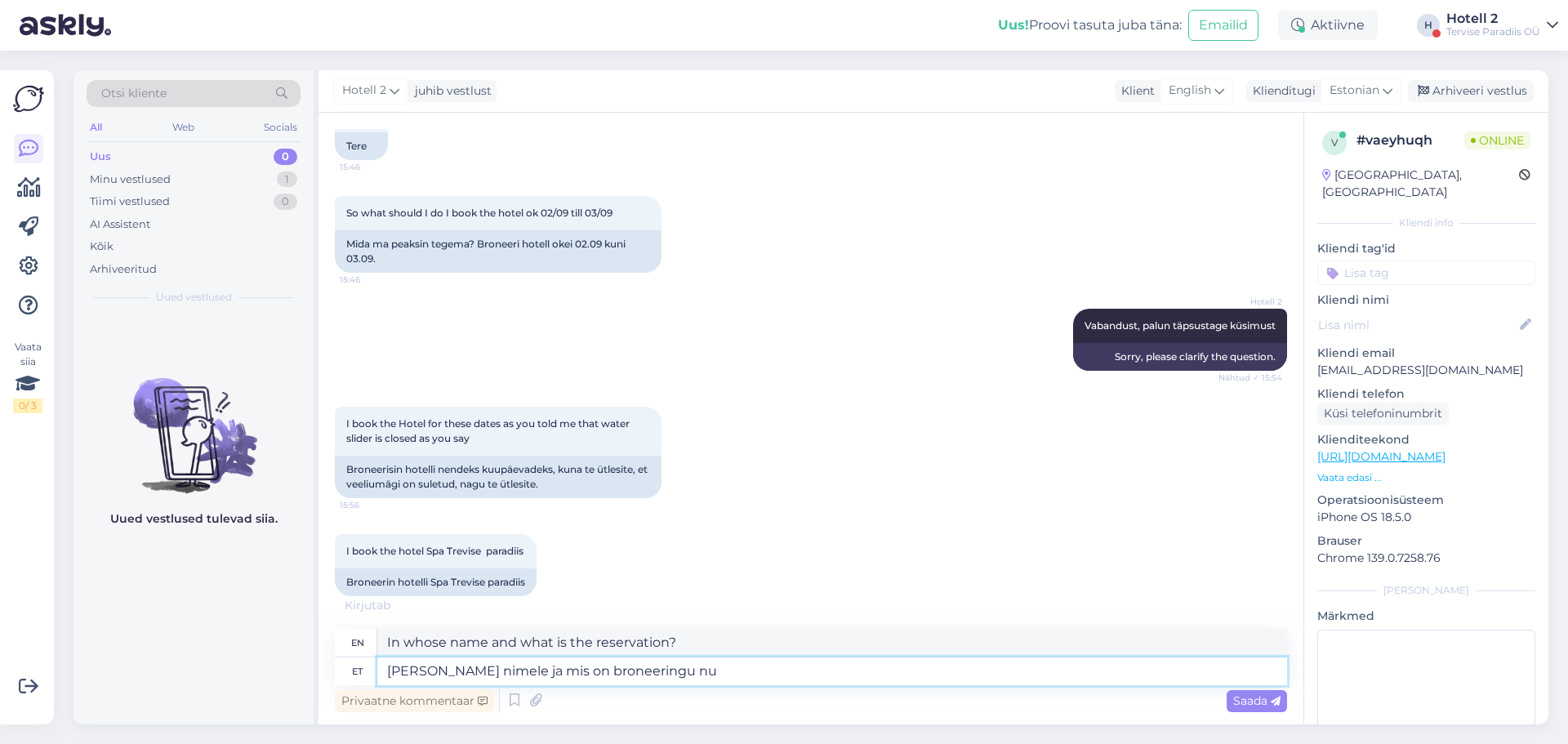
type textarea "[PERSON_NAME] nimele ja mis on broneeringu num"
type textarea "In whose name and what is the reservation number?"
type textarea "[PERSON_NAME] nimele ja mis on broneeringu number?"
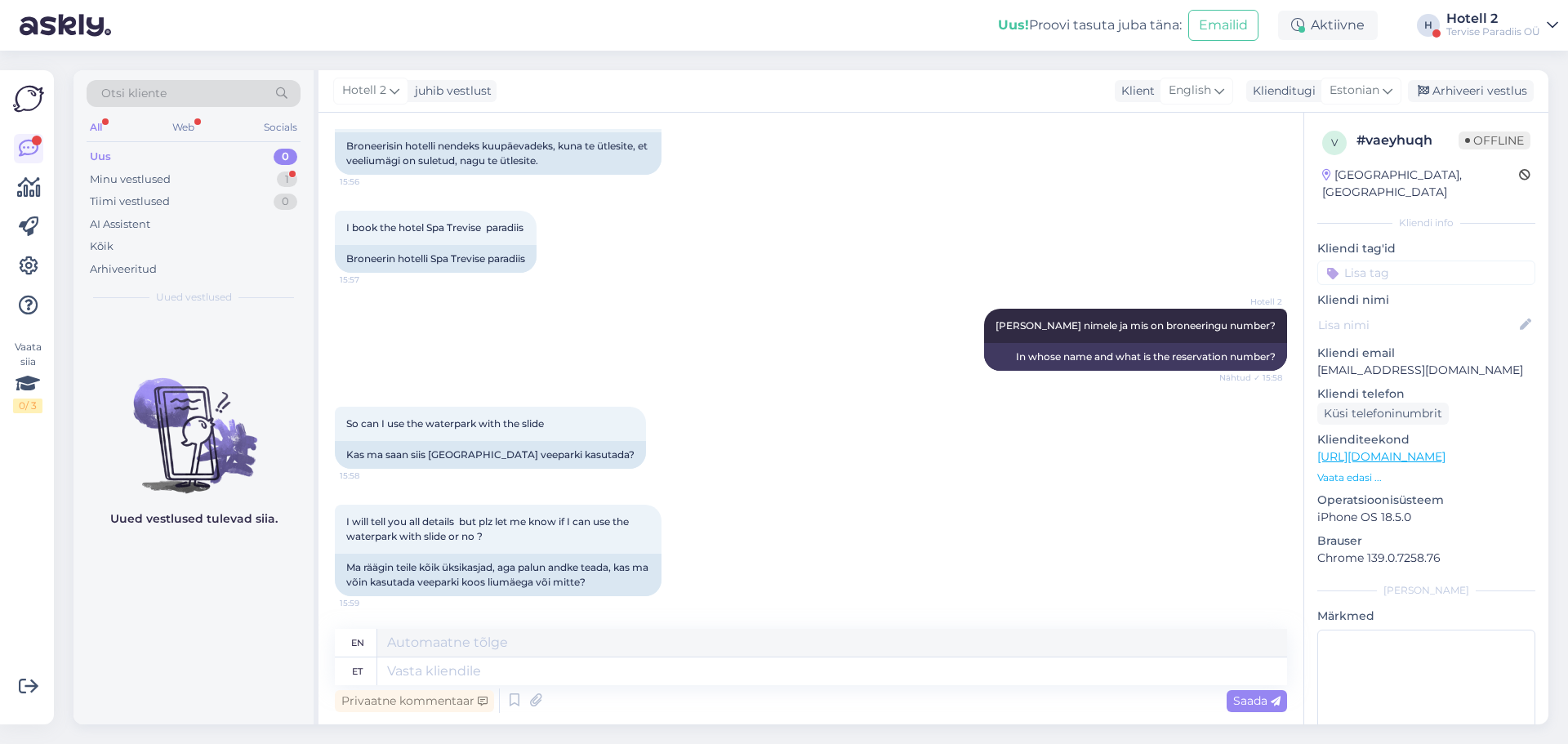
scroll to position [962, 0]
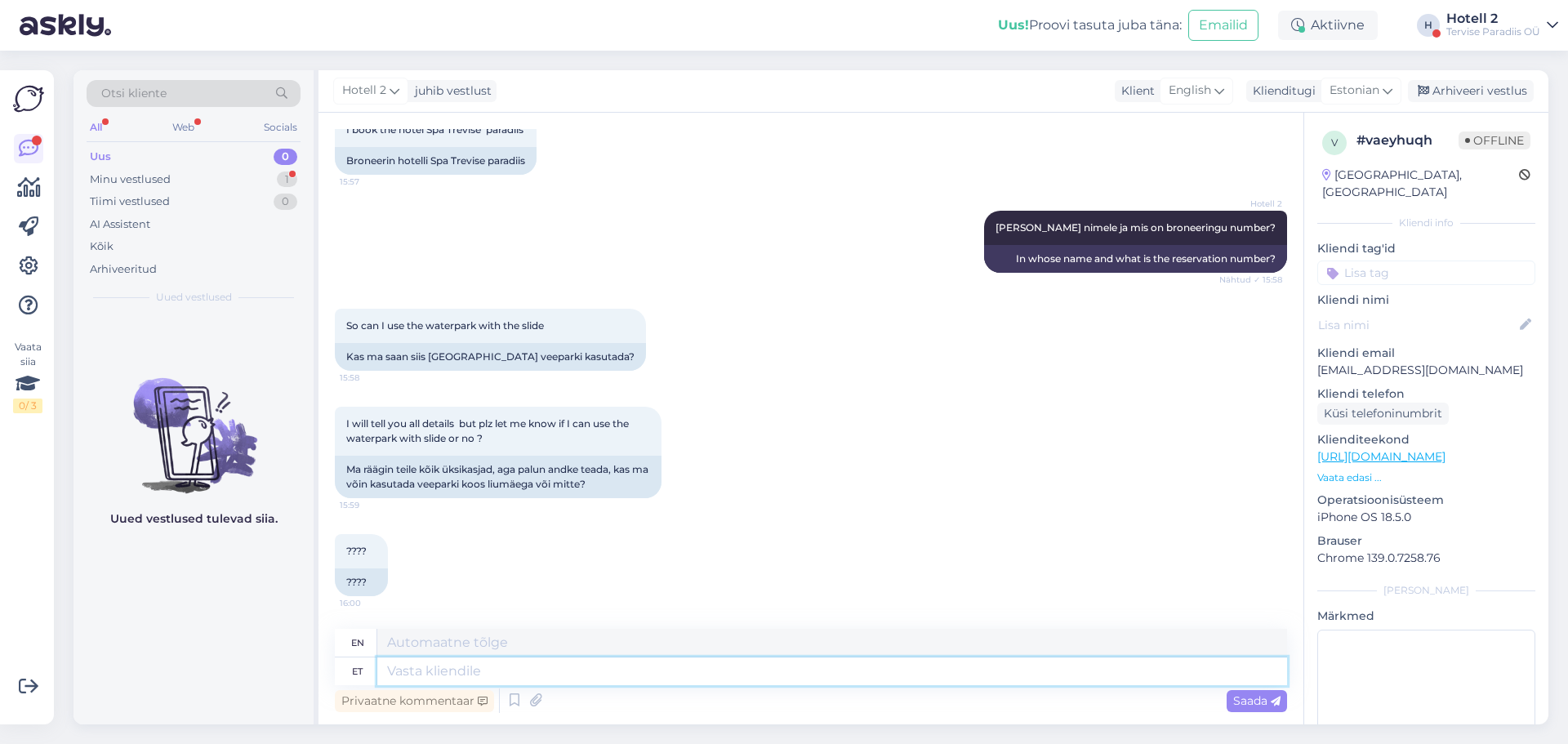
click at [453, 669] on textarea at bounding box center [832, 672] width 910 height 28
type textarea "Palun"
type textarea "Please"
type textarea "Palun mõistke, e"
type textarea "Please understand,"
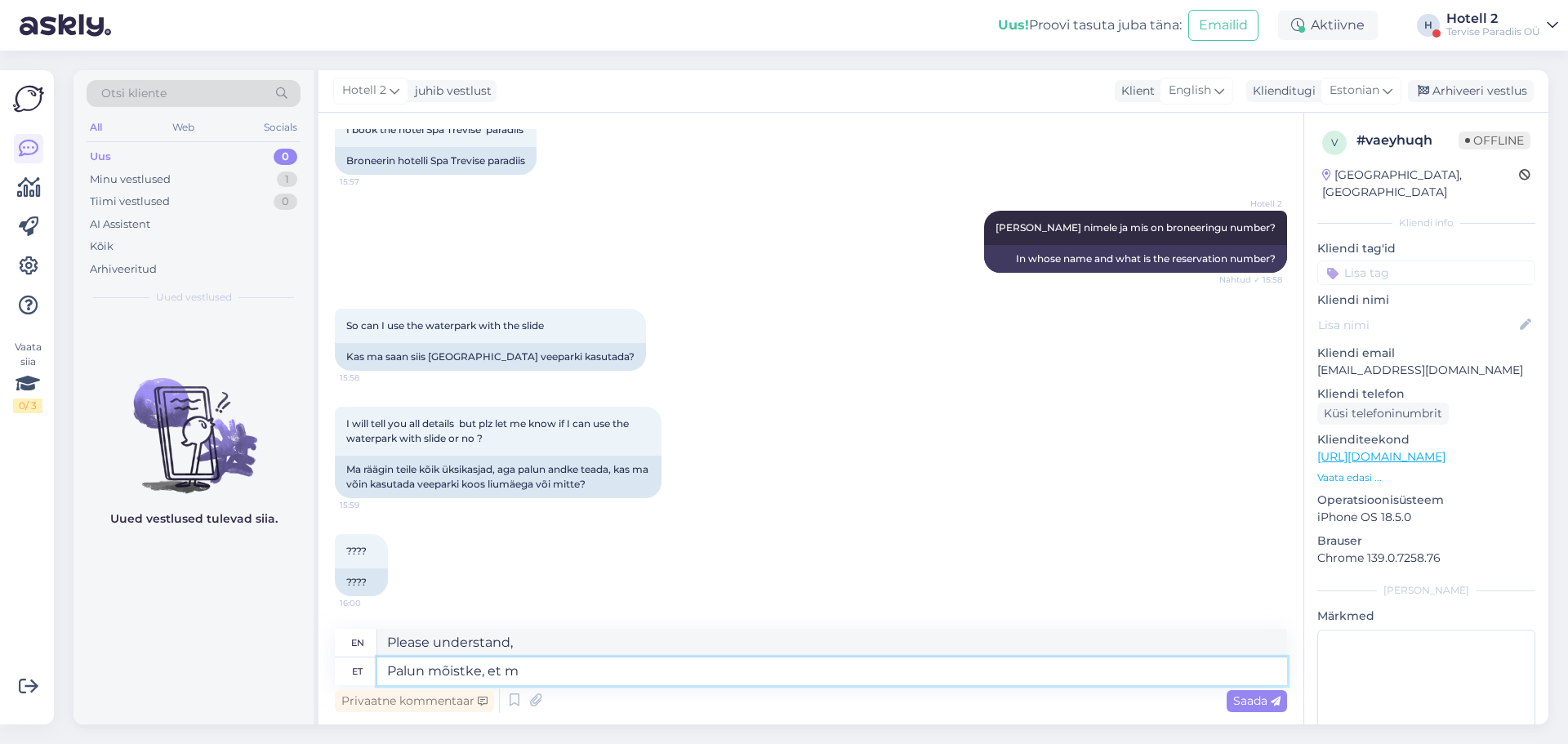
type textarea "Palun mõistke, et me"
type textarea "Please understand that"
type textarea "Palun mõistke, et meil on"
type textarea "Please understand that we"
type textarea "Palun mõistke, et meil on"
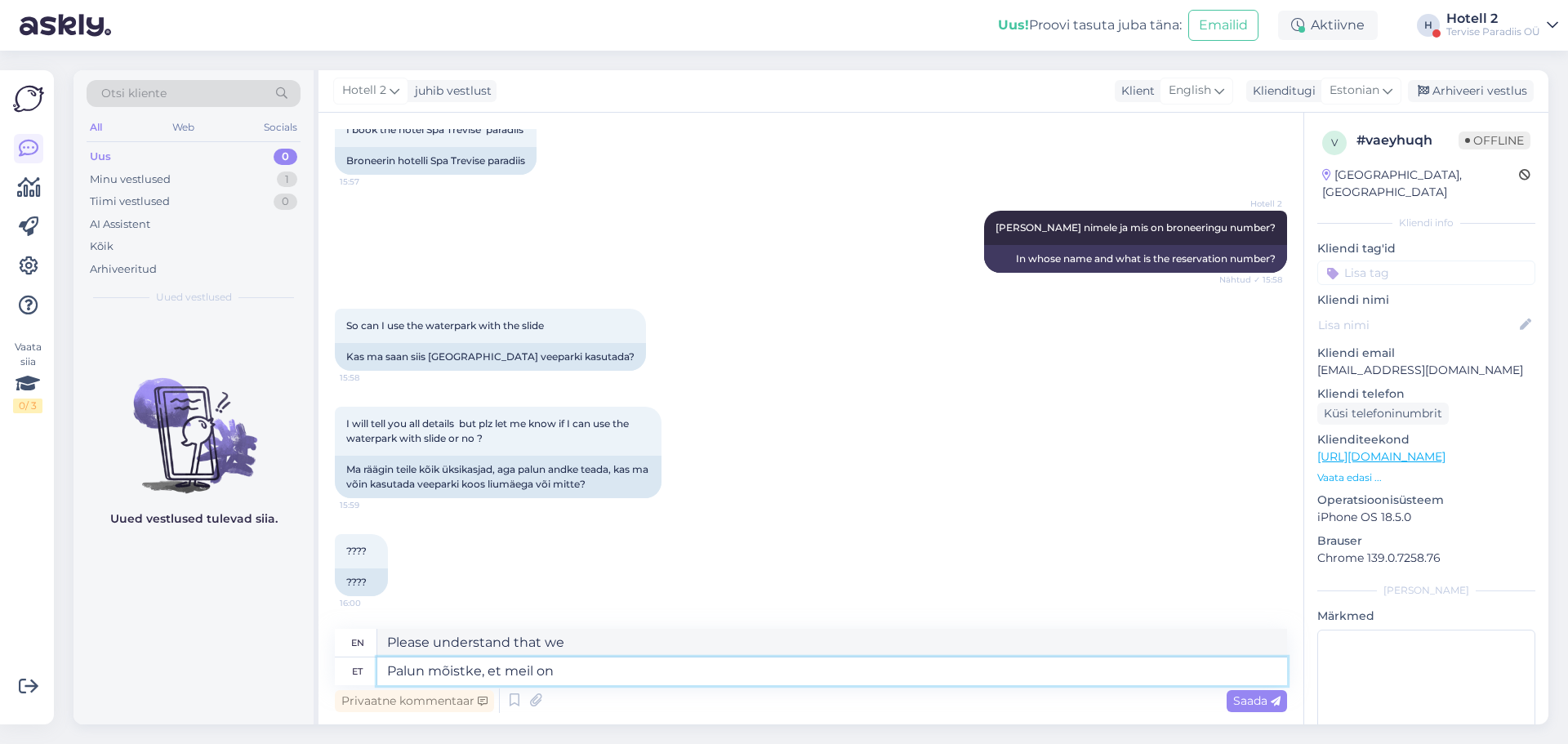
type textarea "Please understand that we have"
type textarea "Palun mõistke, et meil on sisseregistreerimiste a"
type textarea "Please understand that we have check-in times."
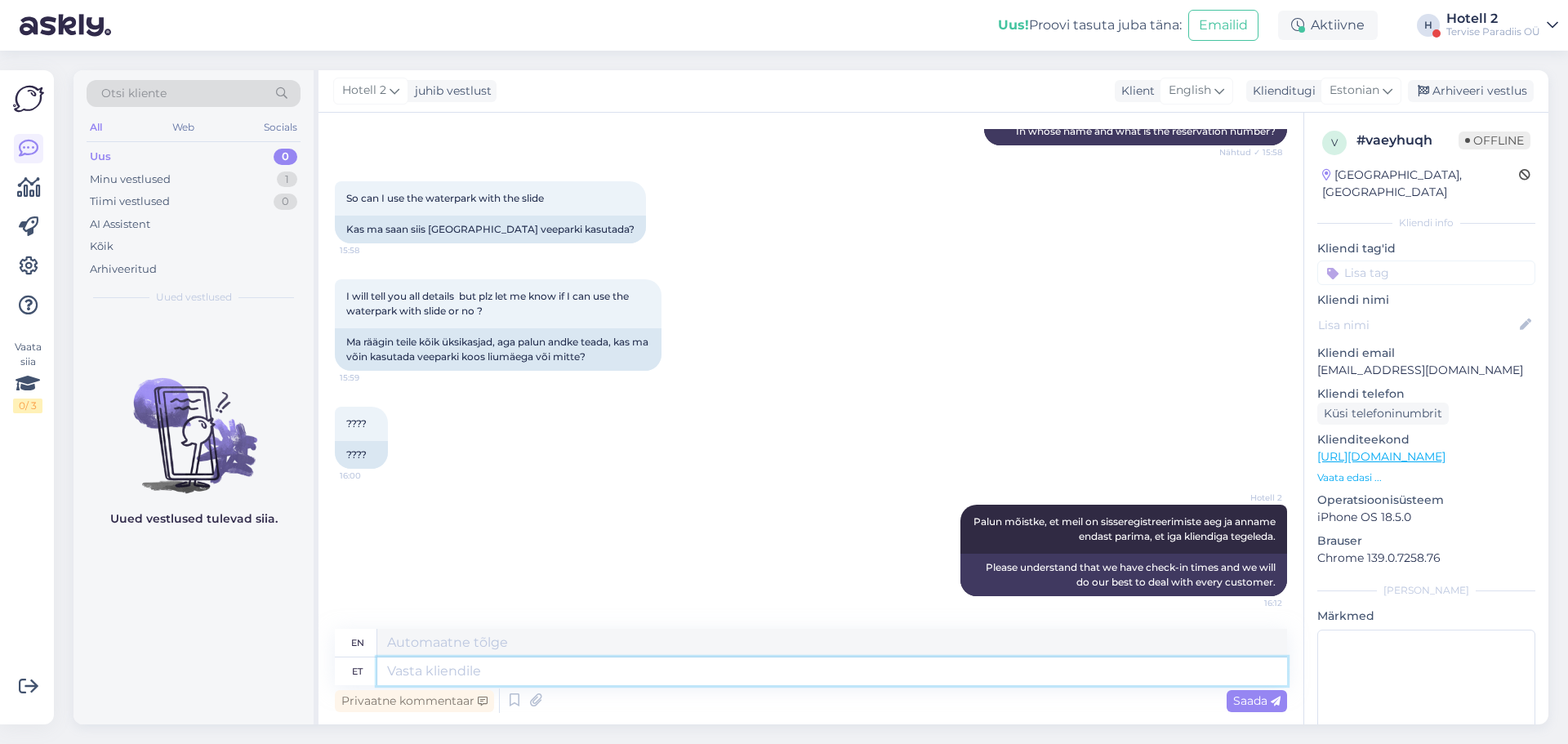
scroll to position [1218, 0]
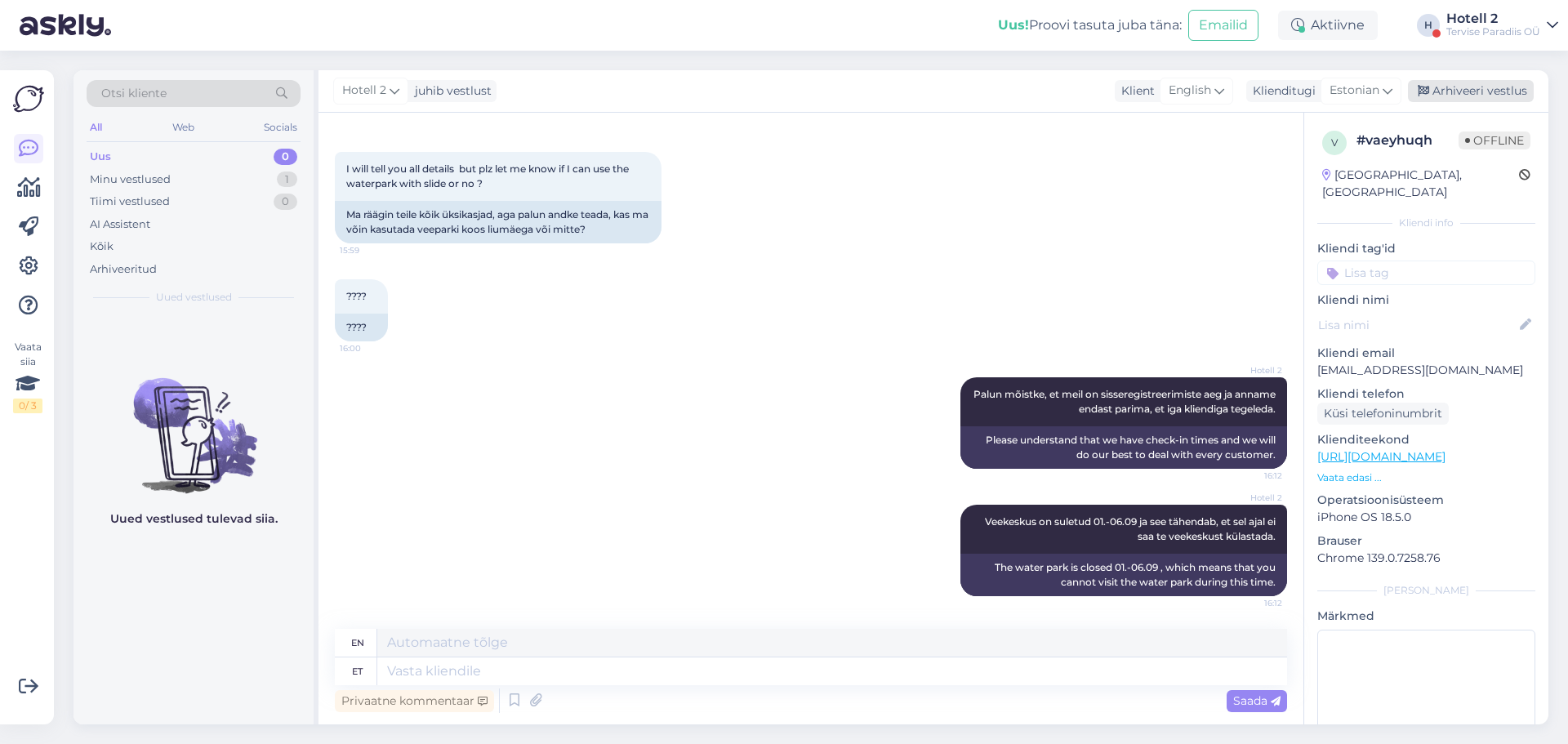
click at [1426, 97] on icon at bounding box center [1423, 91] width 11 height 11
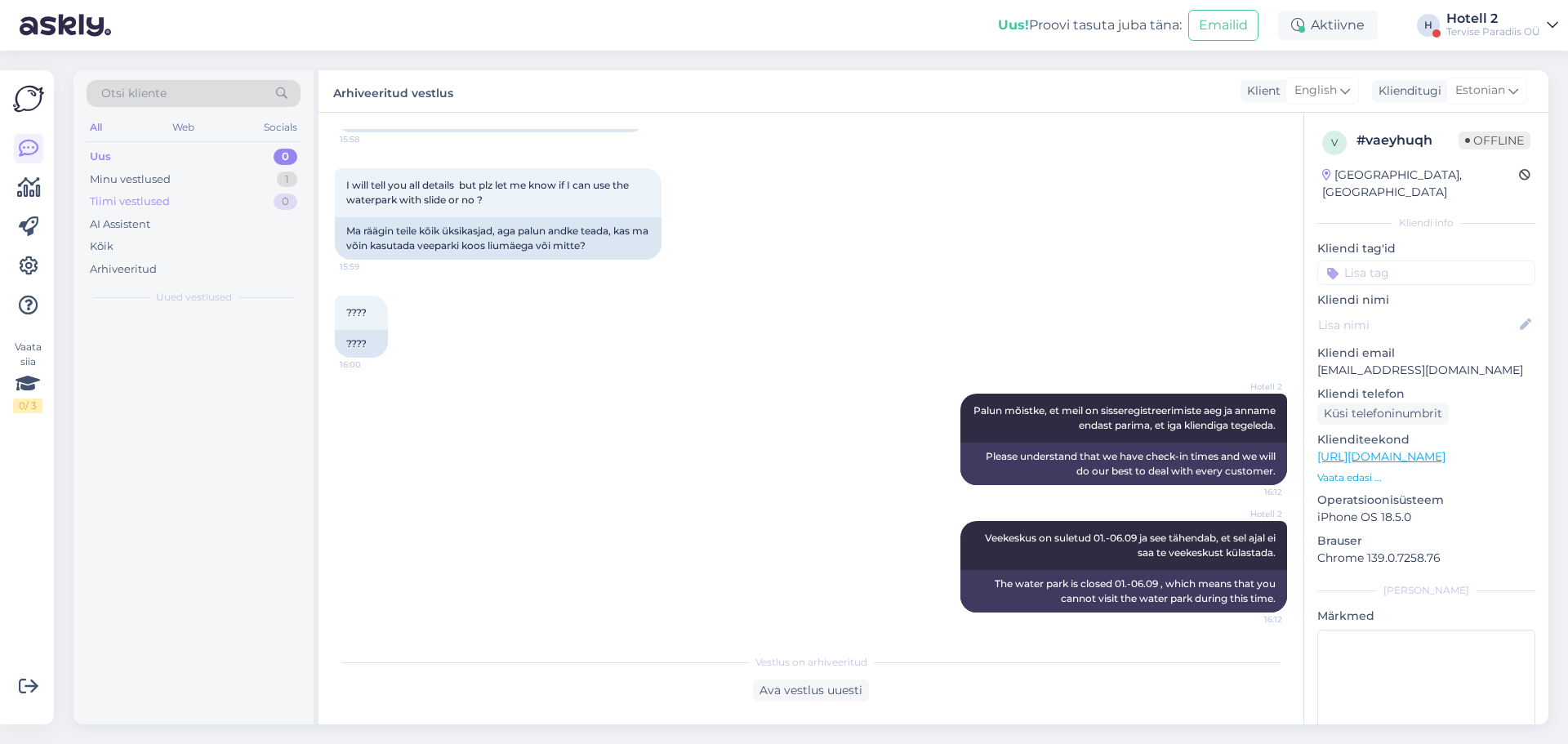
scroll to position [1201, 0]
